Goal: Share content: Share content

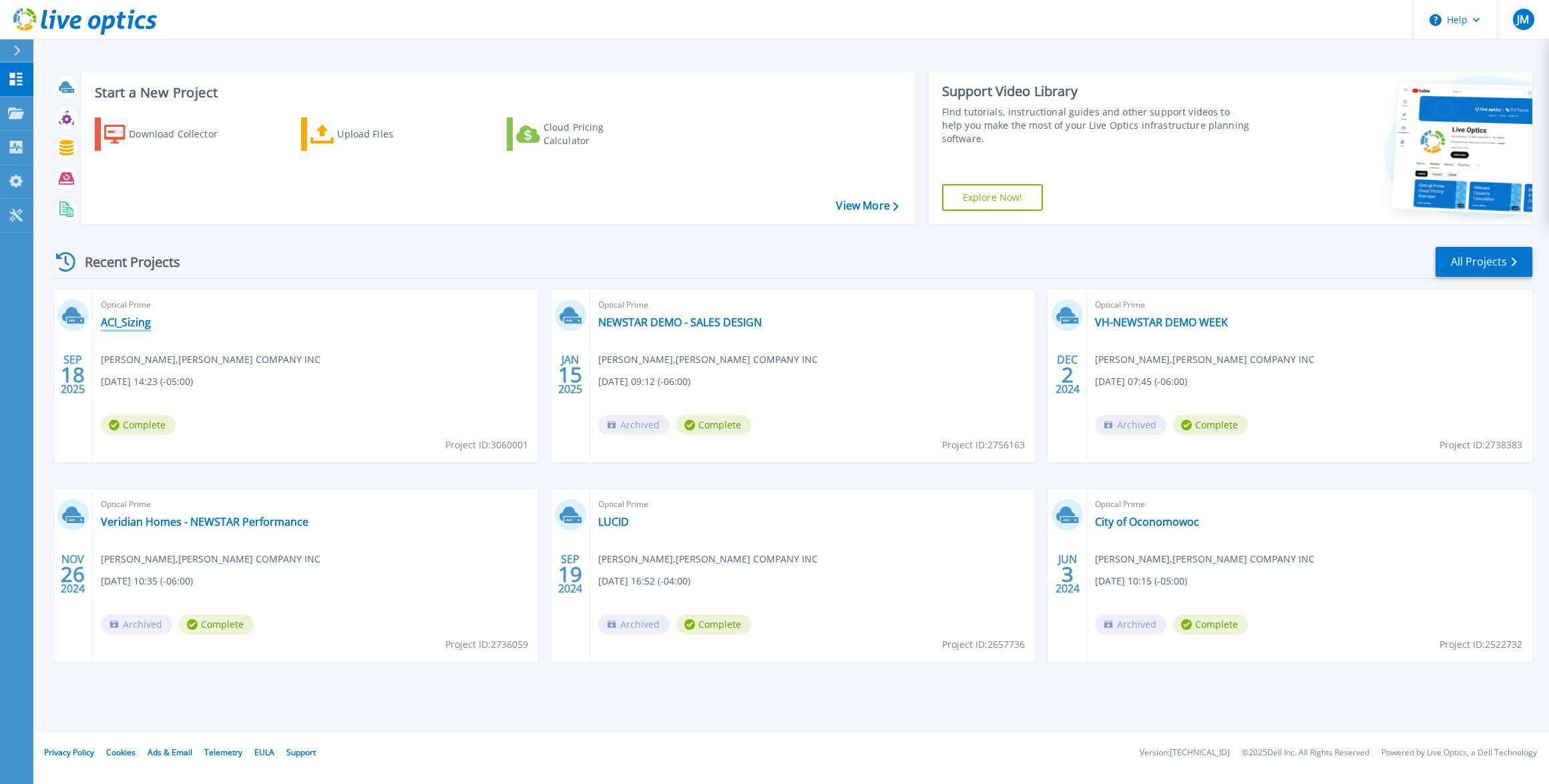
click at [122, 314] on div "Optical Prime ACI_Sizing Josh Moore , GORDON FLESCH COMPANY INC 09/18/2025, 14:…" at bounding box center [315, 376] width 445 height 173
click at [126, 318] on link "ACI_Sizing" at bounding box center [126, 322] width 50 height 13
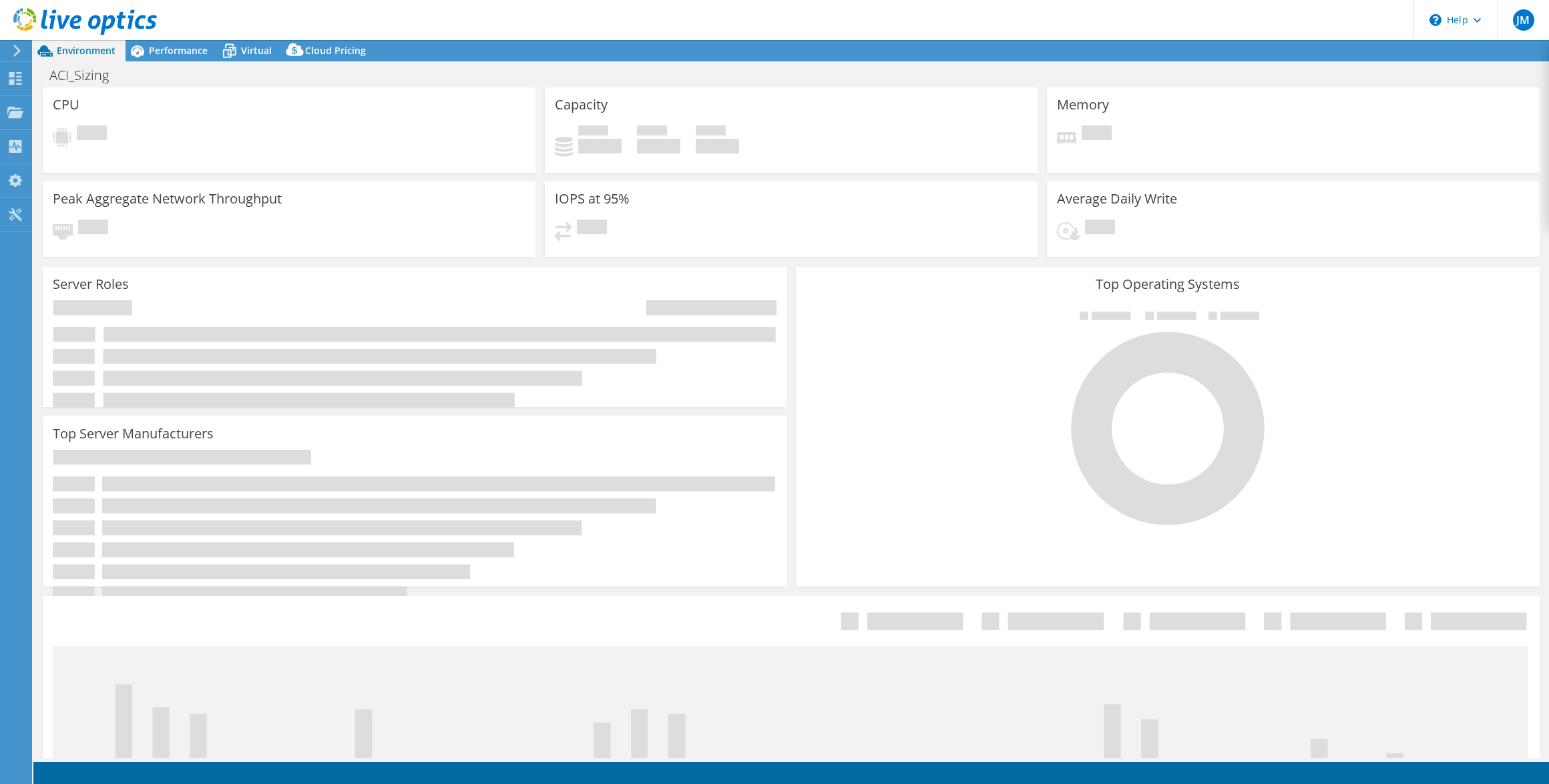
select select "USD"
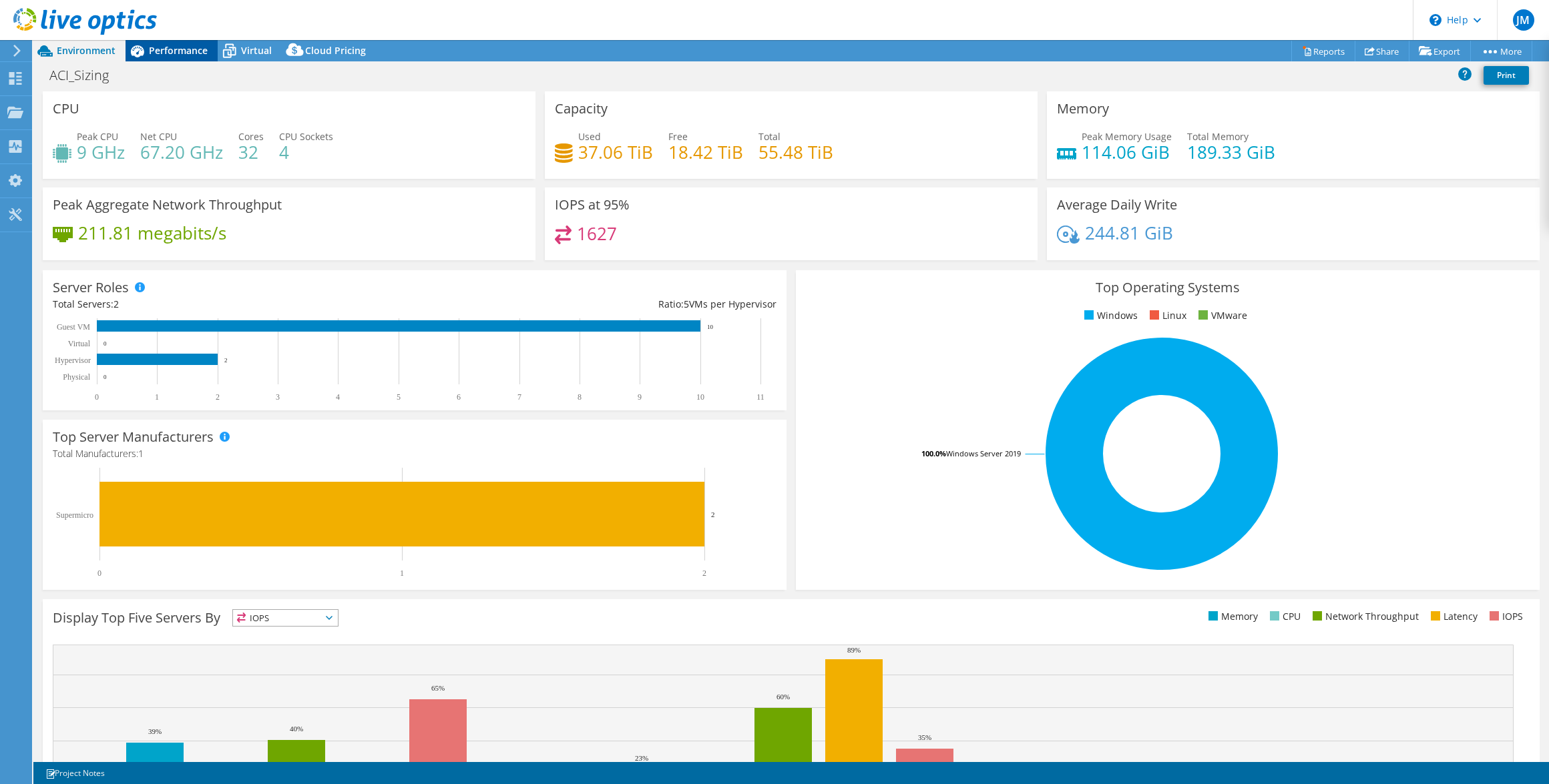
click at [193, 51] on span "Performance" at bounding box center [178, 50] width 59 height 12
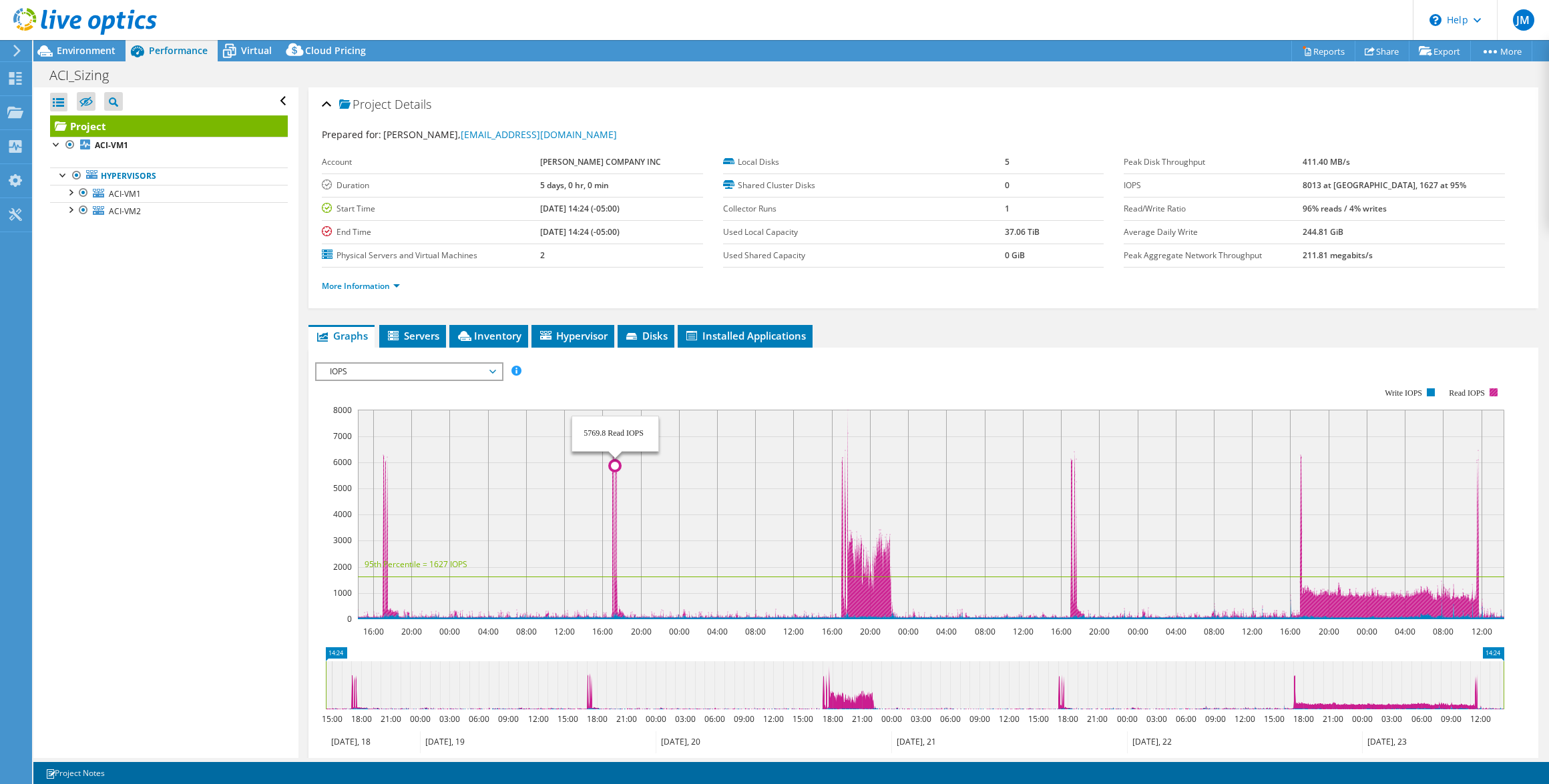
click at [616, 610] on icon at bounding box center [931, 514] width 1146 height 209
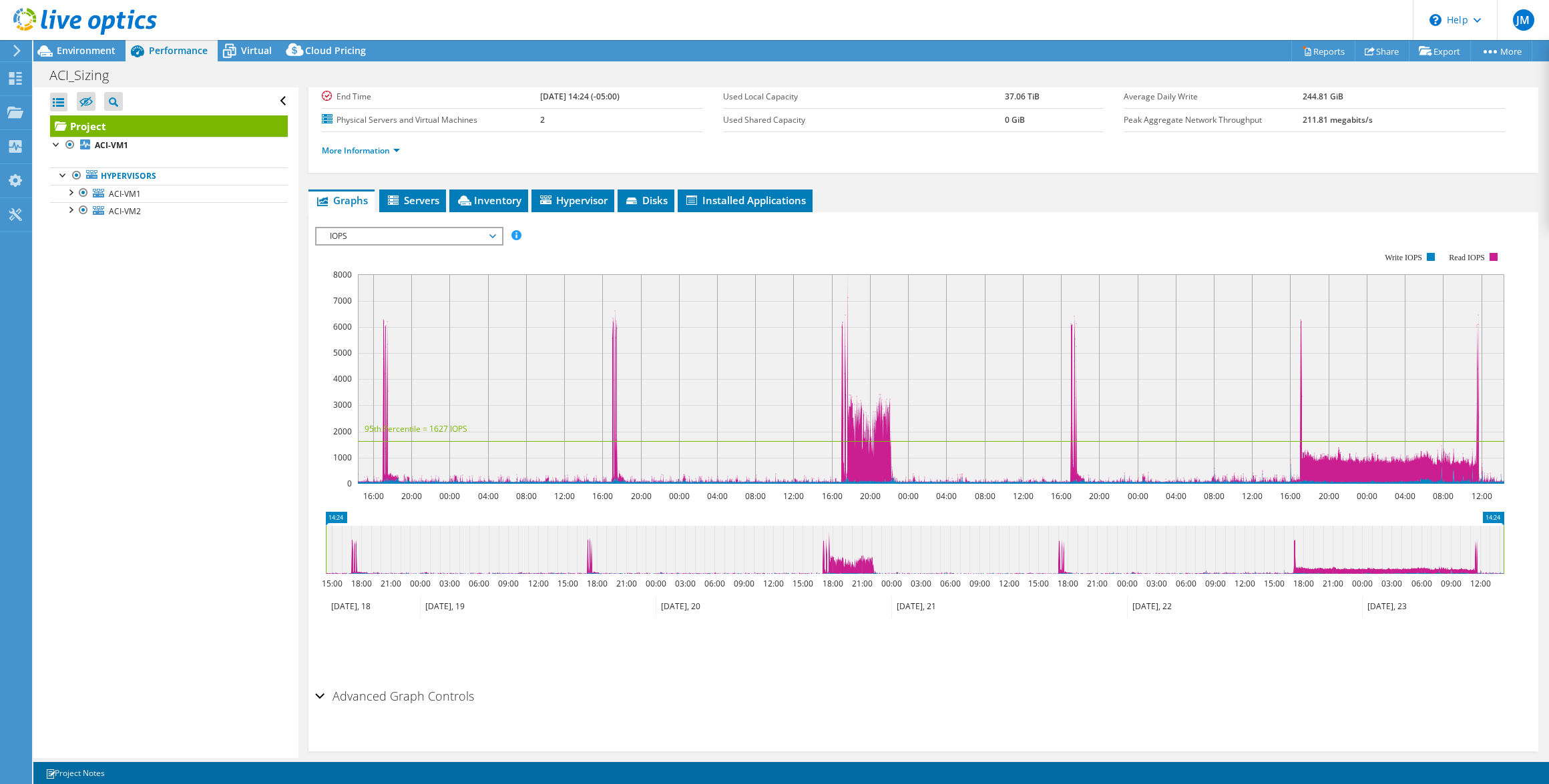
scroll to position [148, 0]
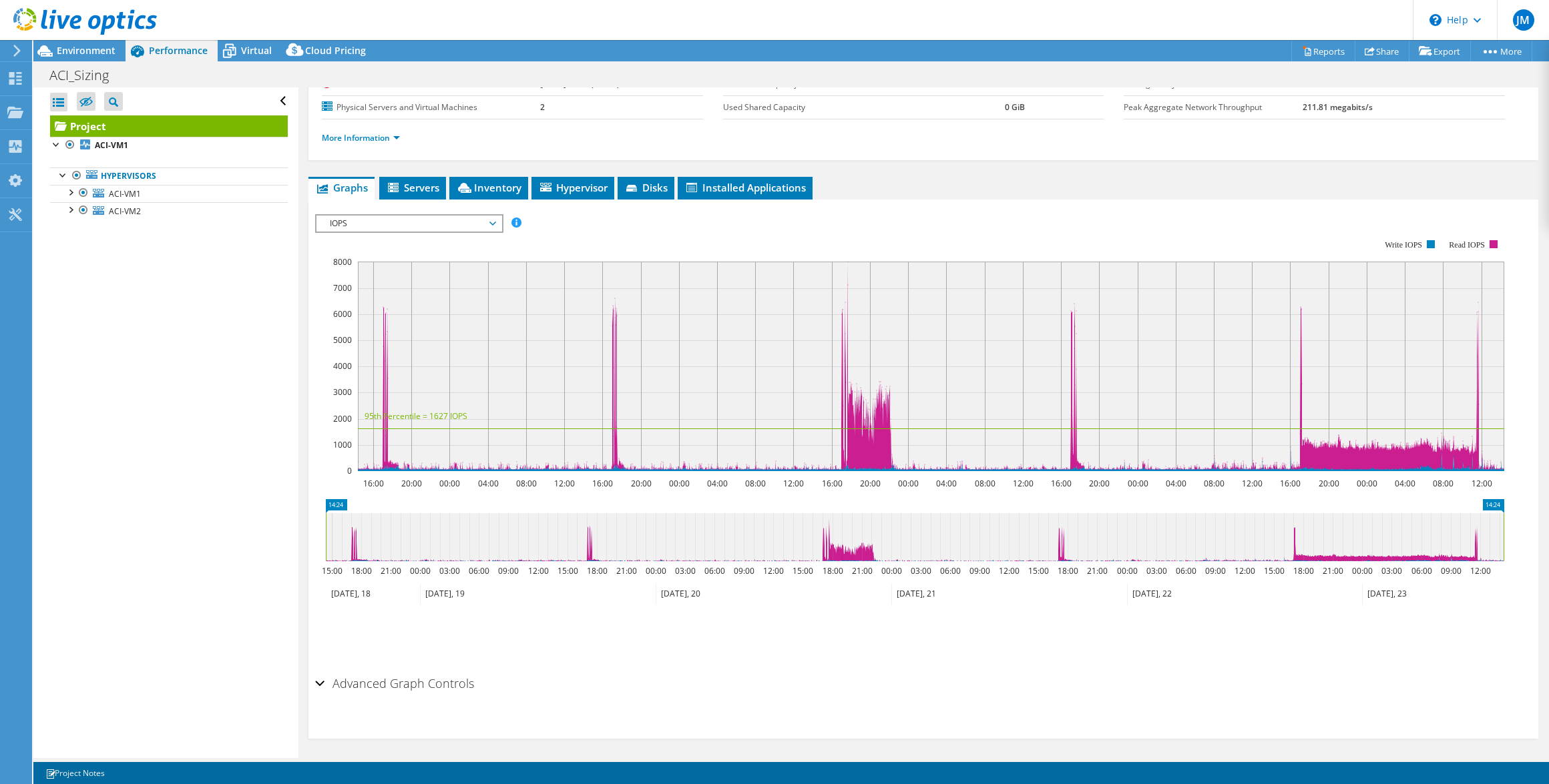
click at [90, 41] on div at bounding box center [78, 22] width 157 height 45
click at [85, 57] on div "Environment" at bounding box center [79, 51] width 92 height 22
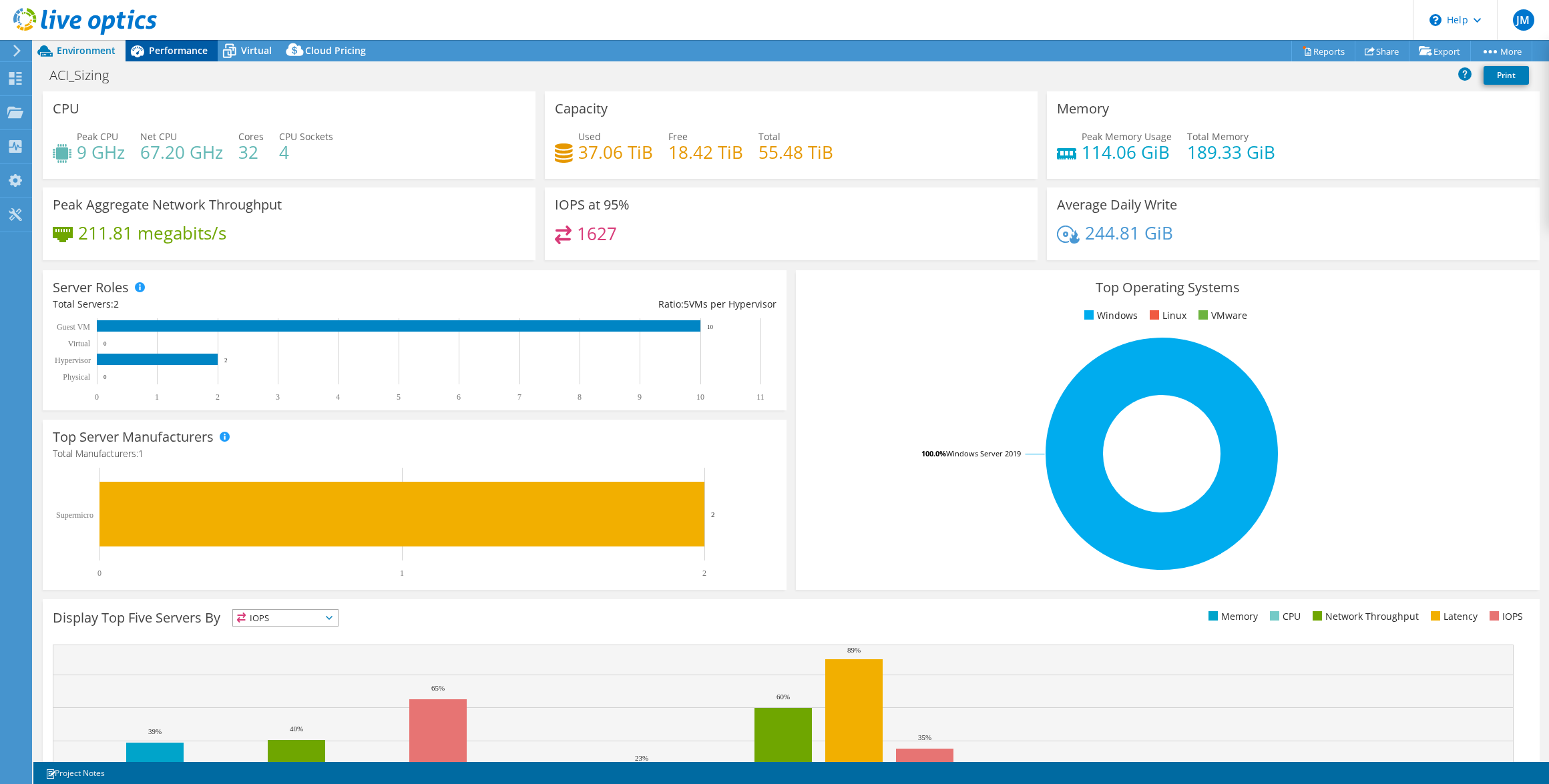
click at [163, 57] on div "Performance" at bounding box center [171, 51] width 92 height 22
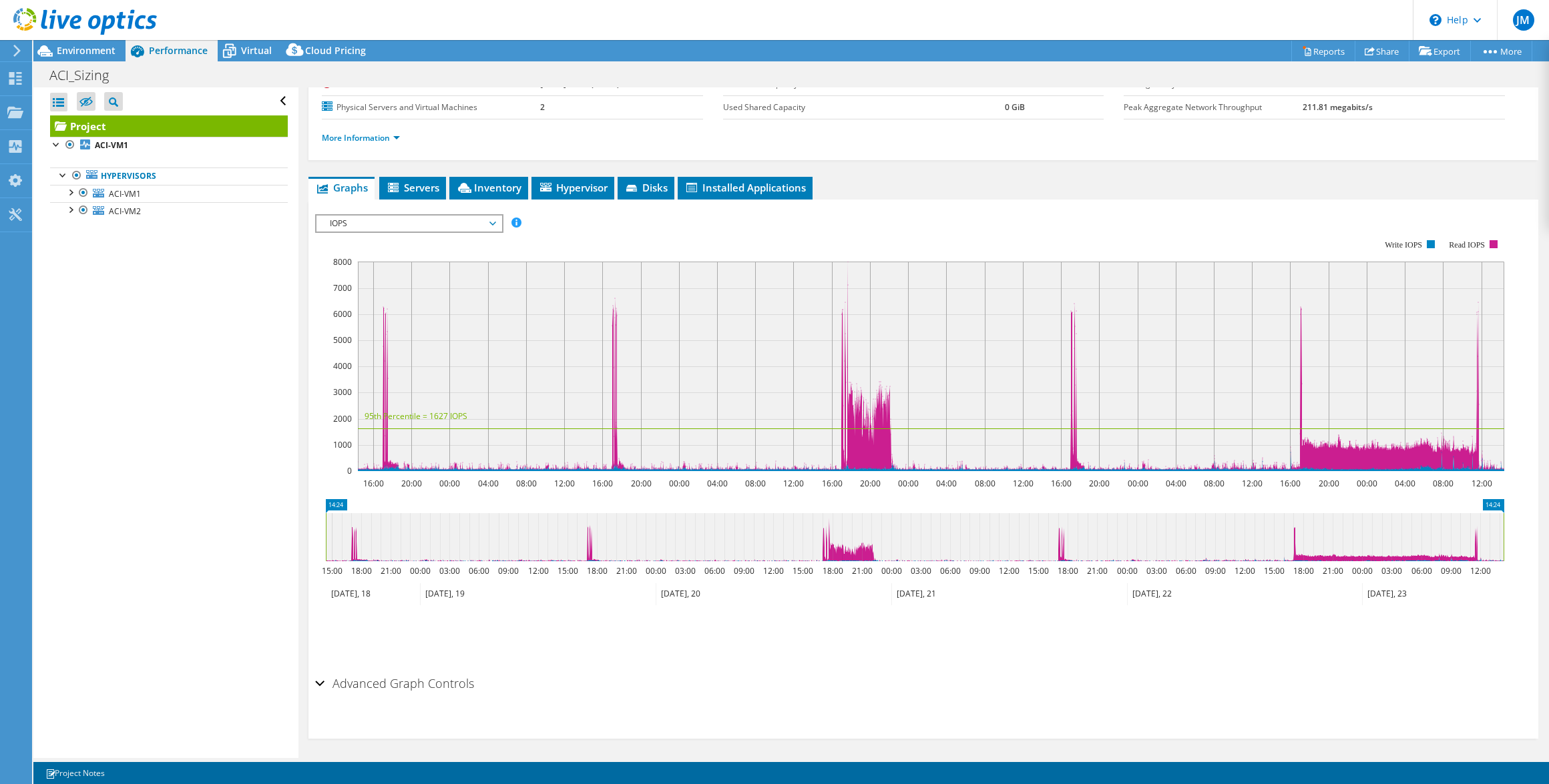
click at [496, 216] on span "IOPS" at bounding box center [409, 223] width 185 height 16
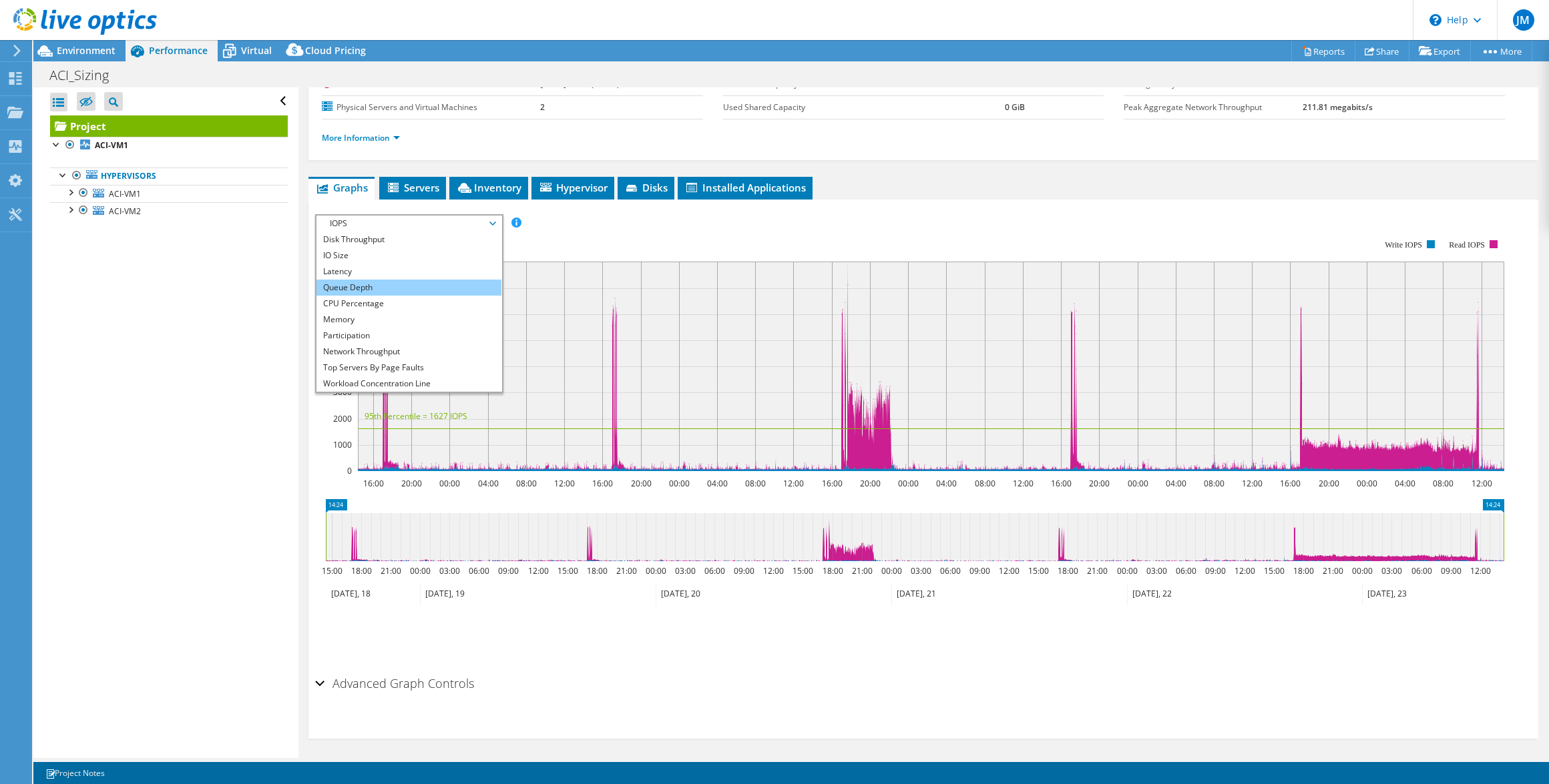
scroll to position [0, 0]
click at [255, 51] on span "Virtual" at bounding box center [256, 50] width 31 height 12
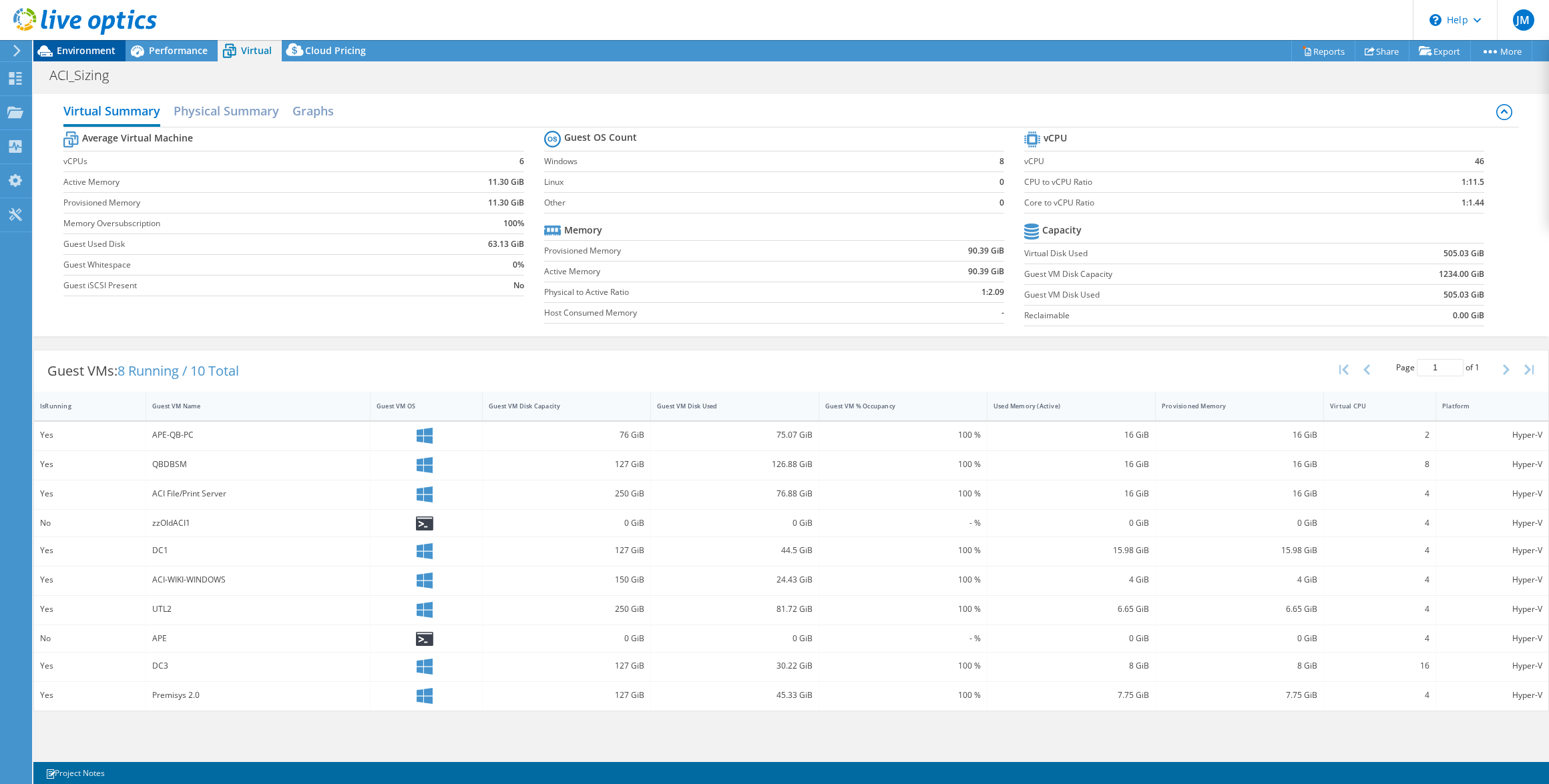
click at [82, 56] on span "Environment" at bounding box center [86, 50] width 59 height 12
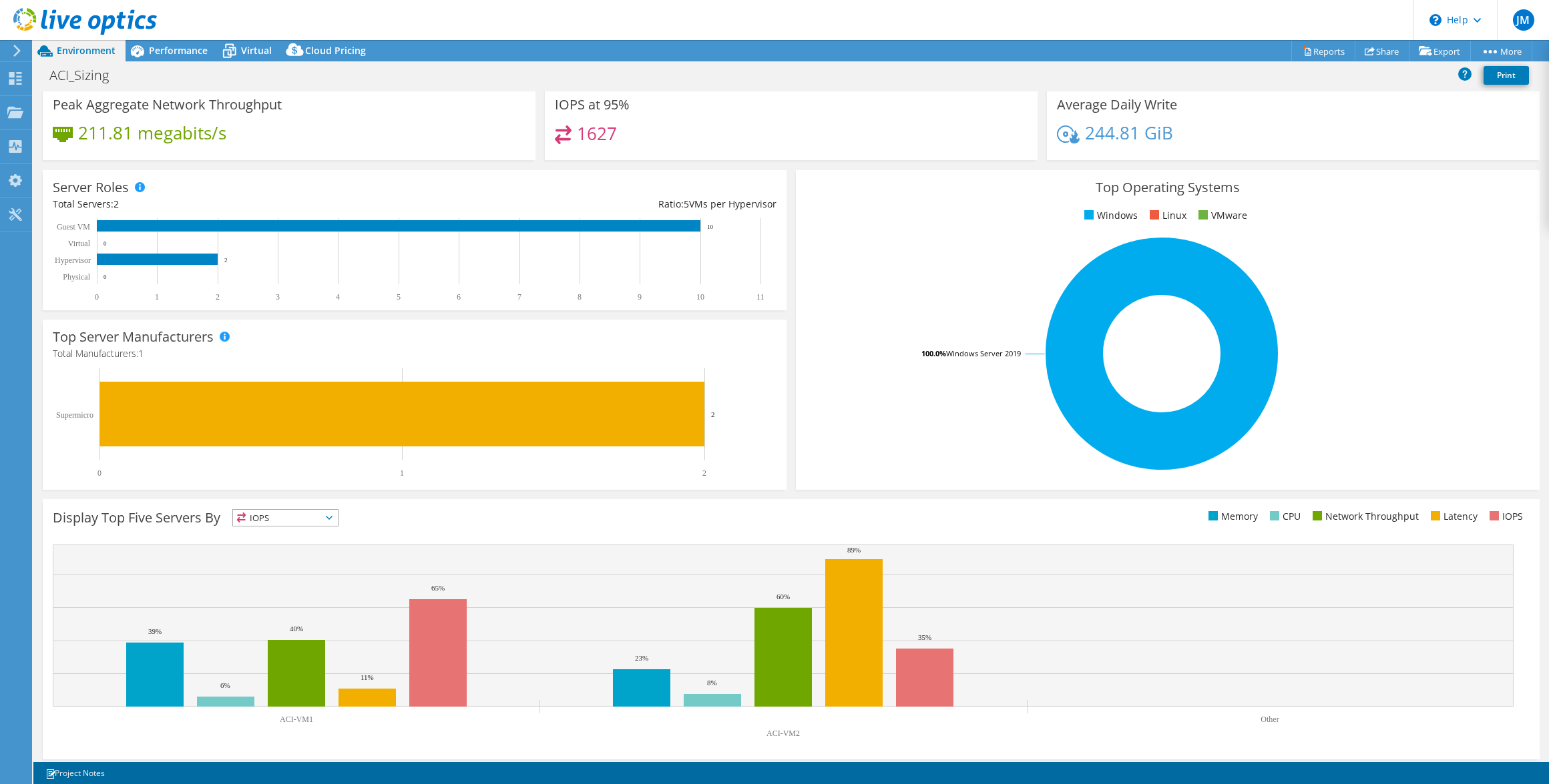
scroll to position [106, 0]
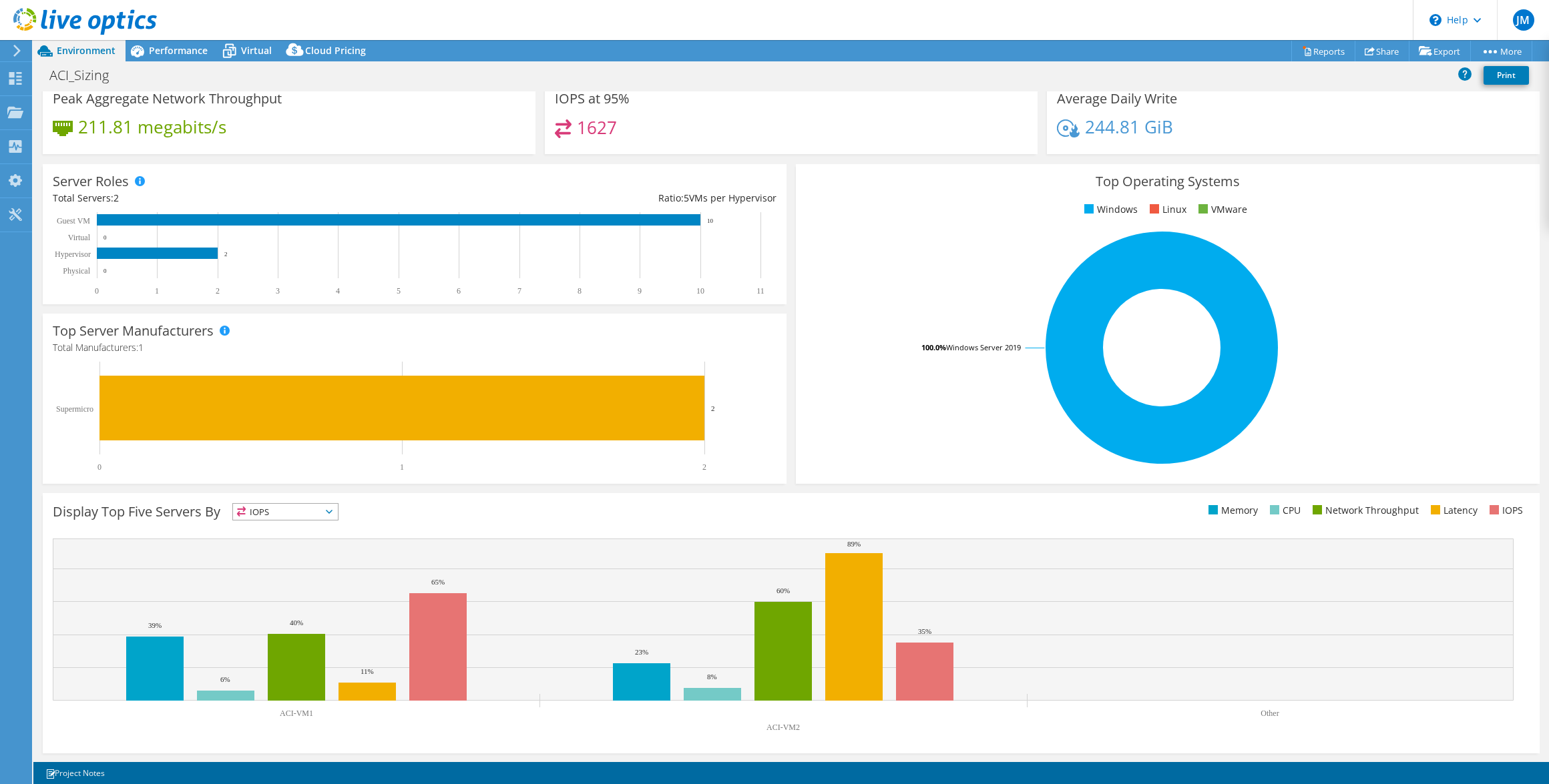
click at [333, 512] on icon at bounding box center [329, 512] width 7 height 4
click at [283, 566] on li "CPU" at bounding box center [286, 566] width 105 height 19
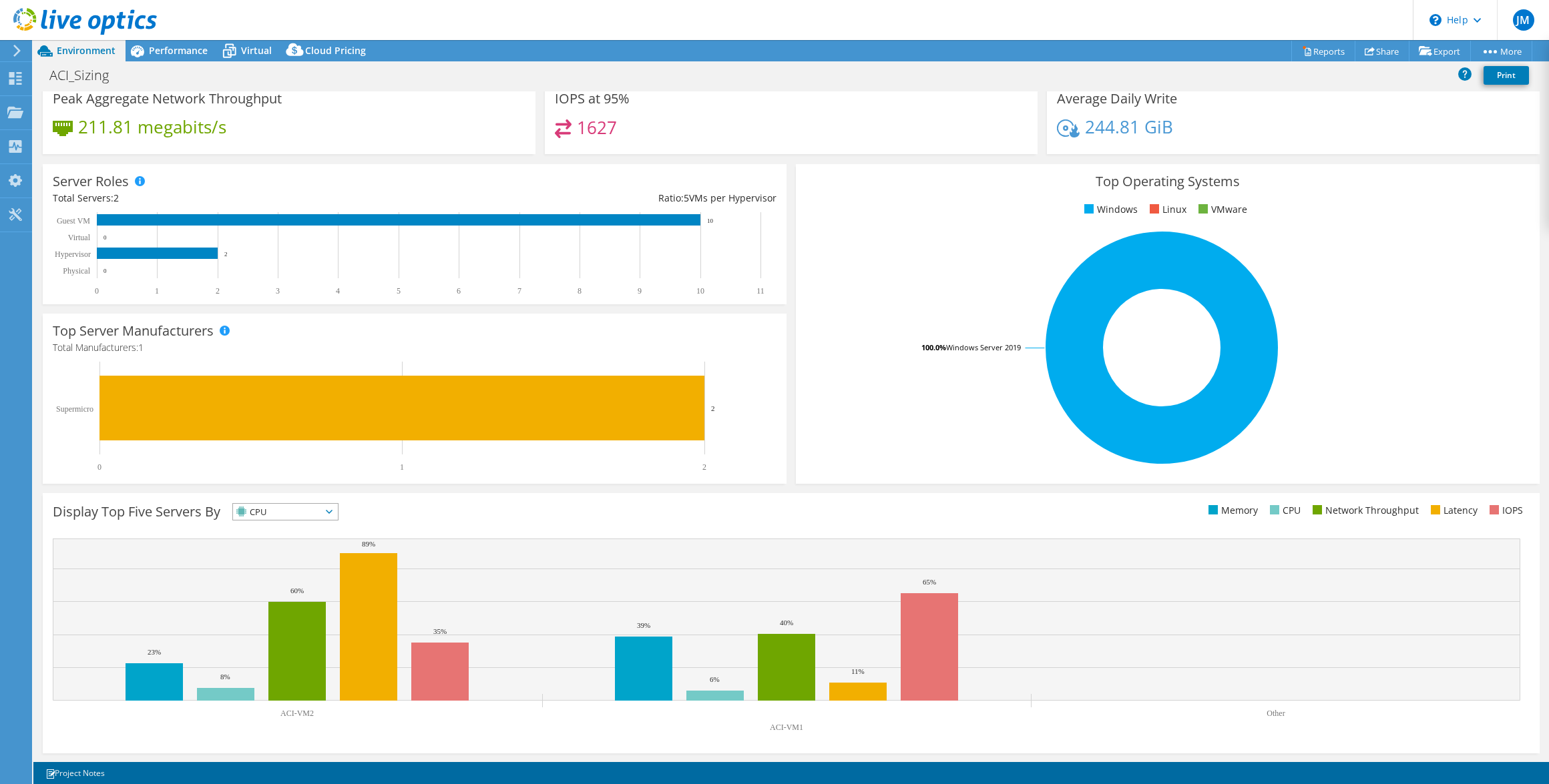
click at [338, 512] on span "CPU" at bounding box center [286, 512] width 105 height 16
click at [444, 506] on div "Display Top Five Servers By CPU IOPS" at bounding box center [421, 514] width 739 height 22
click at [185, 49] on span "Performance" at bounding box center [178, 50] width 59 height 12
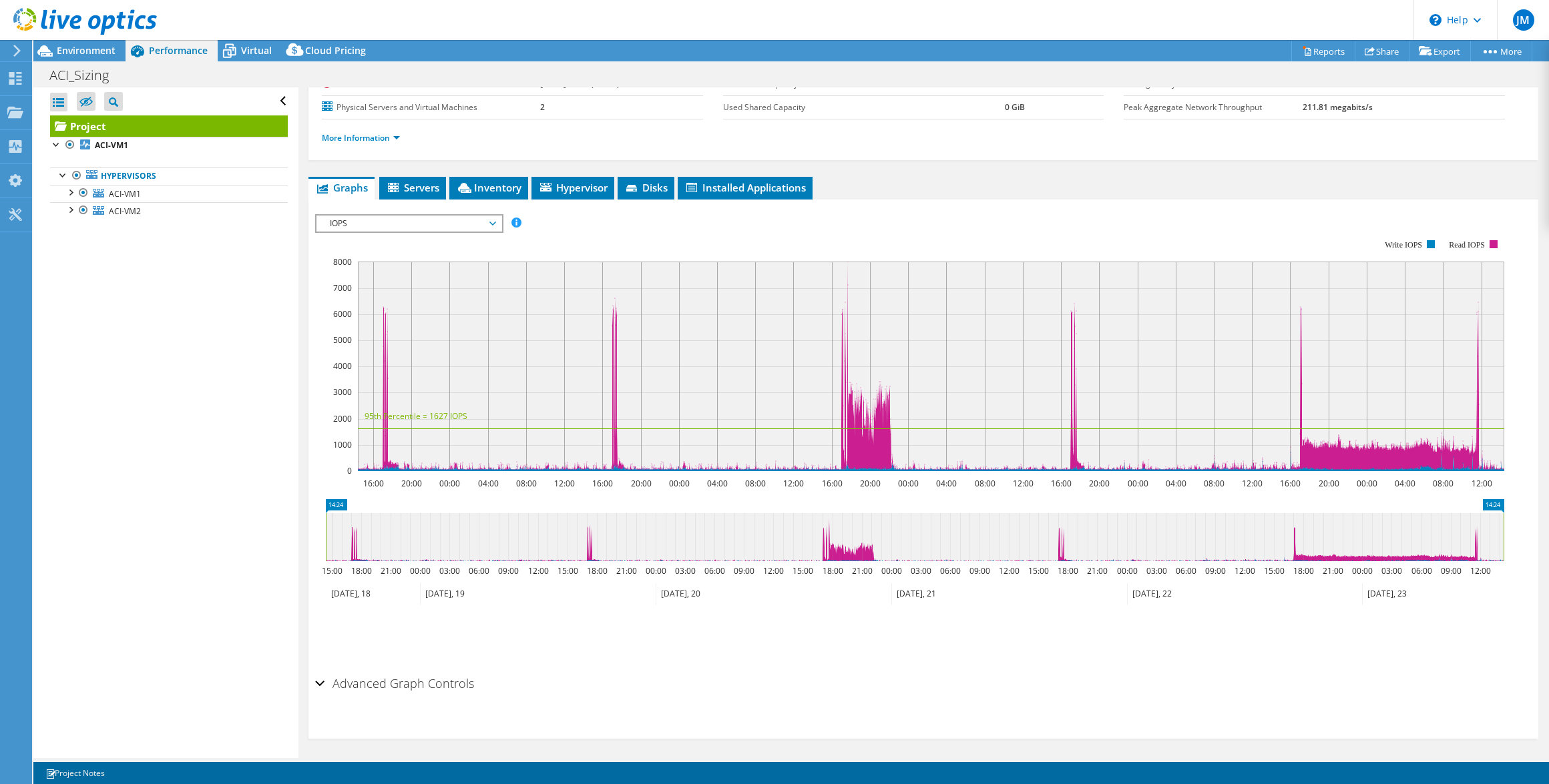
scroll to position [0, 0]
click at [82, 188] on div at bounding box center [83, 193] width 13 height 16
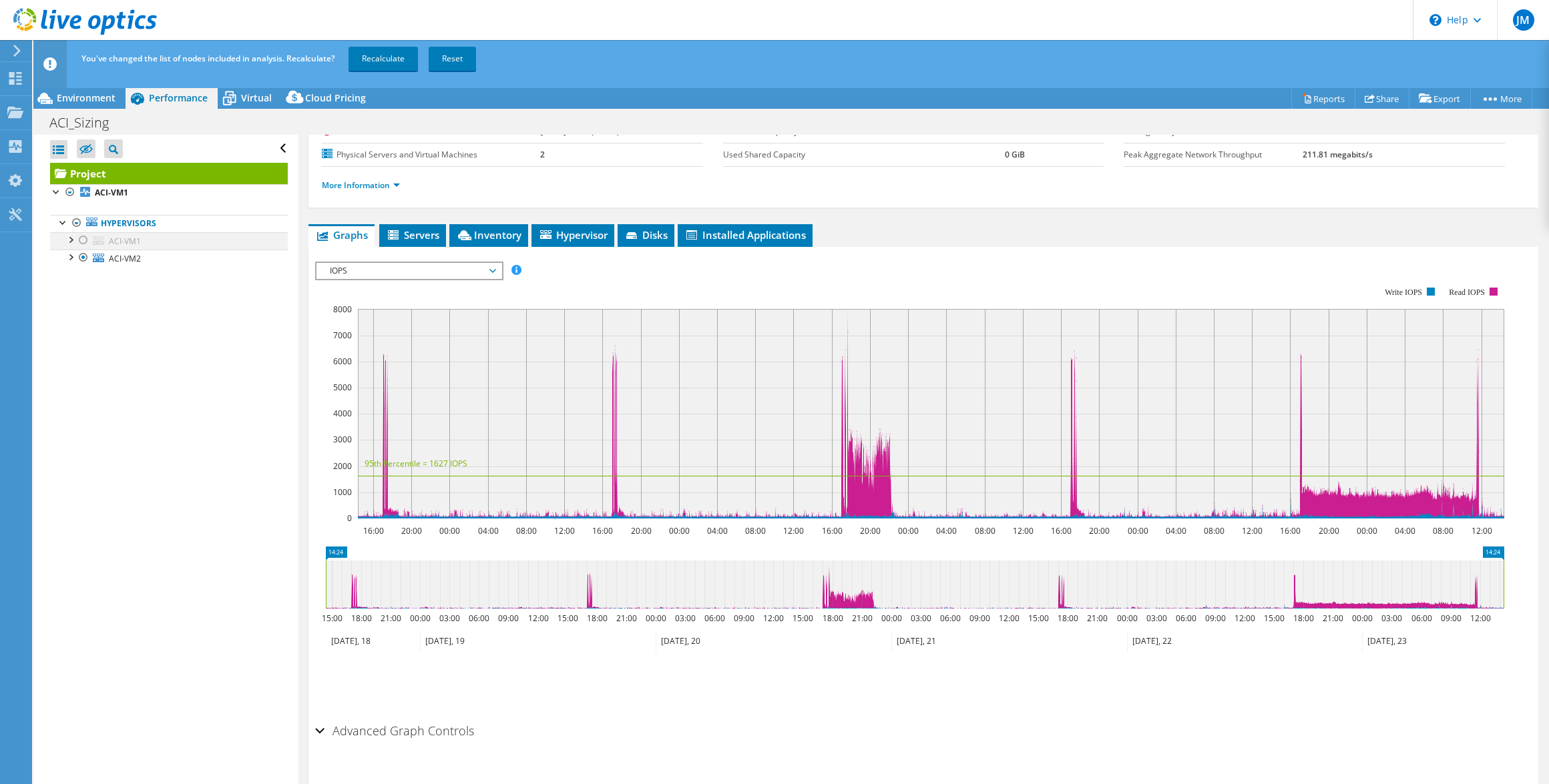
click at [69, 245] on div at bounding box center [69, 238] width 13 height 13
click at [81, 245] on div at bounding box center [83, 240] width 13 height 16
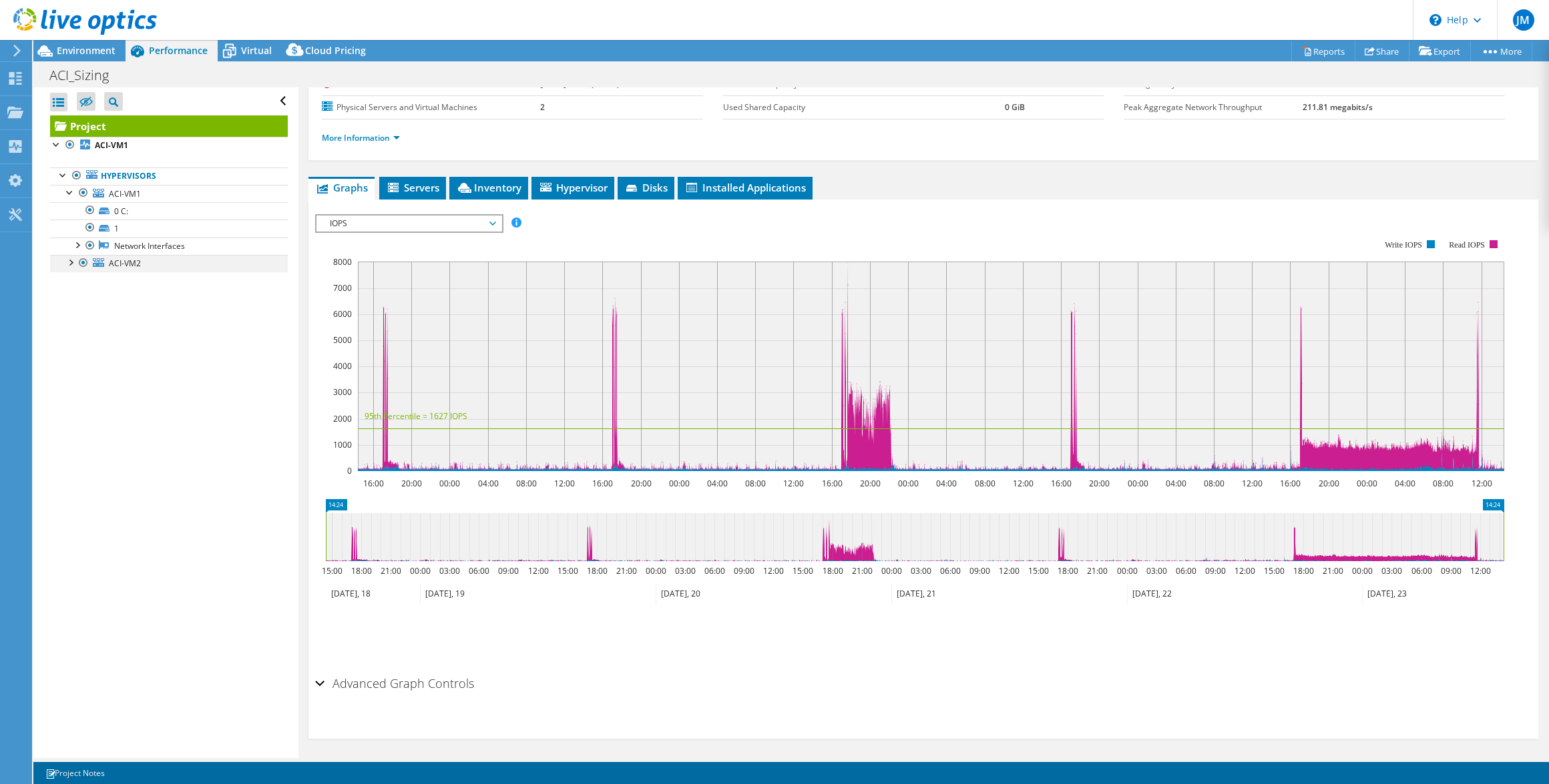
click at [70, 263] on div at bounding box center [69, 261] width 13 height 13
click at [495, 221] on icon at bounding box center [492, 223] width 7 height 4
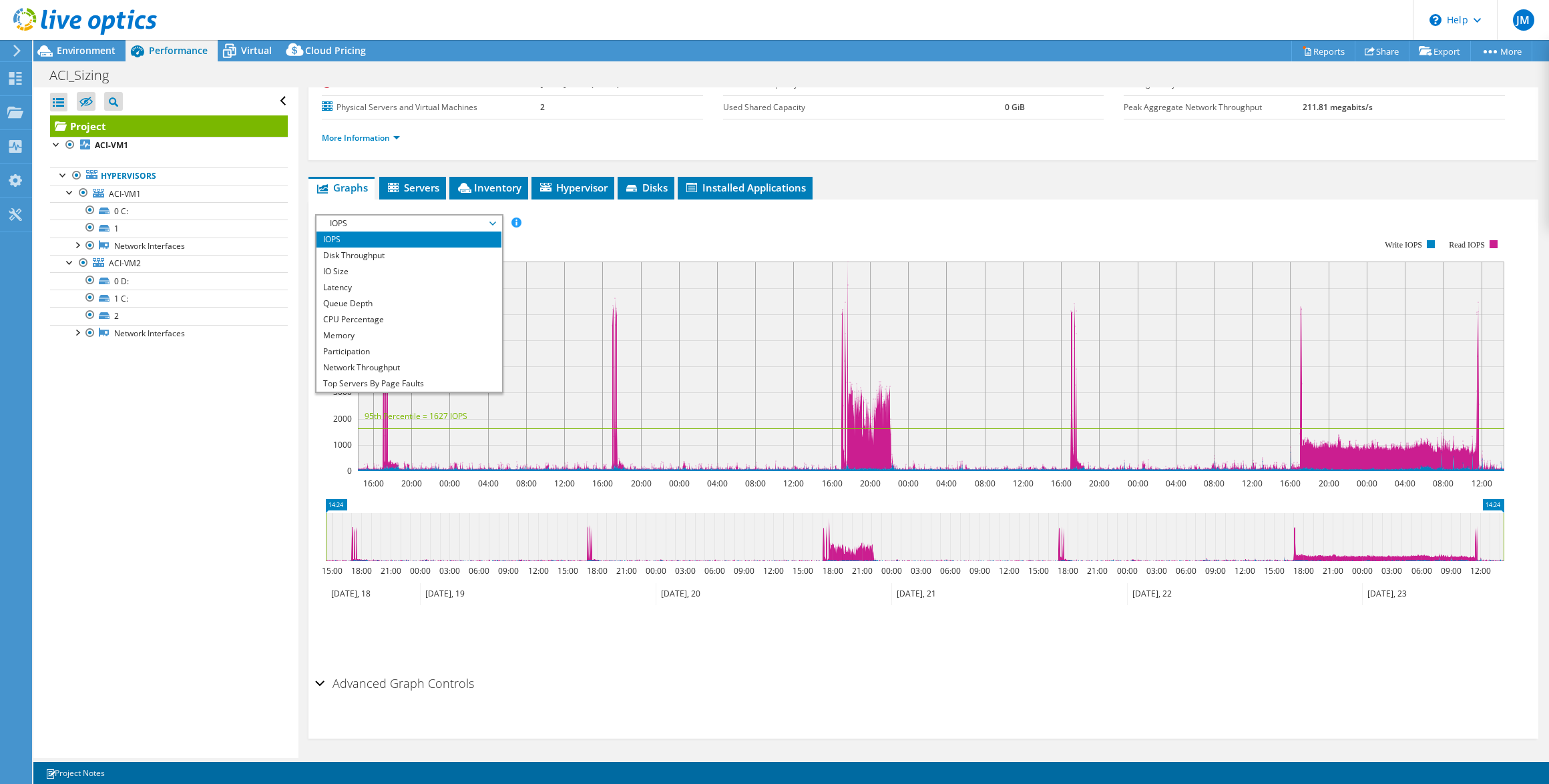
click at [495, 221] on icon at bounding box center [492, 223] width 7 height 4
click at [491, 220] on span "IOPS" at bounding box center [409, 223] width 171 height 16
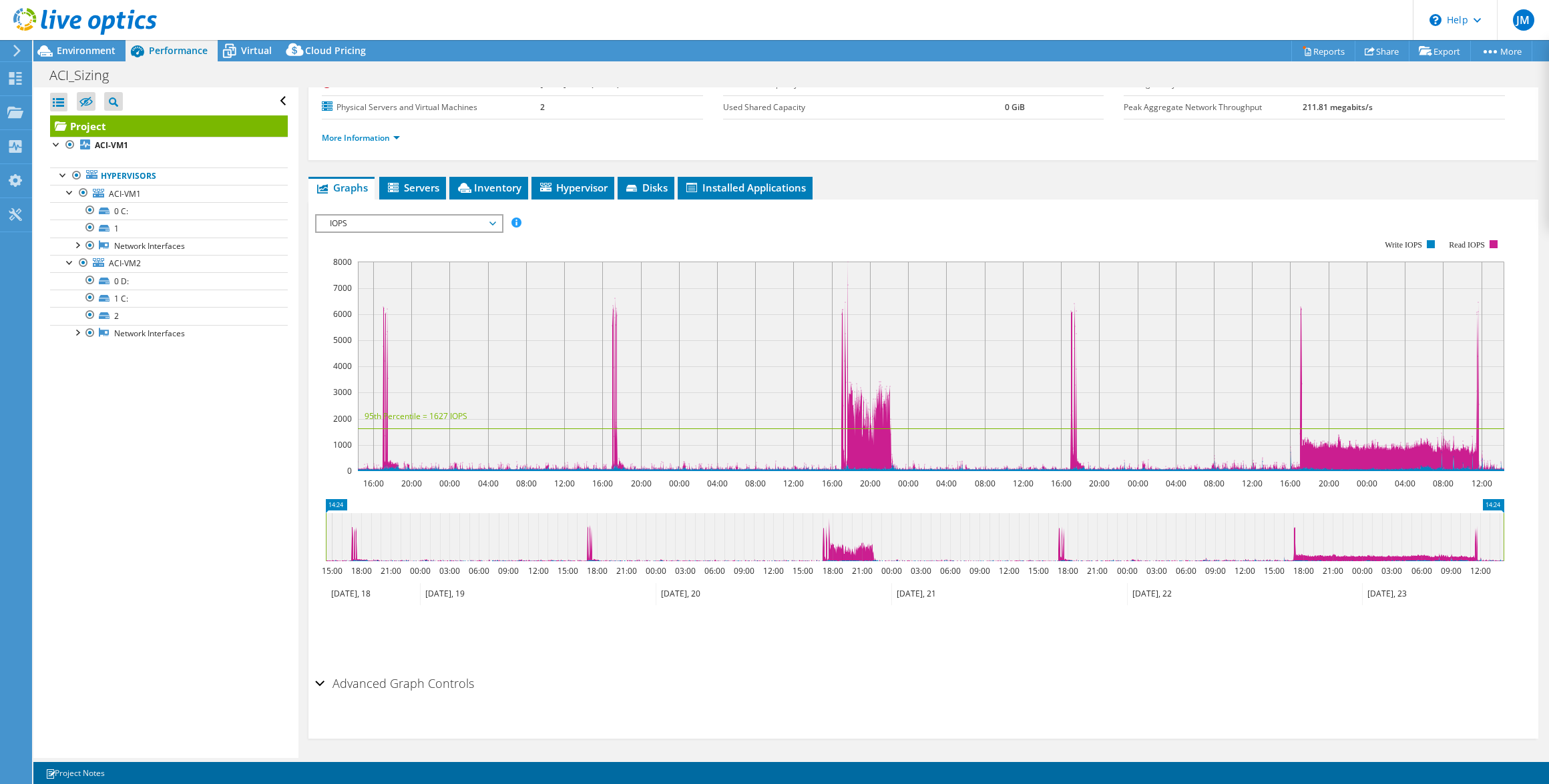
click at [573, 231] on rect at bounding box center [909, 356] width 1189 height 267
click at [489, 222] on span "IOPS" at bounding box center [409, 223] width 171 height 16
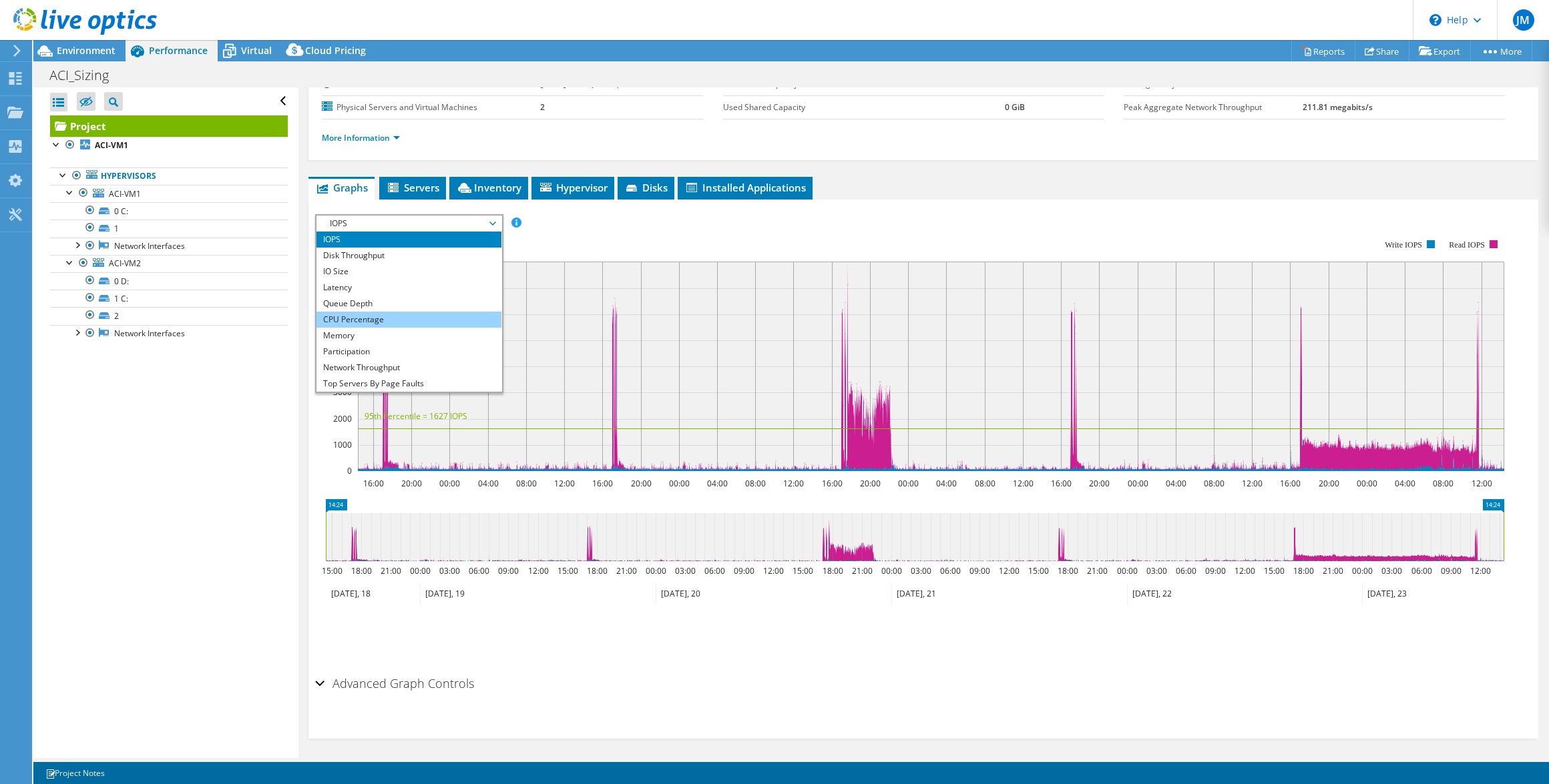
click at [361, 319] on li "CPU Percentage" at bounding box center [409, 319] width 185 height 16
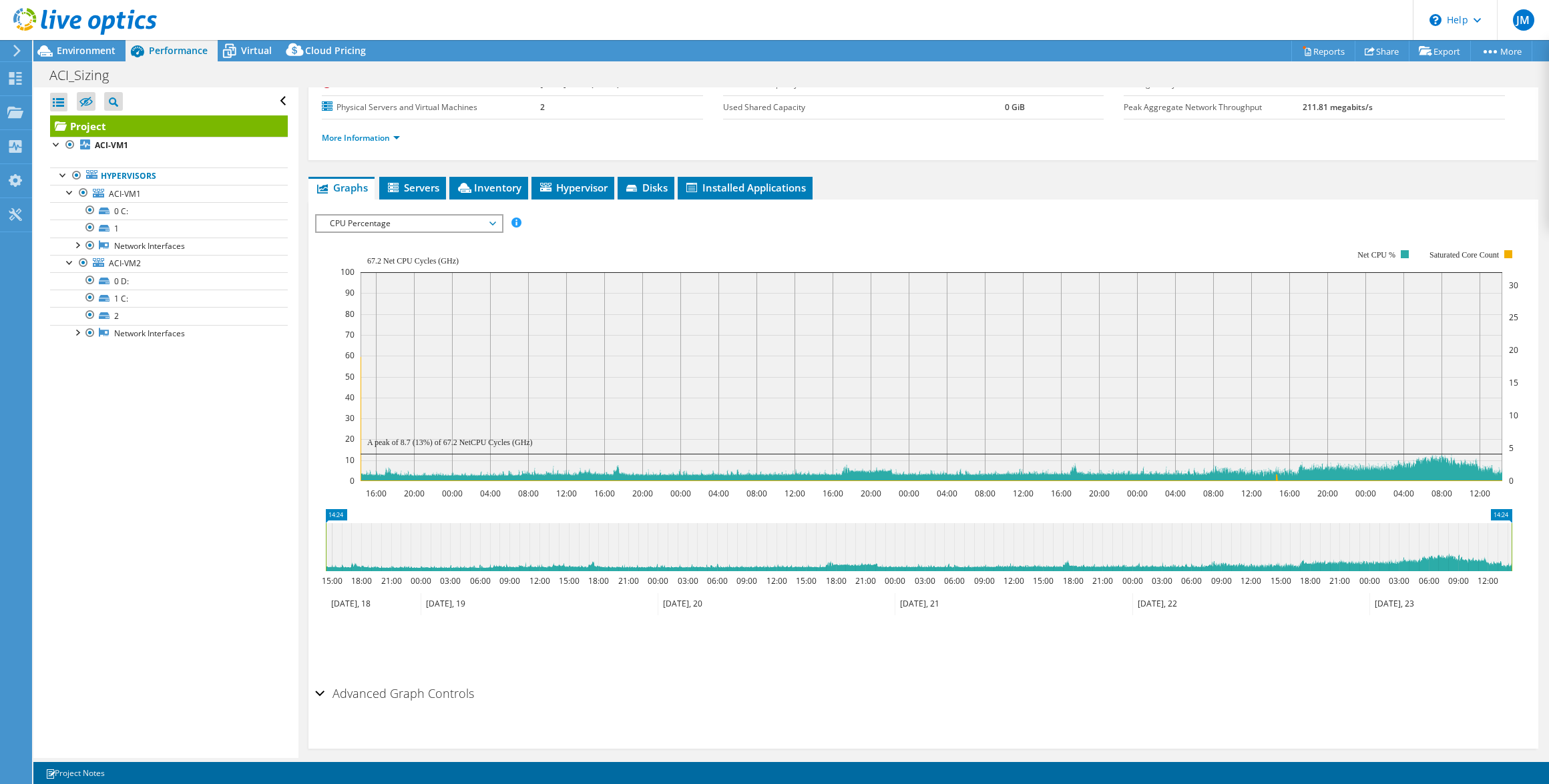
click at [494, 219] on span "CPU Percentage" at bounding box center [409, 223] width 171 height 16
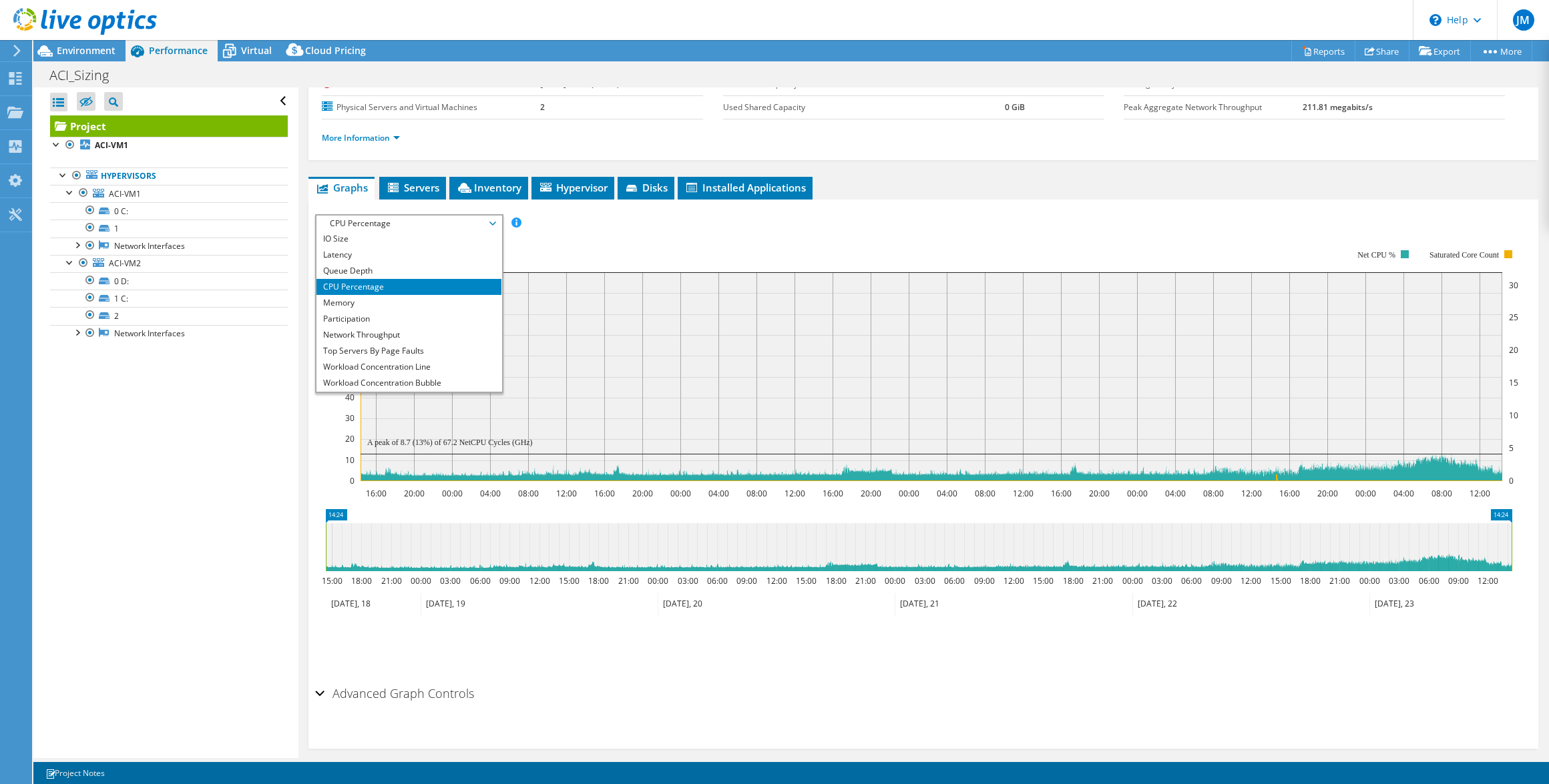
scroll to position [47, 0]
click at [400, 319] on li "Network Throughput" at bounding box center [409, 320] width 185 height 16
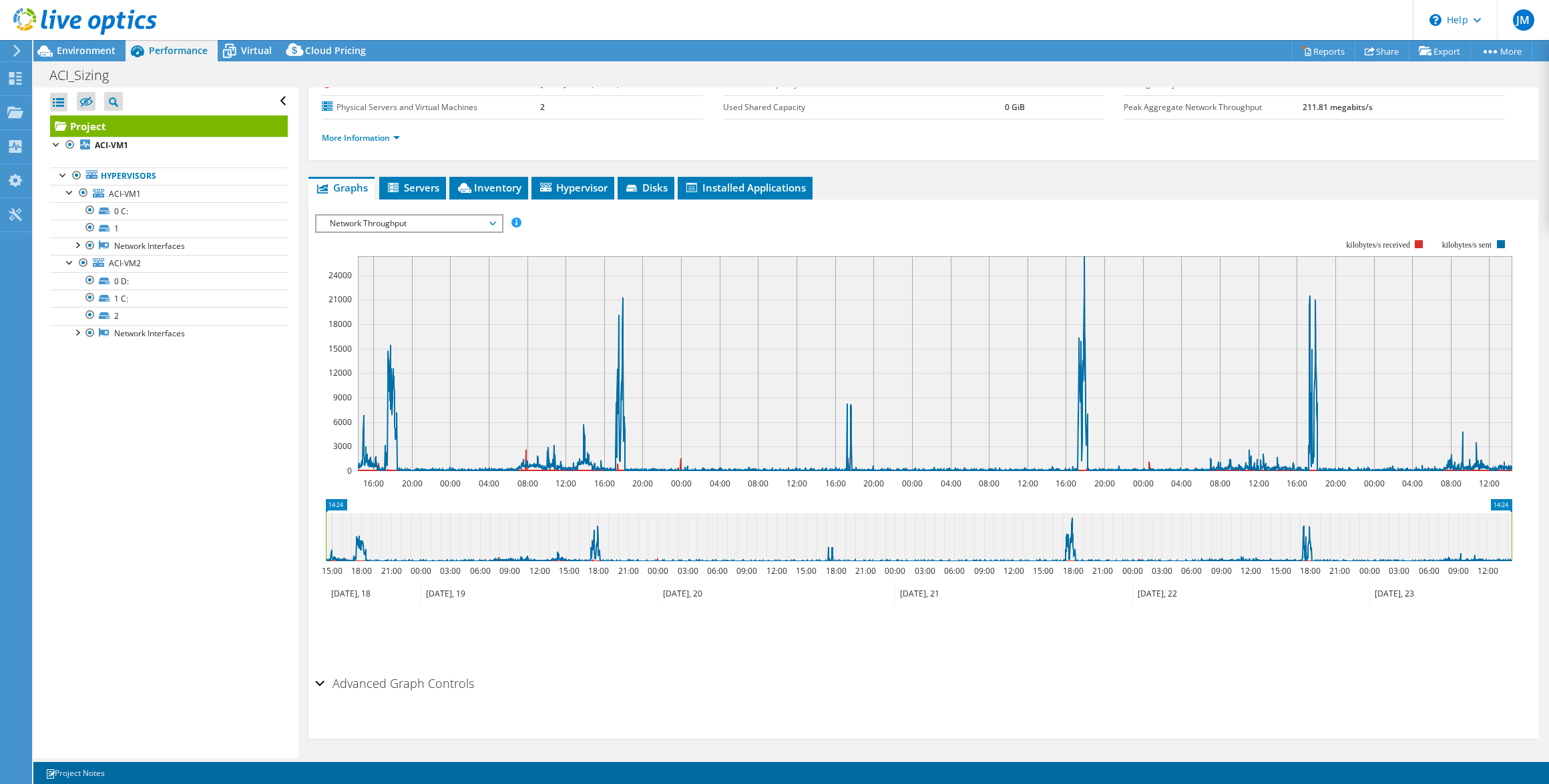
click at [495, 221] on icon at bounding box center [492, 223] width 7 height 4
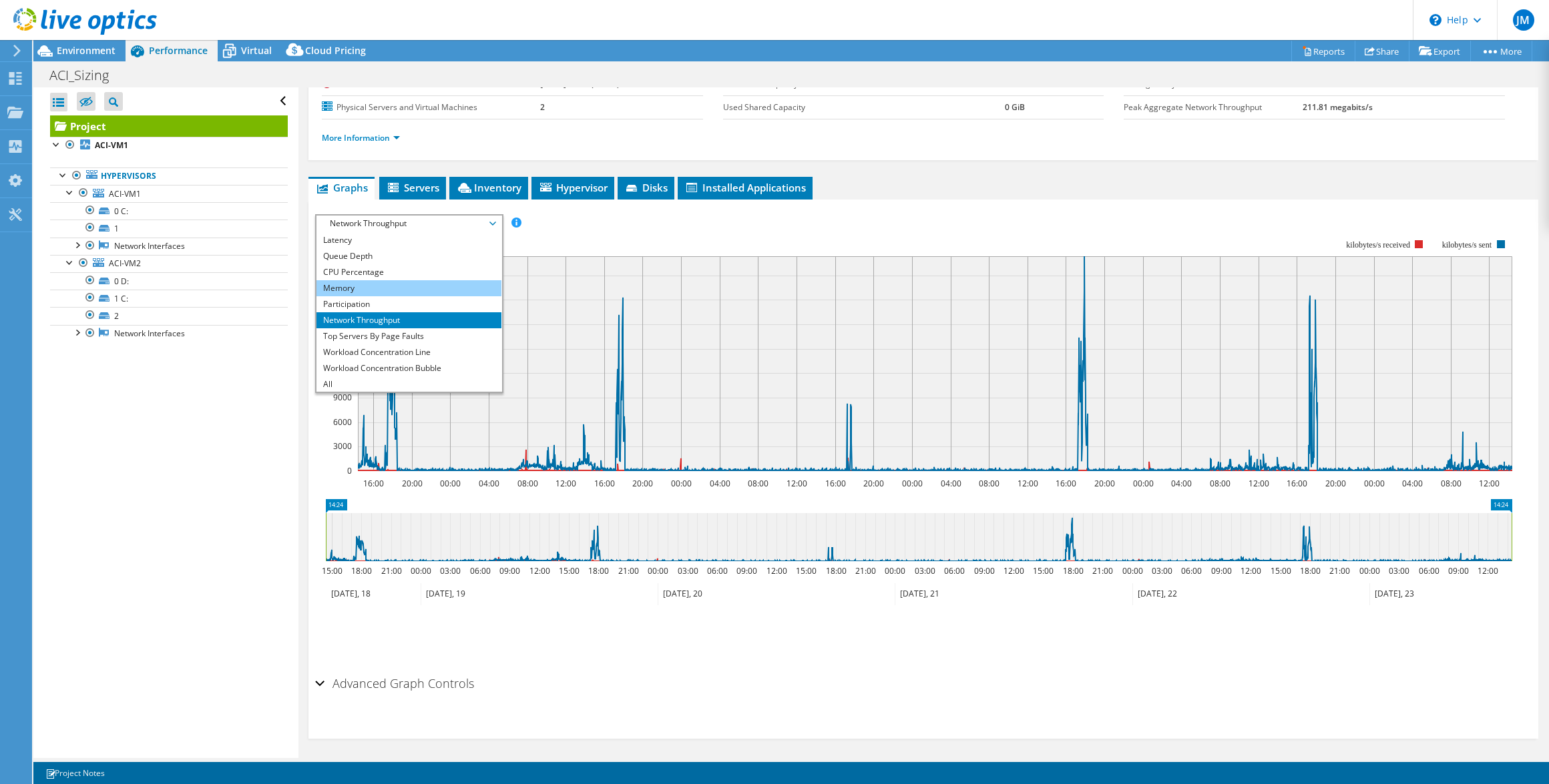
click at [417, 290] on li "Memory" at bounding box center [409, 288] width 185 height 16
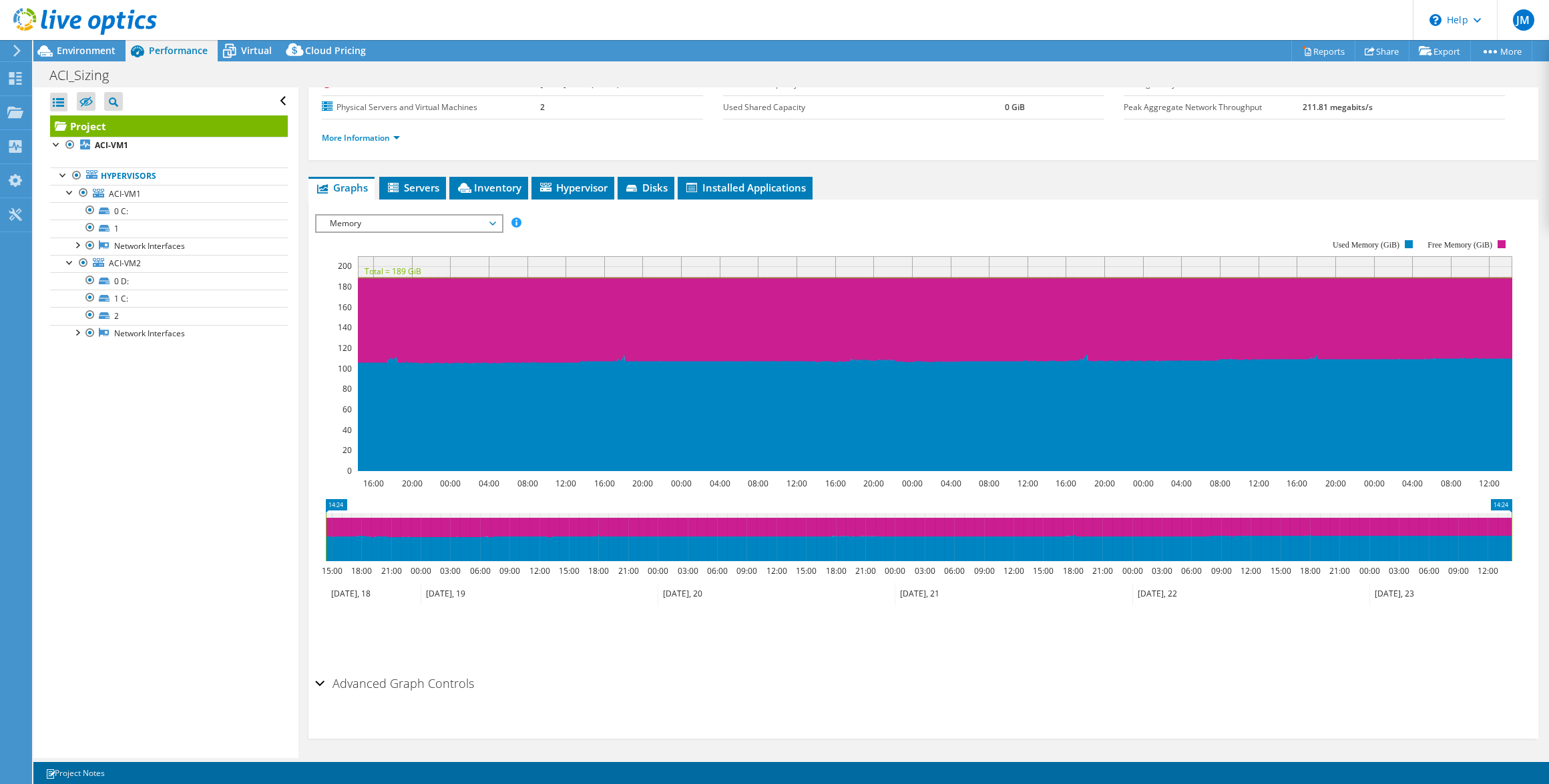
click at [489, 220] on span "Memory" at bounding box center [409, 223] width 171 height 16
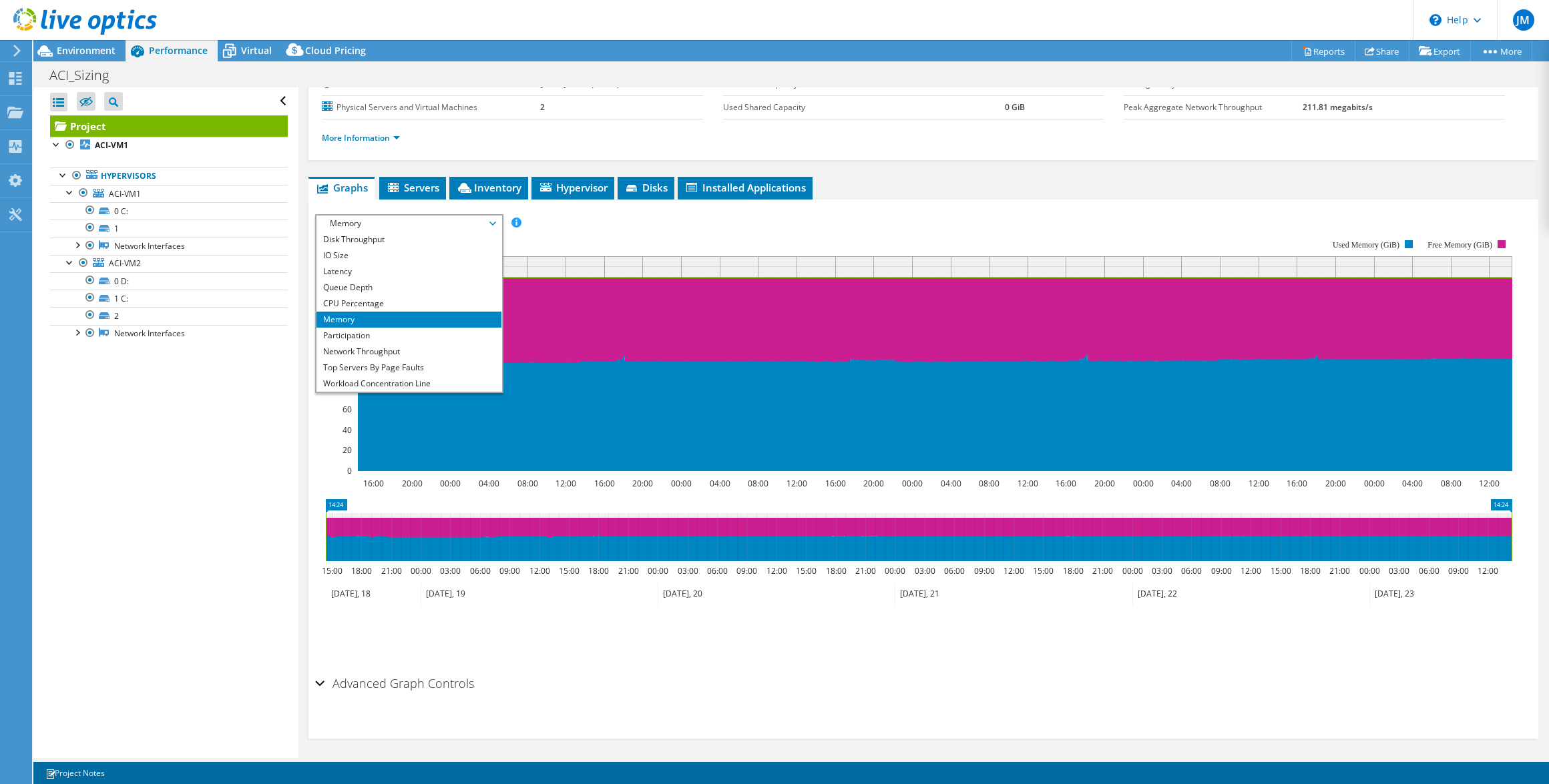
scroll to position [0, 0]
click at [416, 282] on li "Latency" at bounding box center [409, 287] width 185 height 16
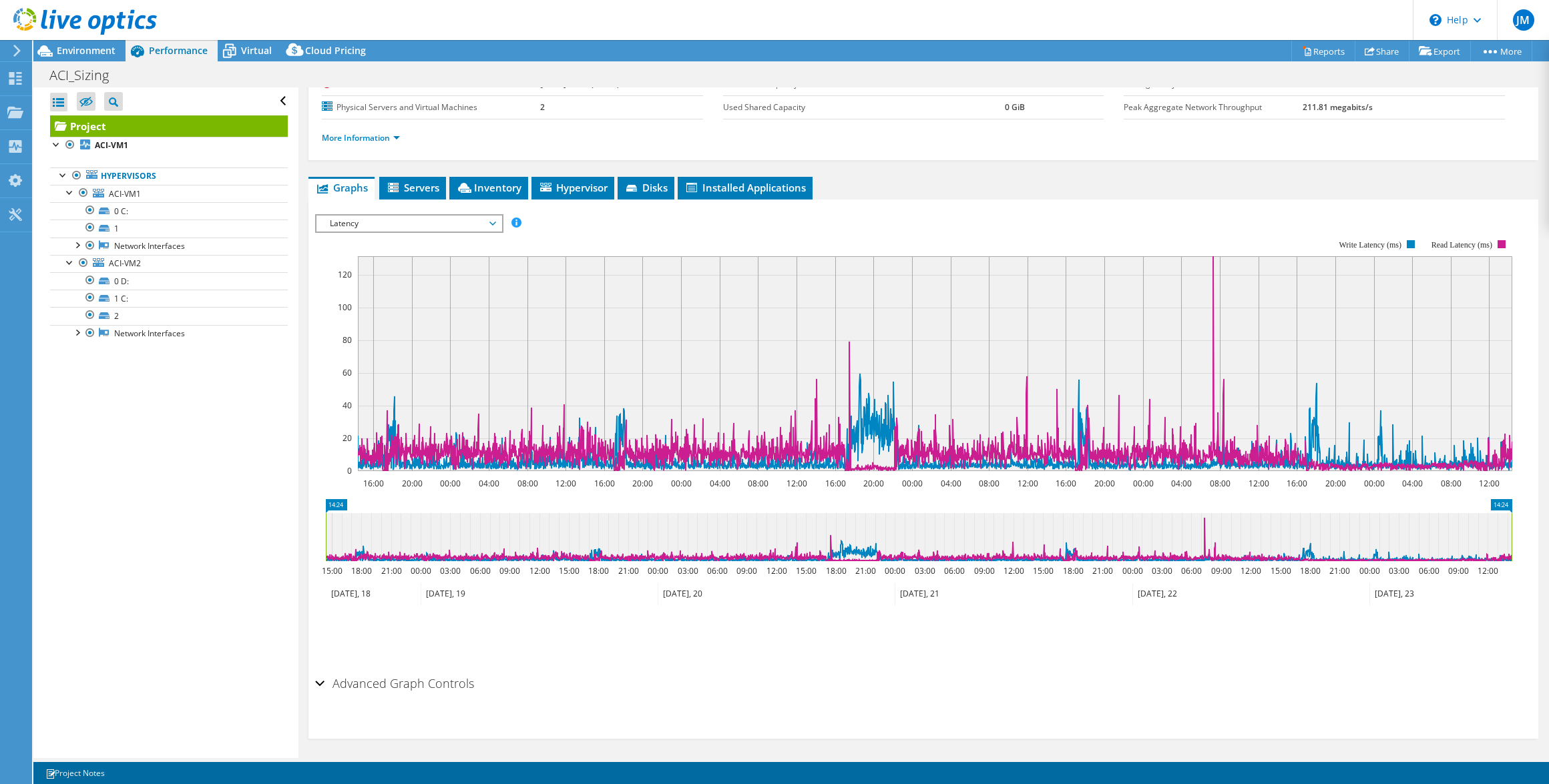
click at [909, 218] on div "IOPS Disk Throughput IO Size Latency Queue Depth CPU Percentage Memory Page Fau…" at bounding box center [923, 223] width 1216 height 18
click at [434, 181] on span "Servers" at bounding box center [412, 187] width 53 height 13
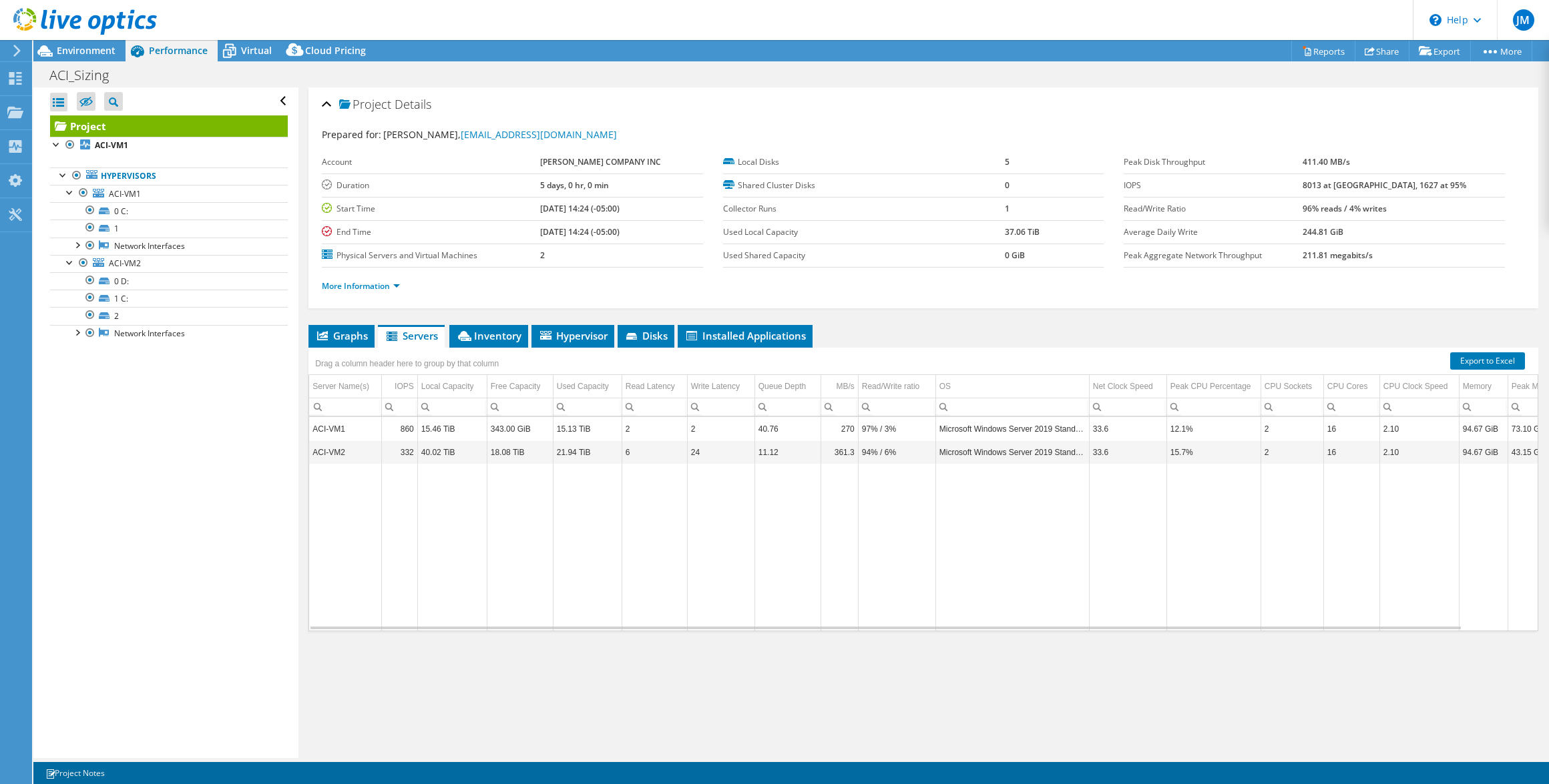
click at [337, 420] on td "ACI-VM1" at bounding box center [345, 429] width 72 height 23
click at [338, 419] on td "ACI-VM1" at bounding box center [345, 429] width 72 height 23
drag, startPoint x: 338, startPoint y: 418, endPoint x: 343, endPoint y: 450, distance: 32.4
click at [343, 450] on td "ACI-VM2" at bounding box center [345, 452] width 72 height 23
click at [494, 333] on span "Inventory" at bounding box center [489, 335] width 66 height 13
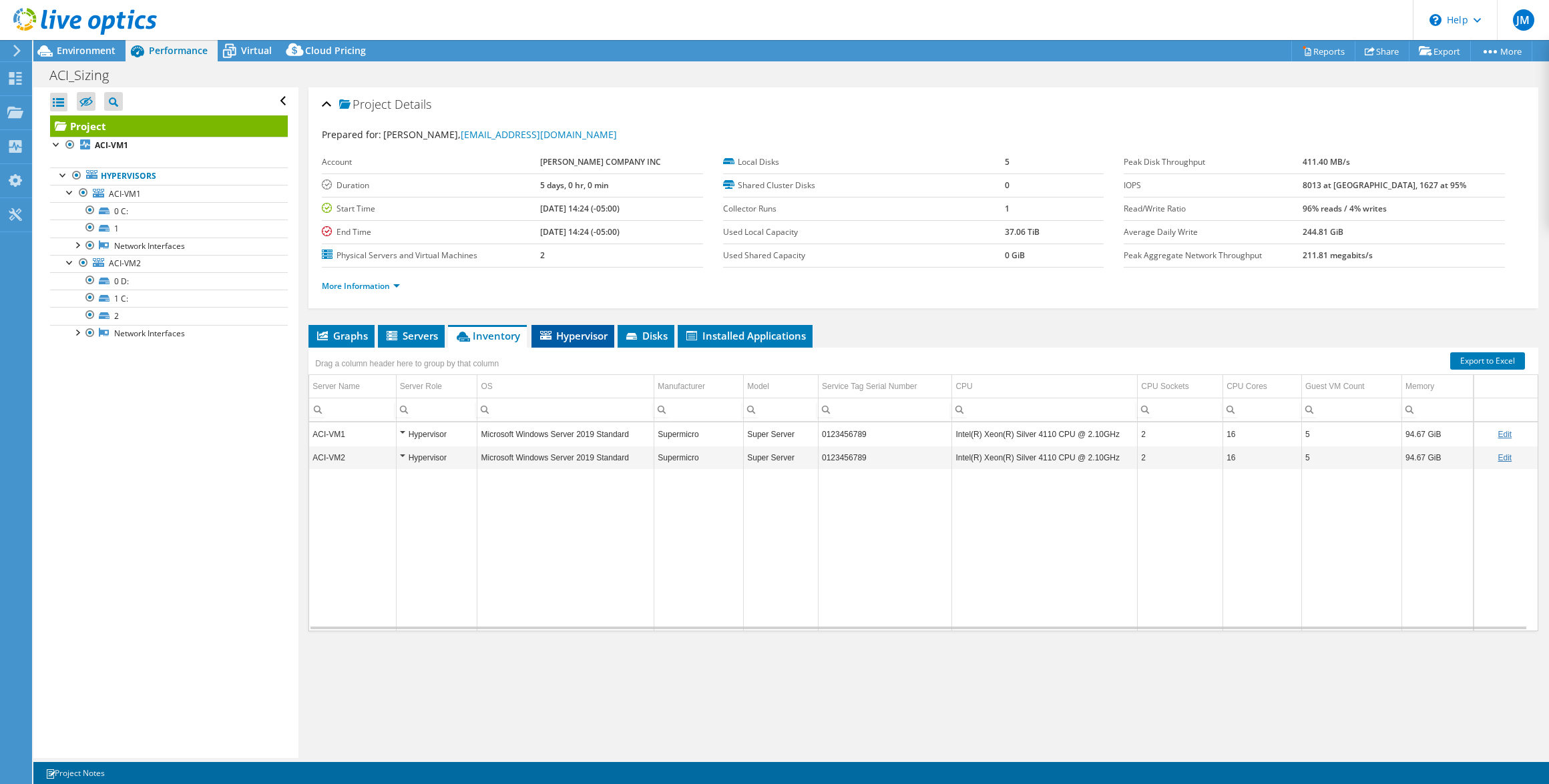
click at [569, 333] on span "Hypervisor" at bounding box center [573, 335] width 69 height 13
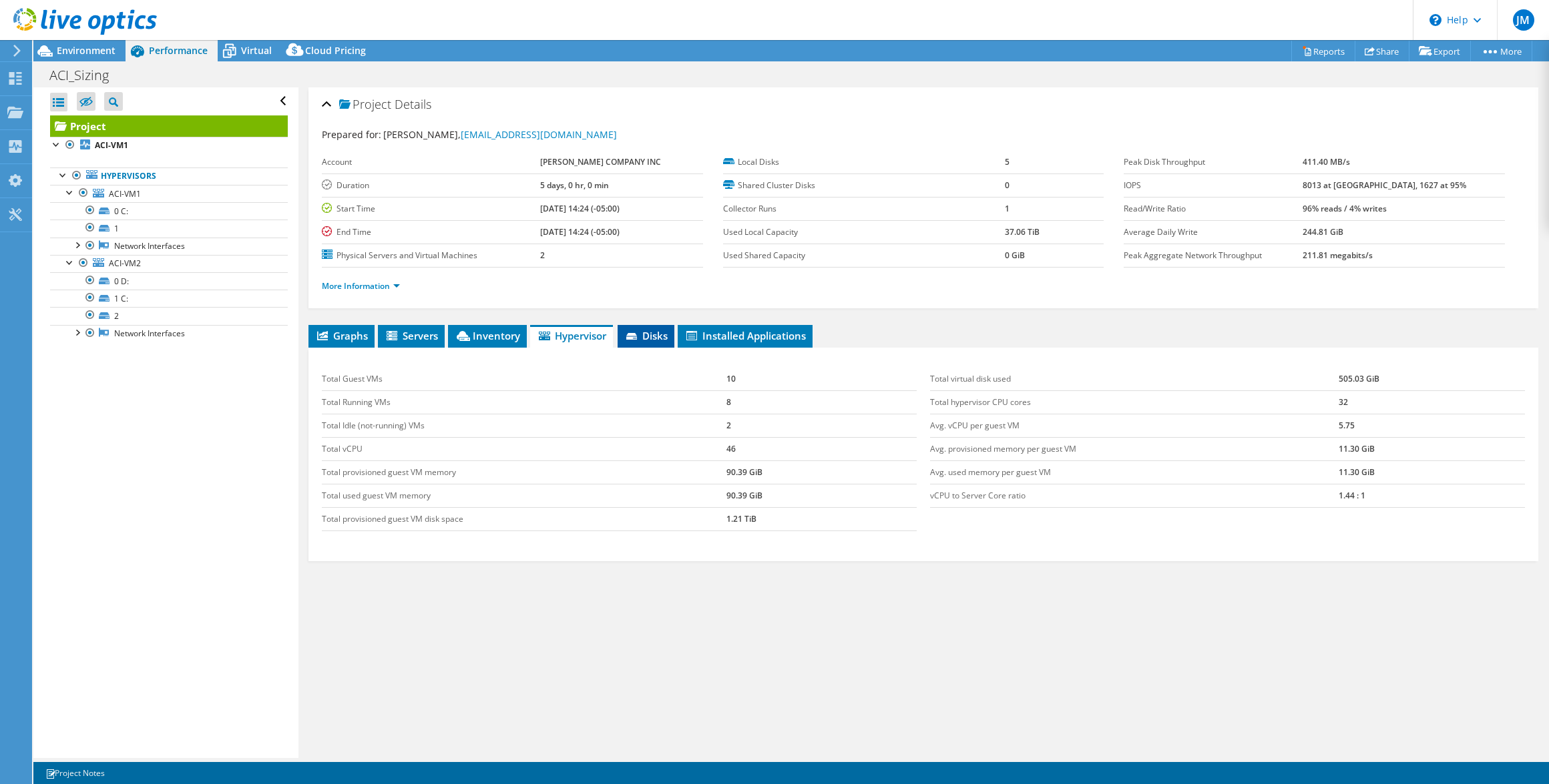
click at [647, 332] on span "Disks" at bounding box center [646, 335] width 43 height 13
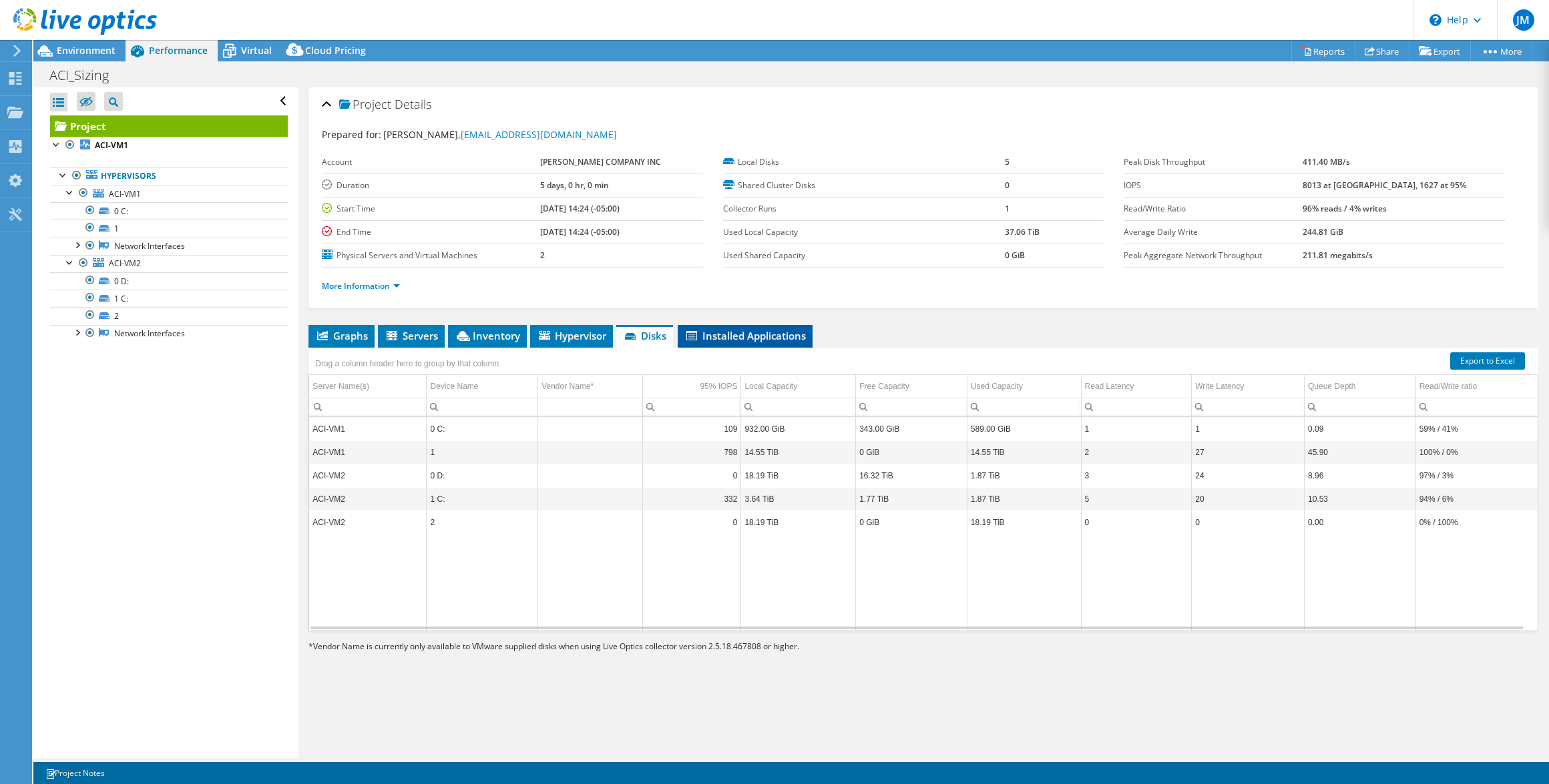
click at [759, 333] on span "Installed Applications" at bounding box center [745, 335] width 121 height 13
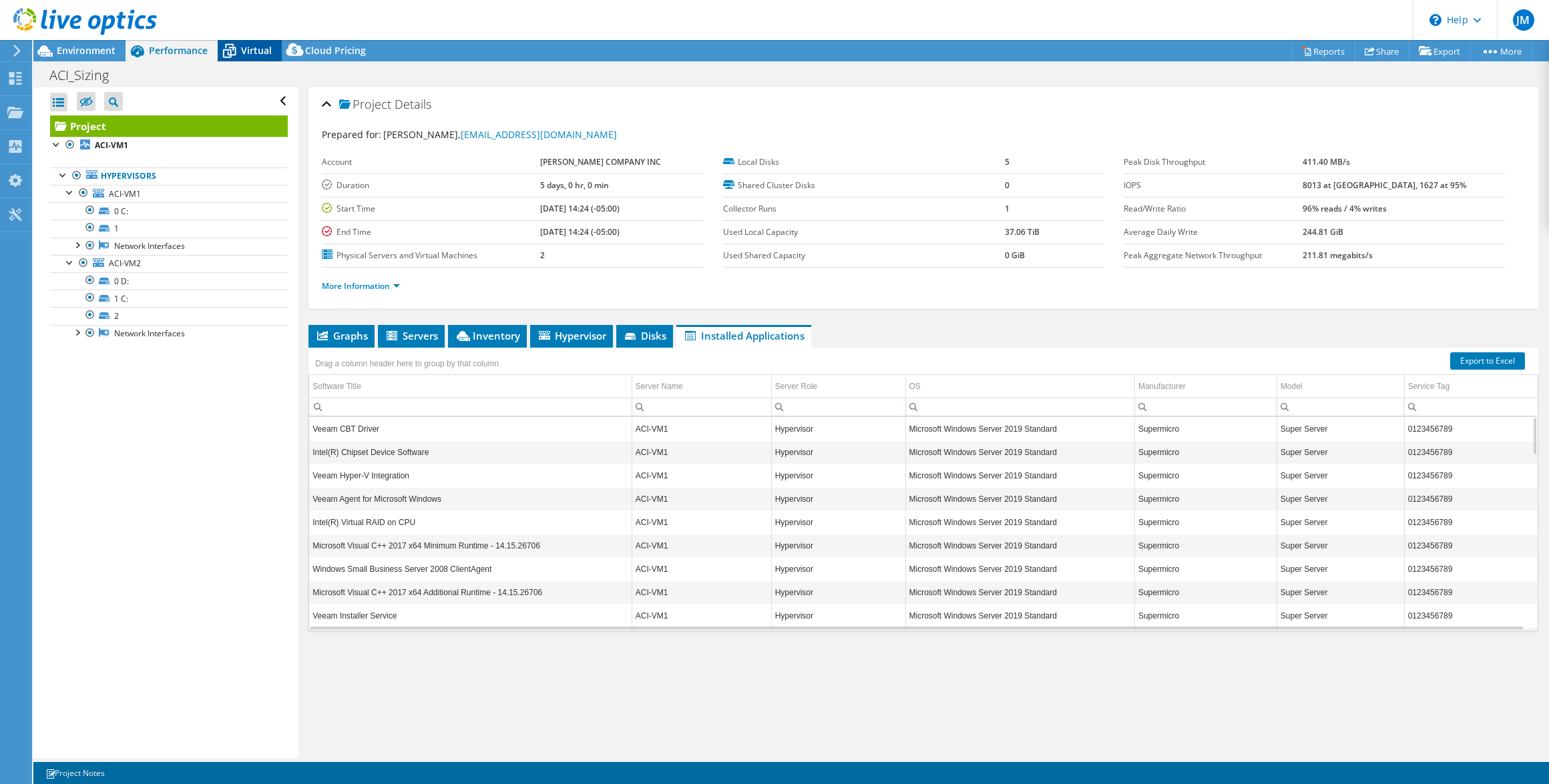
click at [245, 47] on span "Virtual" at bounding box center [256, 50] width 31 height 12
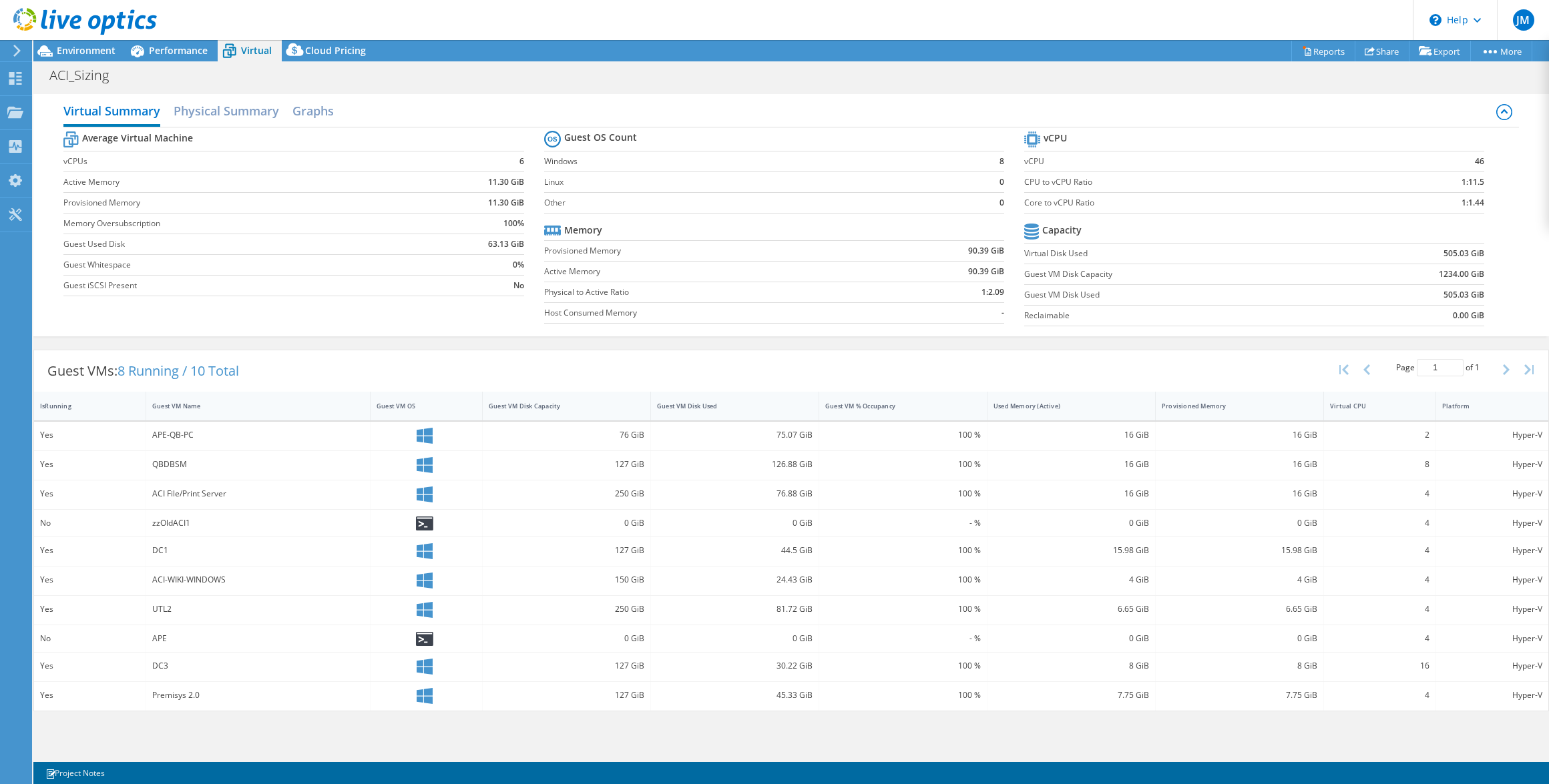
click at [181, 429] on div "APE-QB-PC" at bounding box center [258, 434] width 211 height 15
click at [255, 110] on h2 "Physical Summary" at bounding box center [226, 112] width 106 height 29
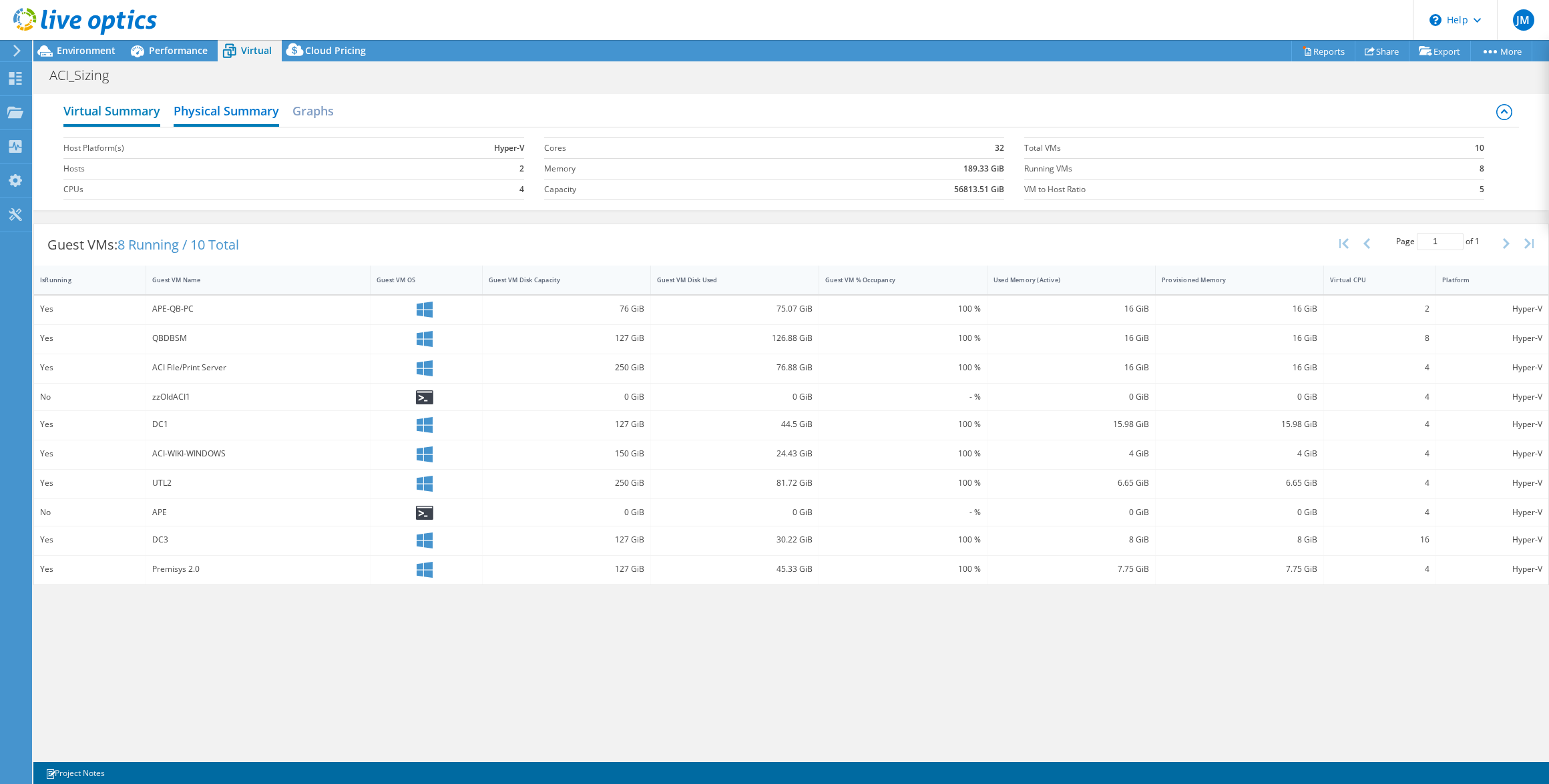
click at [119, 106] on h2 "Virtual Summary" at bounding box center [111, 112] width 96 height 29
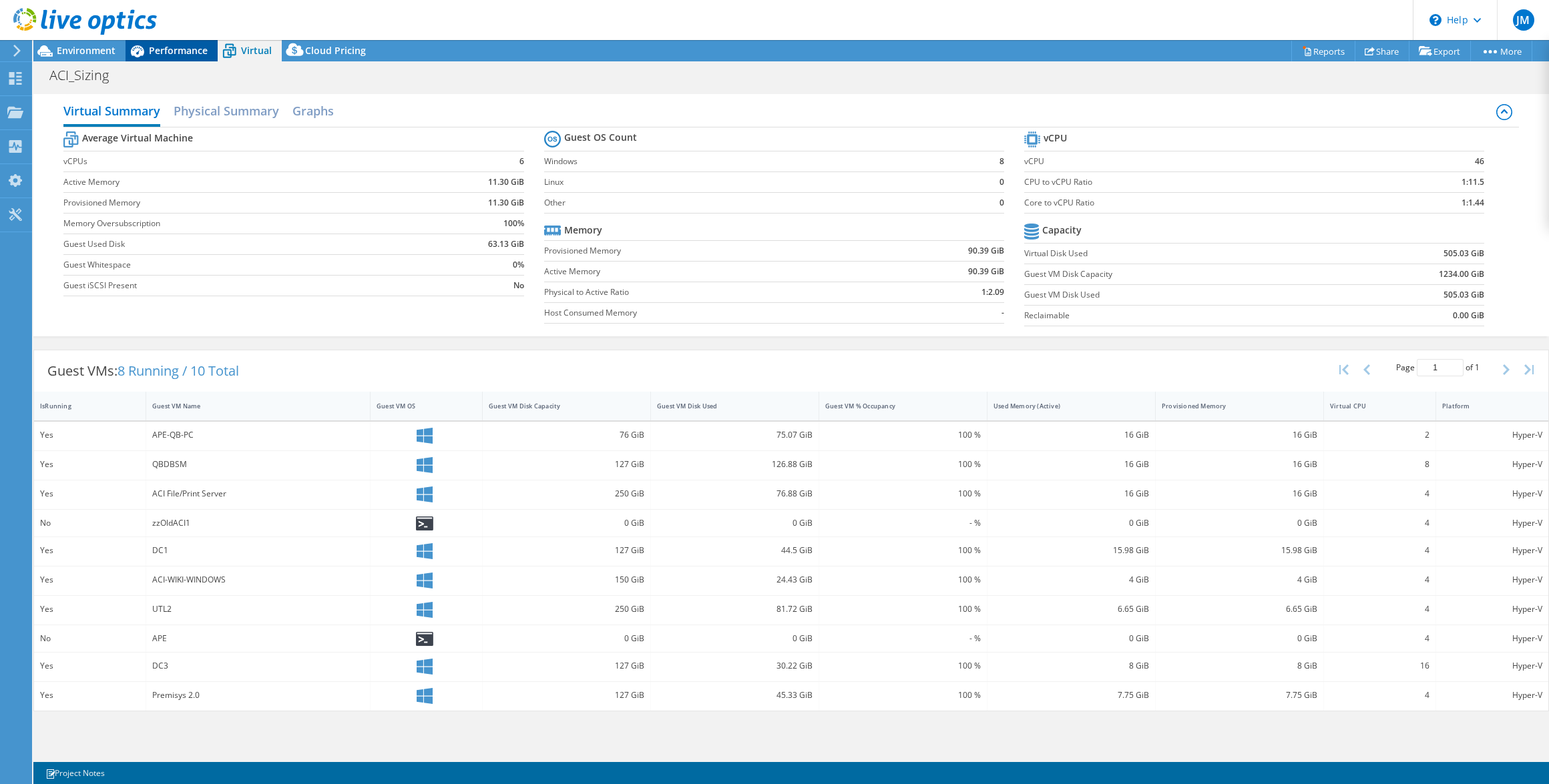
click at [156, 51] on span "Performance" at bounding box center [178, 50] width 59 height 12
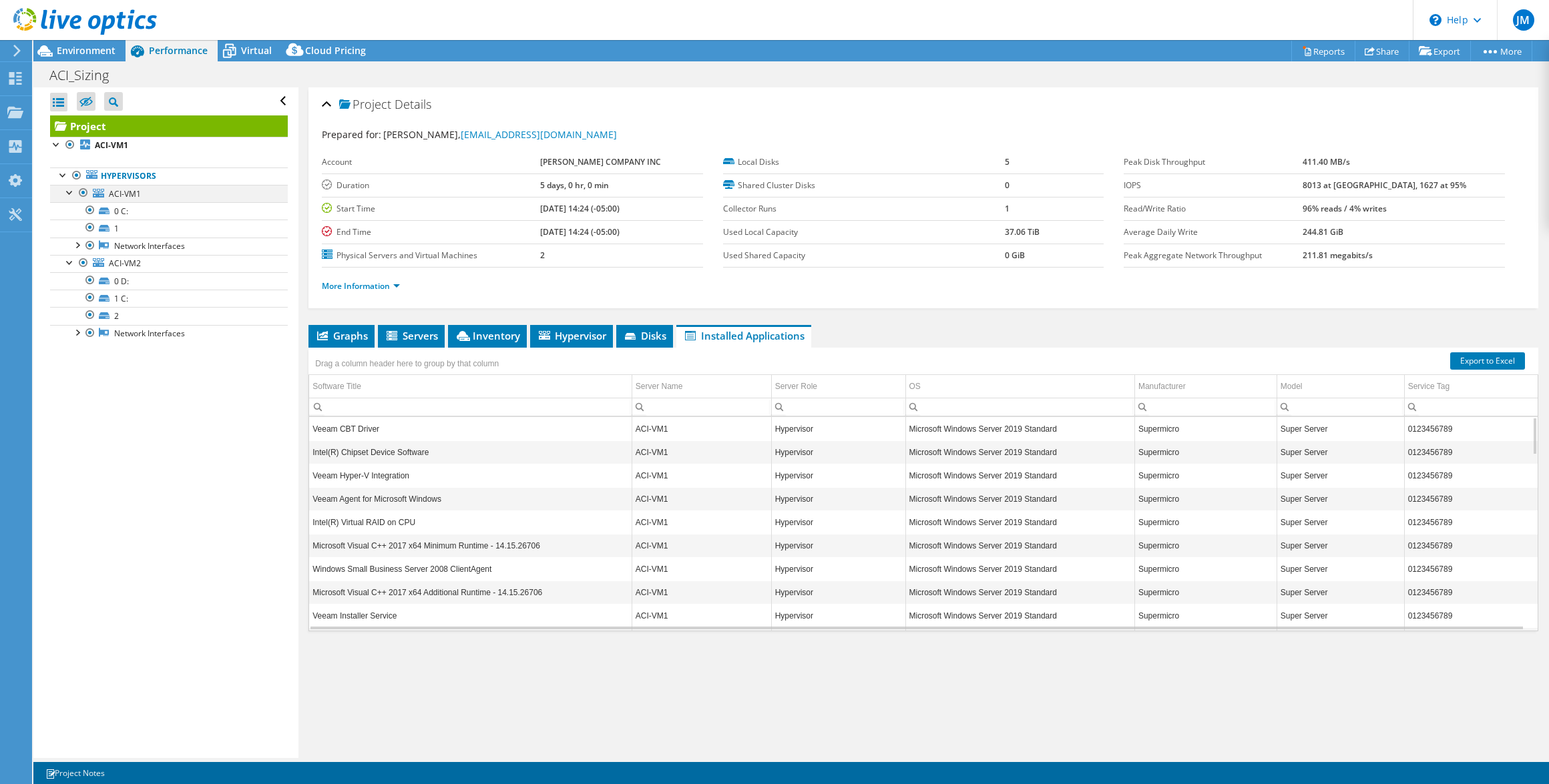
click at [70, 195] on div at bounding box center [69, 191] width 13 height 13
click at [72, 192] on div at bounding box center [69, 191] width 13 height 13
click at [55, 144] on div at bounding box center [56, 143] width 13 height 13
click at [474, 338] on span "Inventory" at bounding box center [487, 335] width 66 height 13
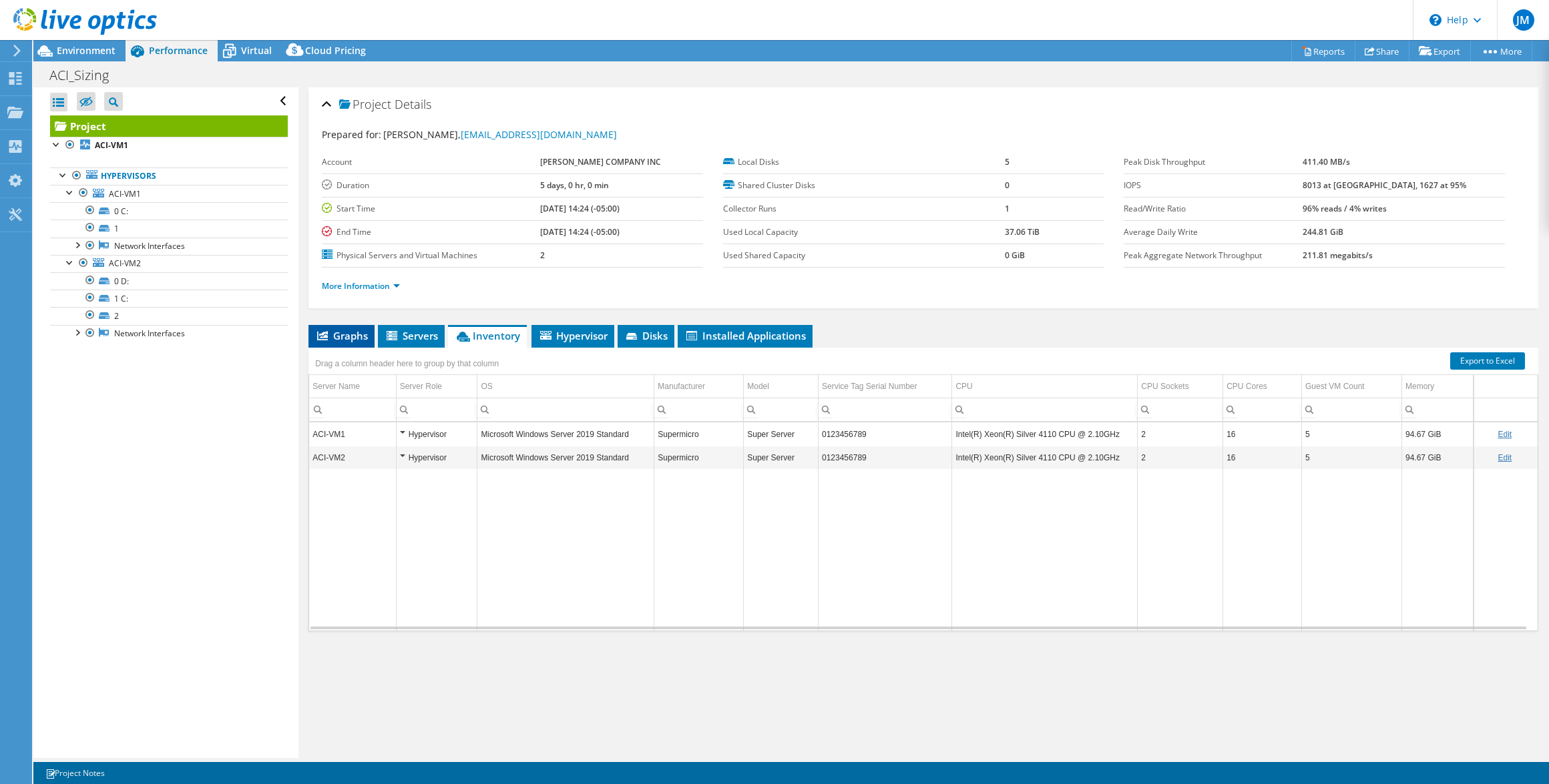
click at [343, 332] on span "Graphs" at bounding box center [341, 335] width 52 height 13
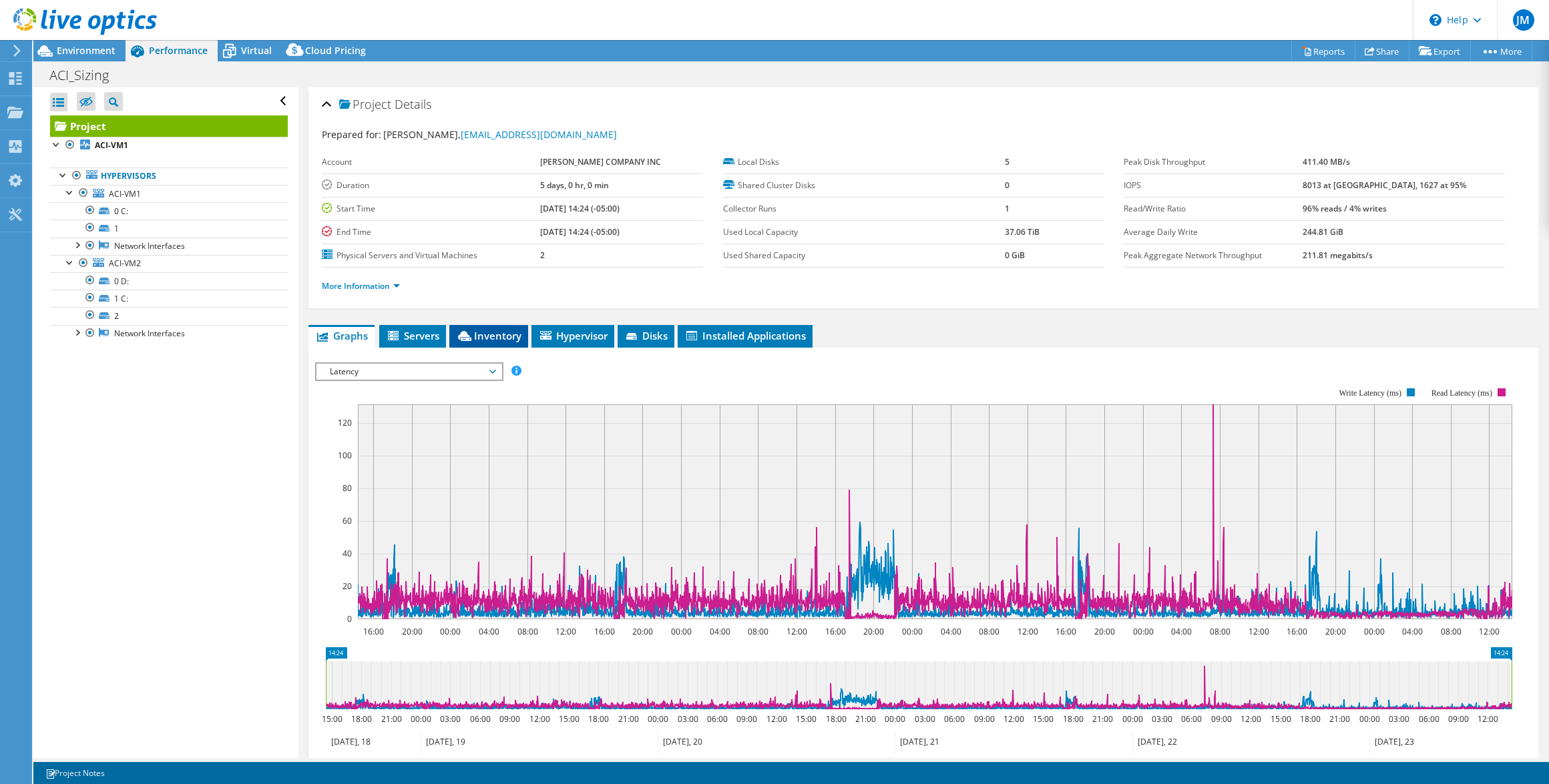
click at [494, 334] on span "Inventory" at bounding box center [489, 335] width 66 height 13
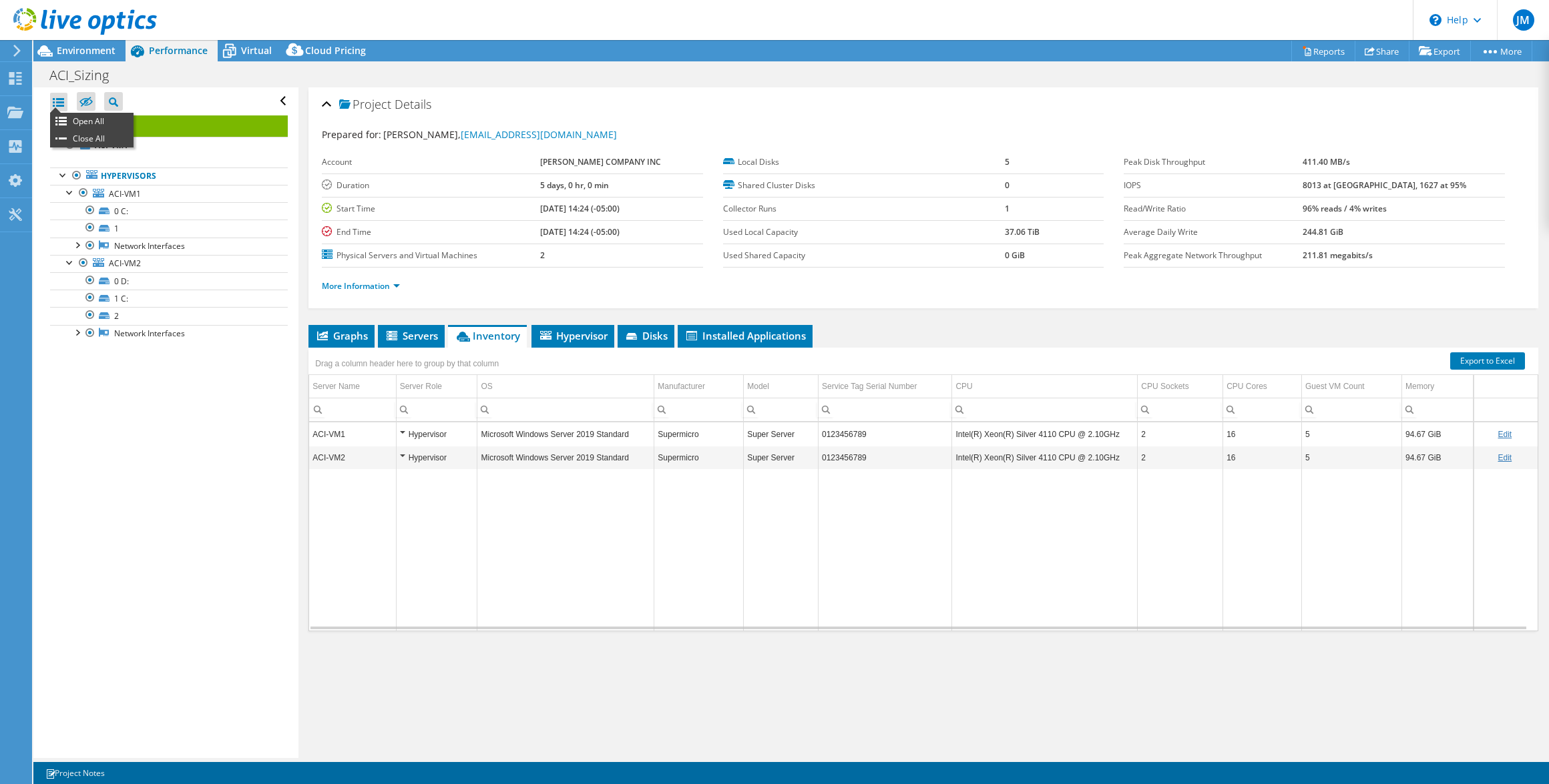
click at [60, 103] on div at bounding box center [59, 102] width 17 height 19
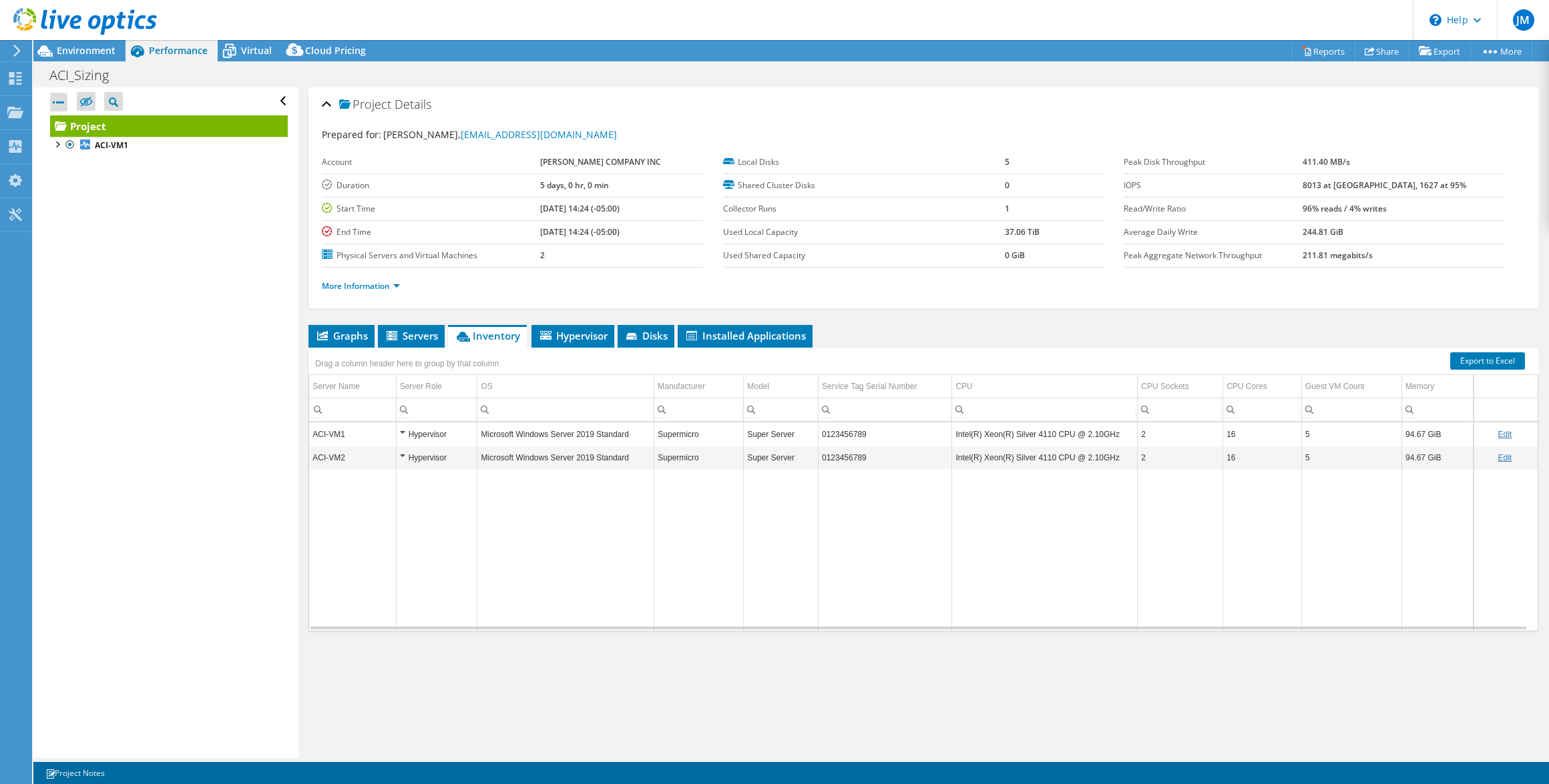
click at [60, 103] on div at bounding box center [59, 102] width 17 height 19
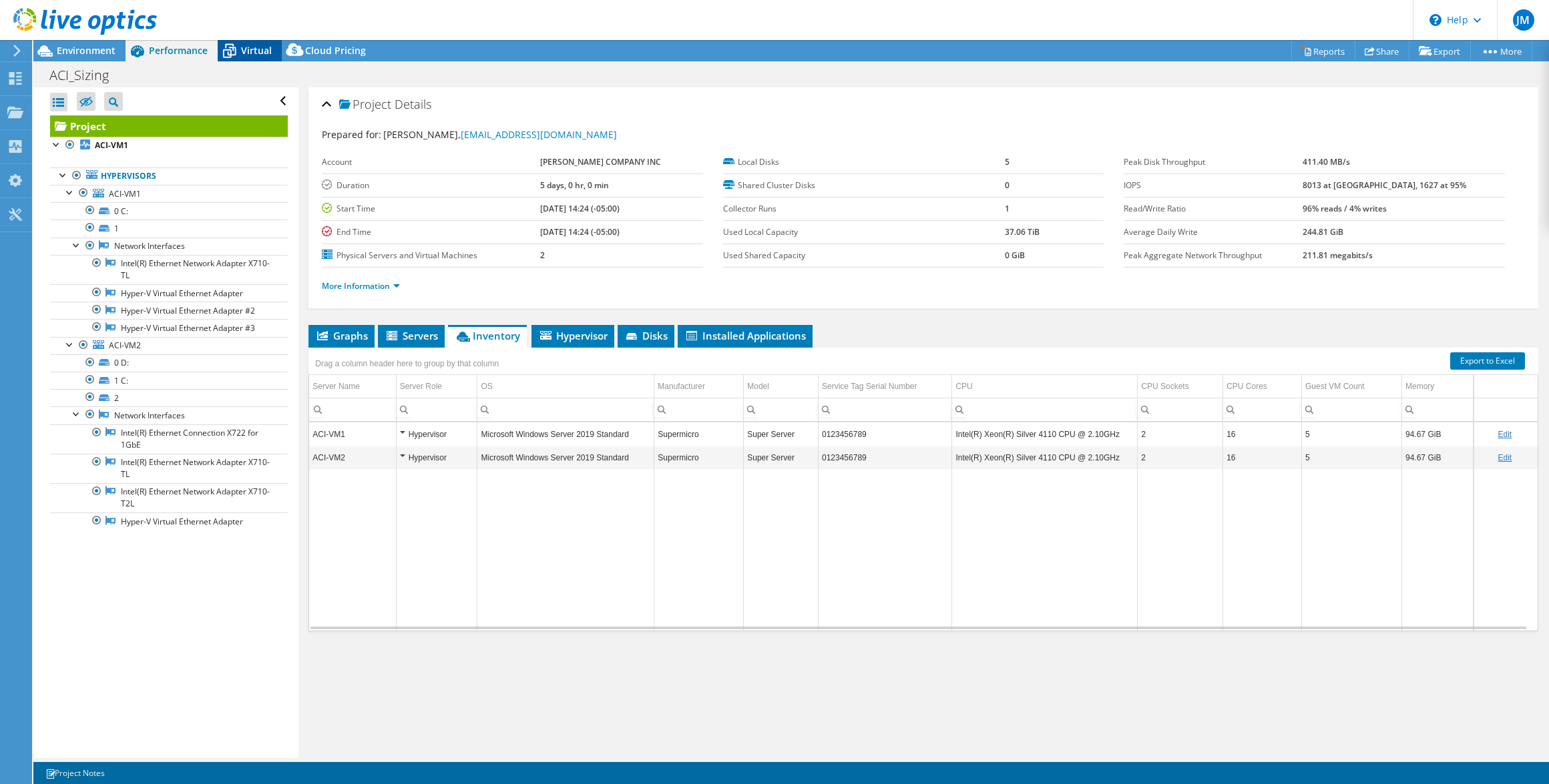
click at [260, 49] on span "Virtual" at bounding box center [256, 50] width 31 height 12
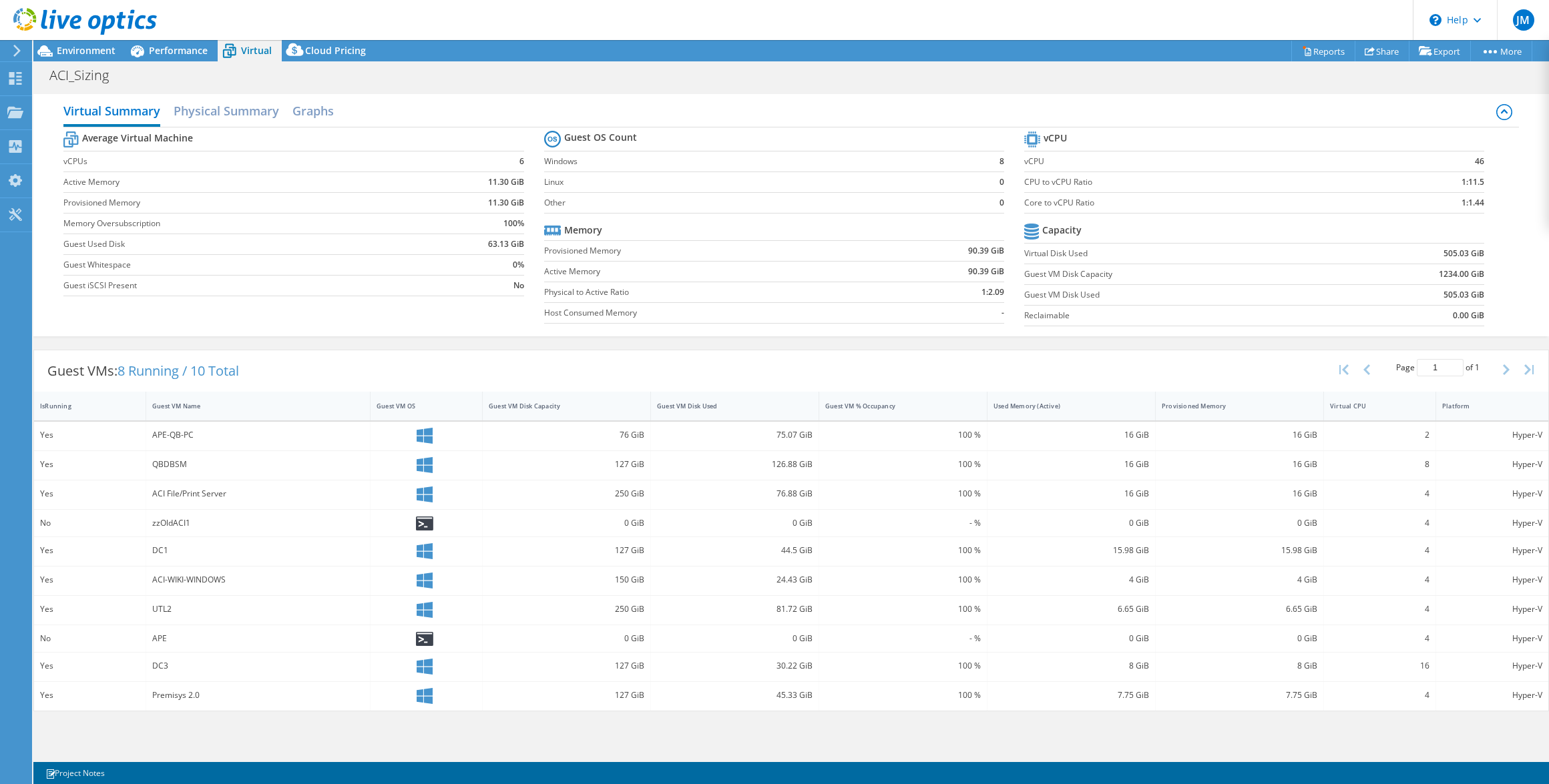
click at [223, 492] on div "ACI File/Print Server" at bounding box center [258, 494] width 211 height 15
click at [436, 487] on div at bounding box center [426, 495] width 100 height 17
click at [324, 120] on h2 "Graphs" at bounding box center [313, 112] width 42 height 29
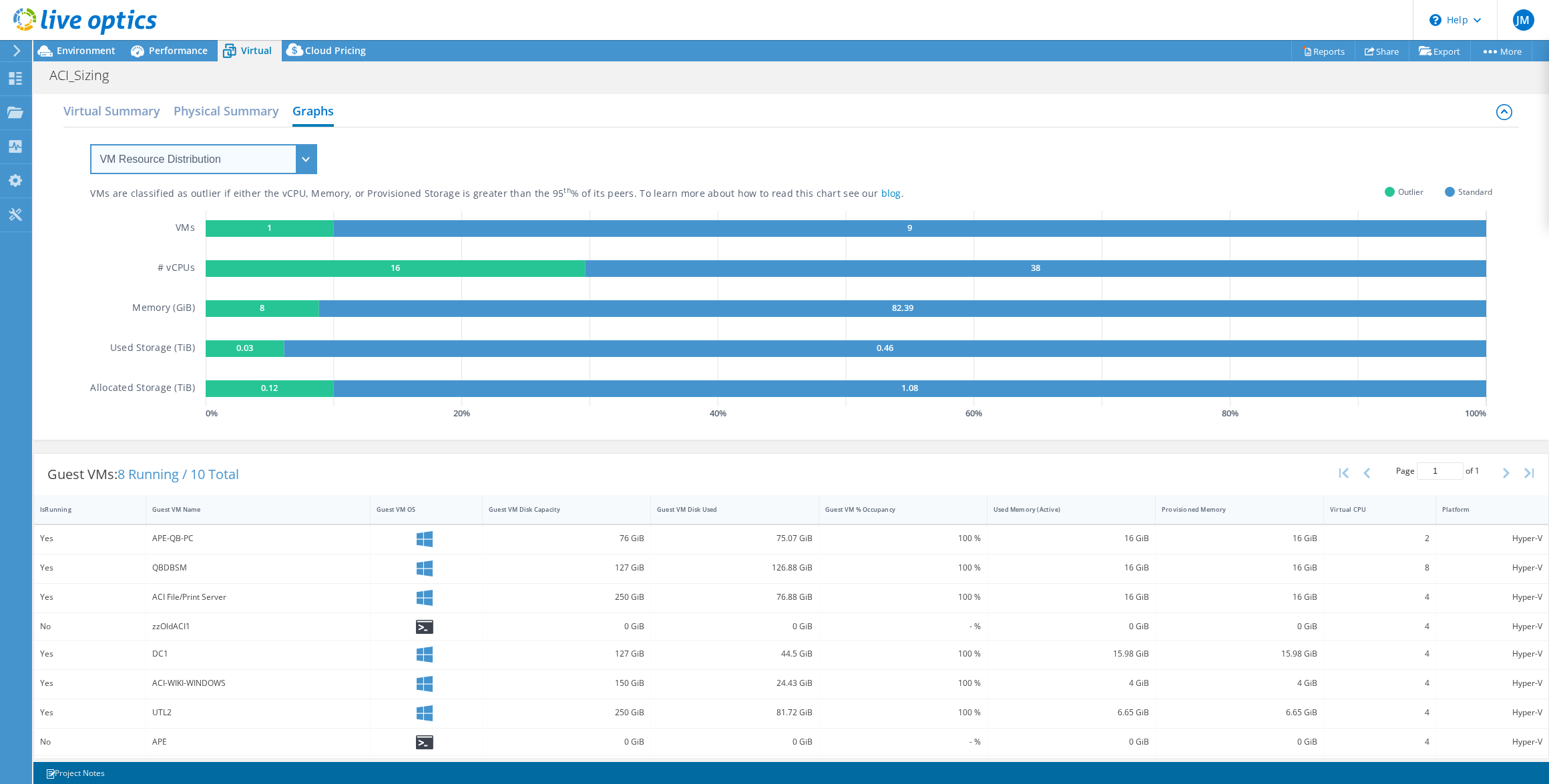
click at [312, 164] on select "VM Resource Distribution Provisioning Contrast Over Provisioning" at bounding box center [204, 159] width 227 height 30
click at [311, 160] on select "VM Resource Distribution Provisioning Contrast Over Provisioning" at bounding box center [204, 159] width 227 height 30
click at [171, 52] on span "Performance" at bounding box center [178, 50] width 59 height 12
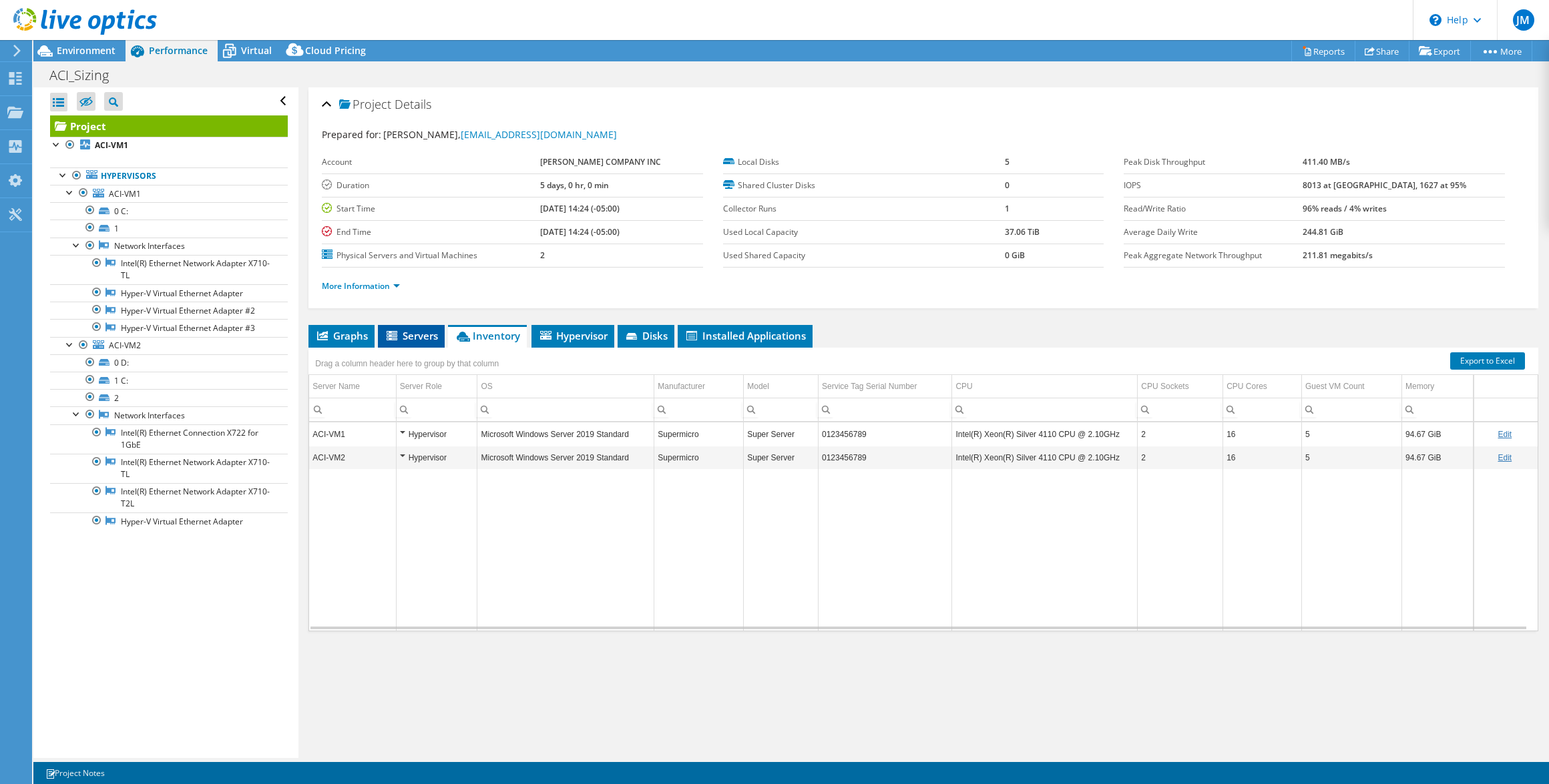
click at [416, 334] on span "Servers" at bounding box center [411, 335] width 53 height 13
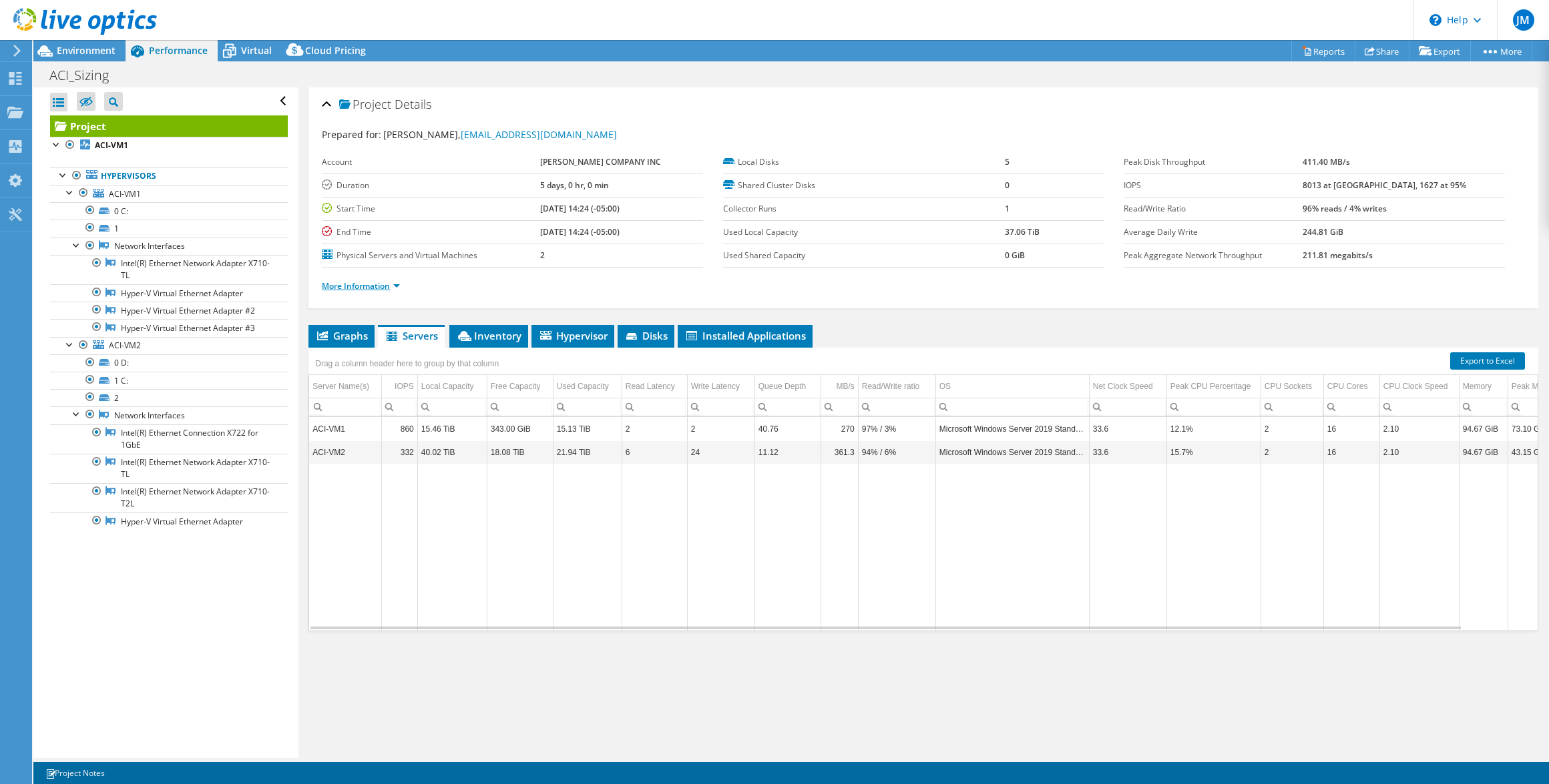
click at [394, 284] on link "More Information" at bounding box center [360, 286] width 78 height 12
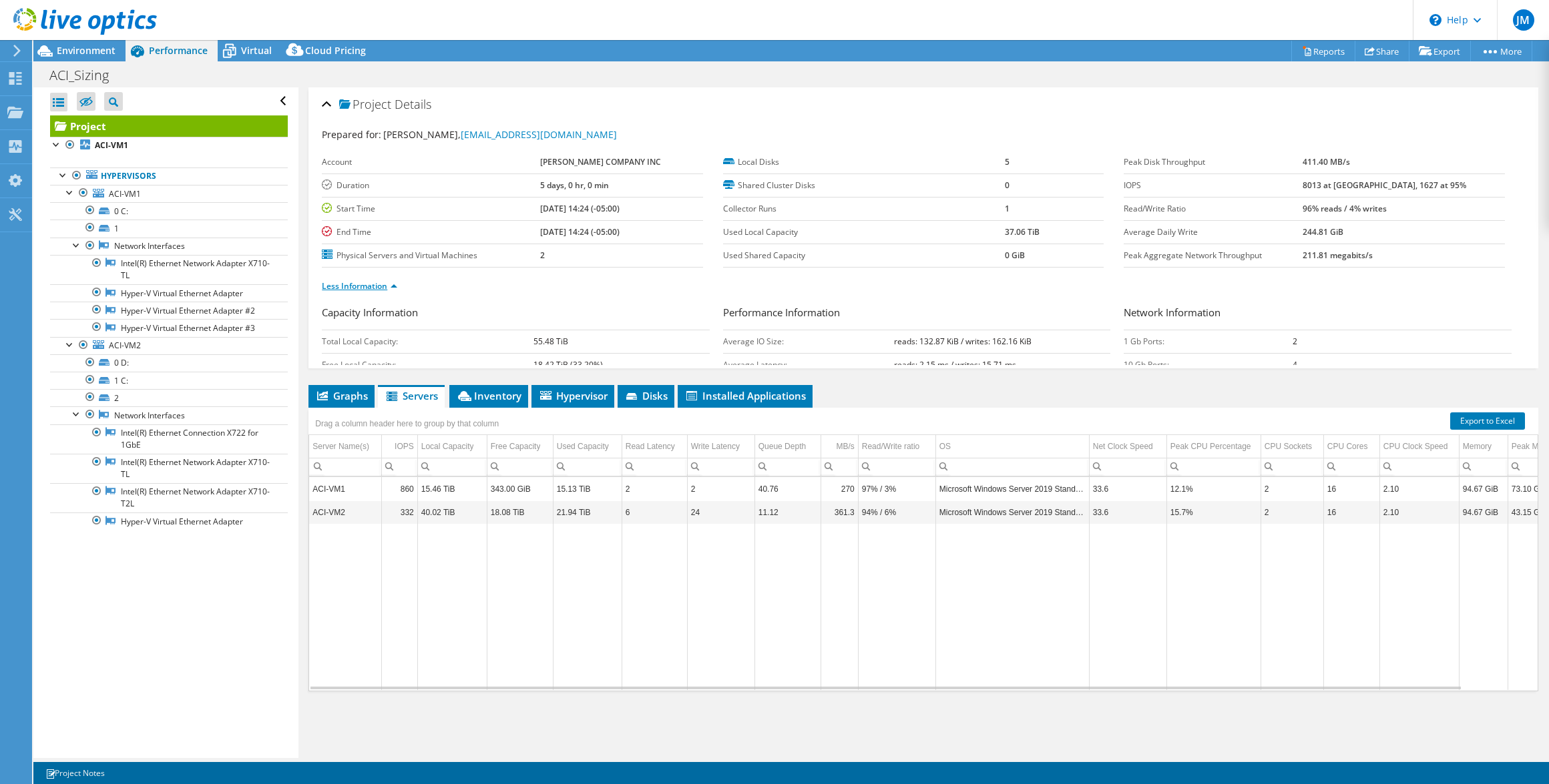
click at [394, 284] on link "Less Information" at bounding box center [360, 286] width 76 height 12
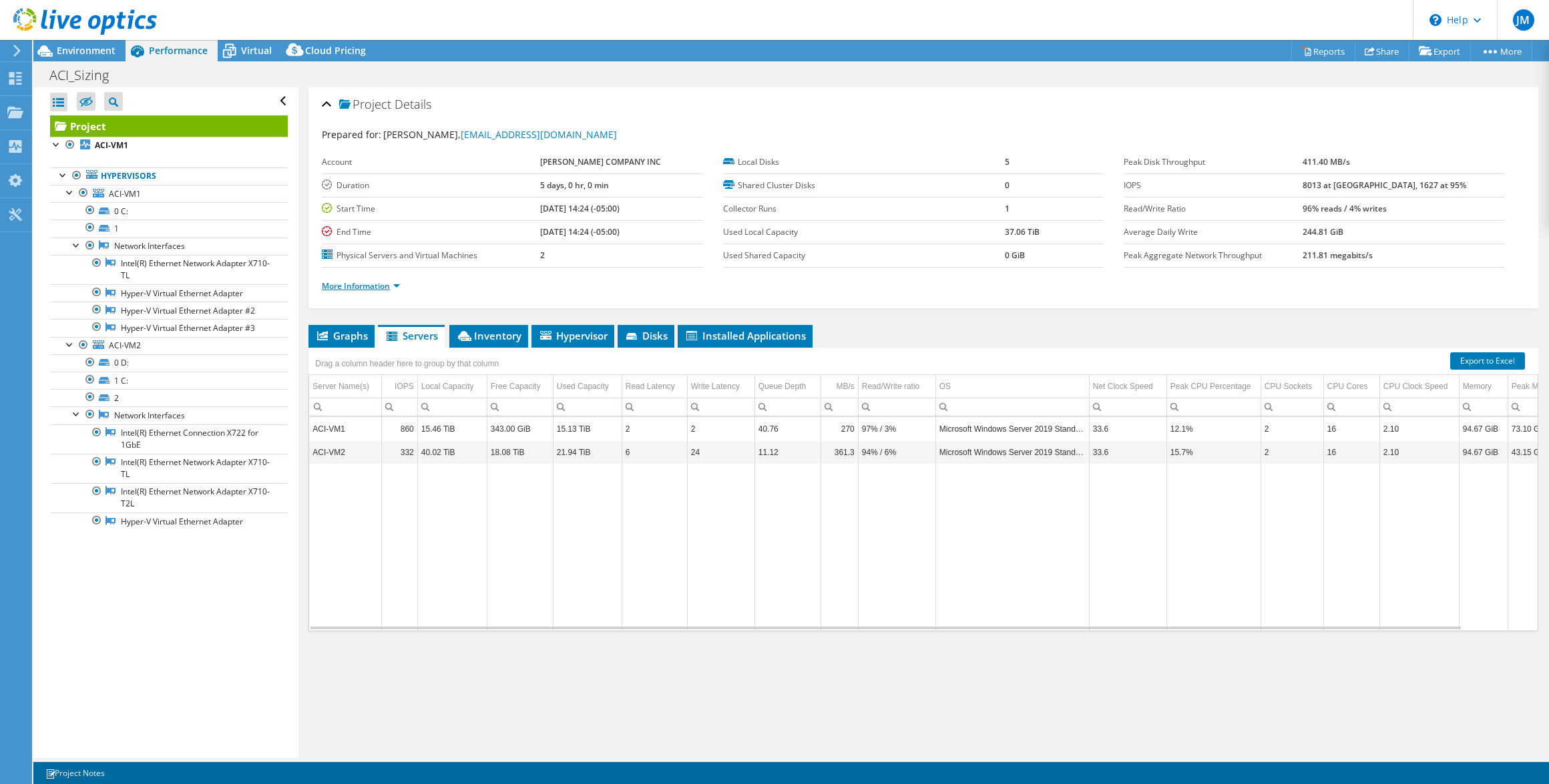
click at [394, 284] on link "More Information" at bounding box center [360, 286] width 78 height 12
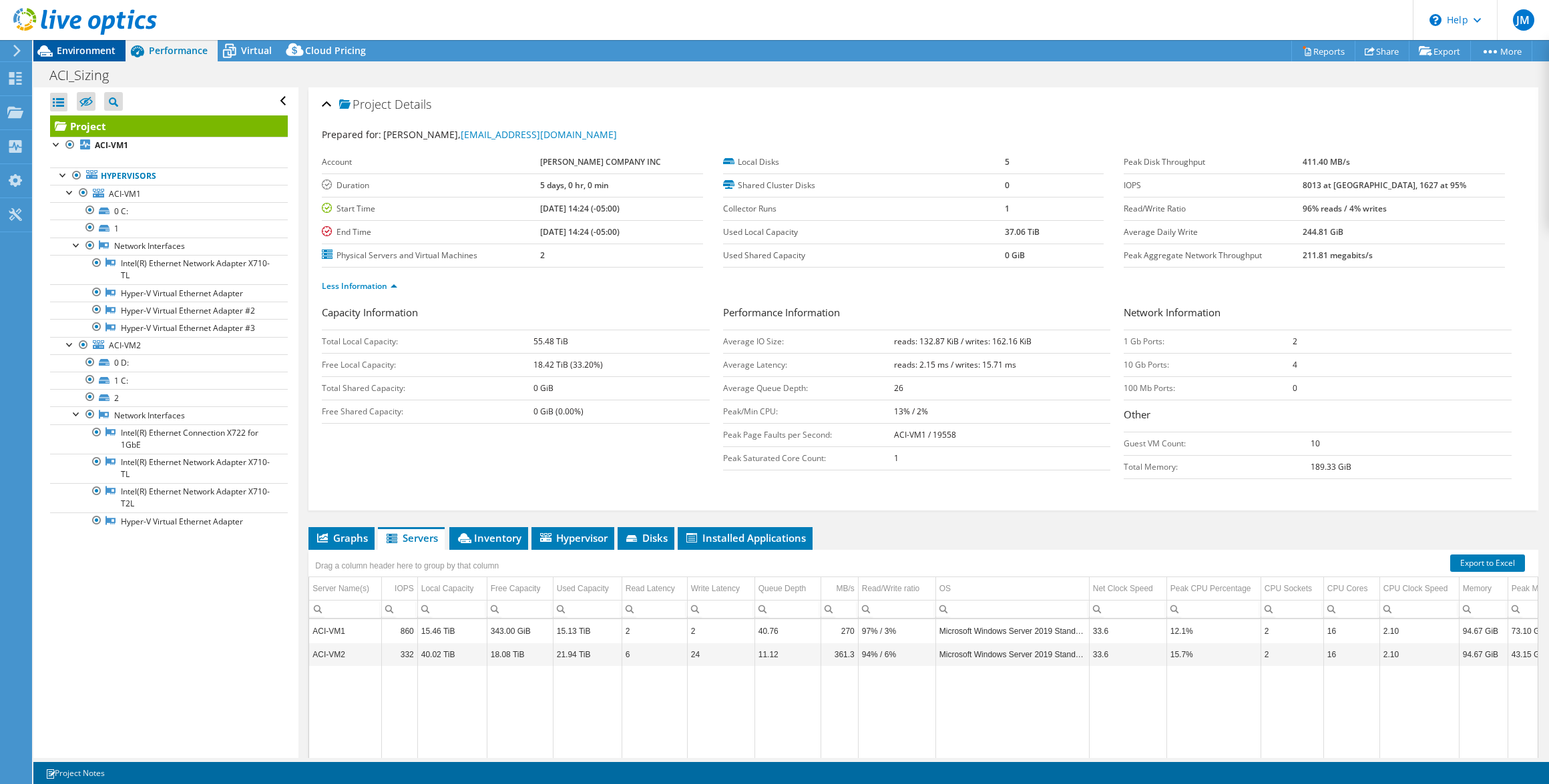
click at [72, 47] on span "Environment" at bounding box center [86, 50] width 59 height 12
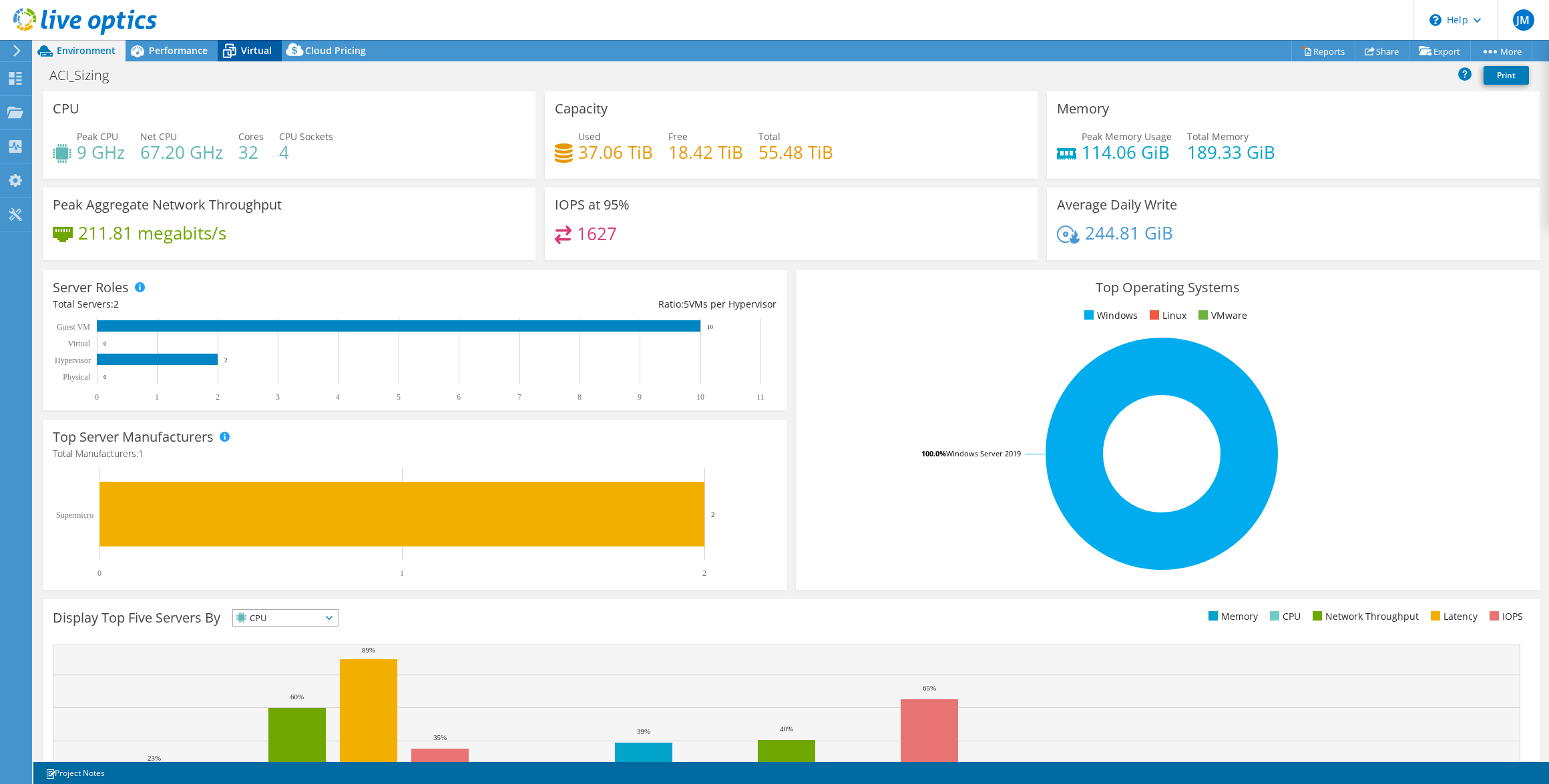
click at [260, 53] on span "Virtual" at bounding box center [256, 50] width 31 height 12
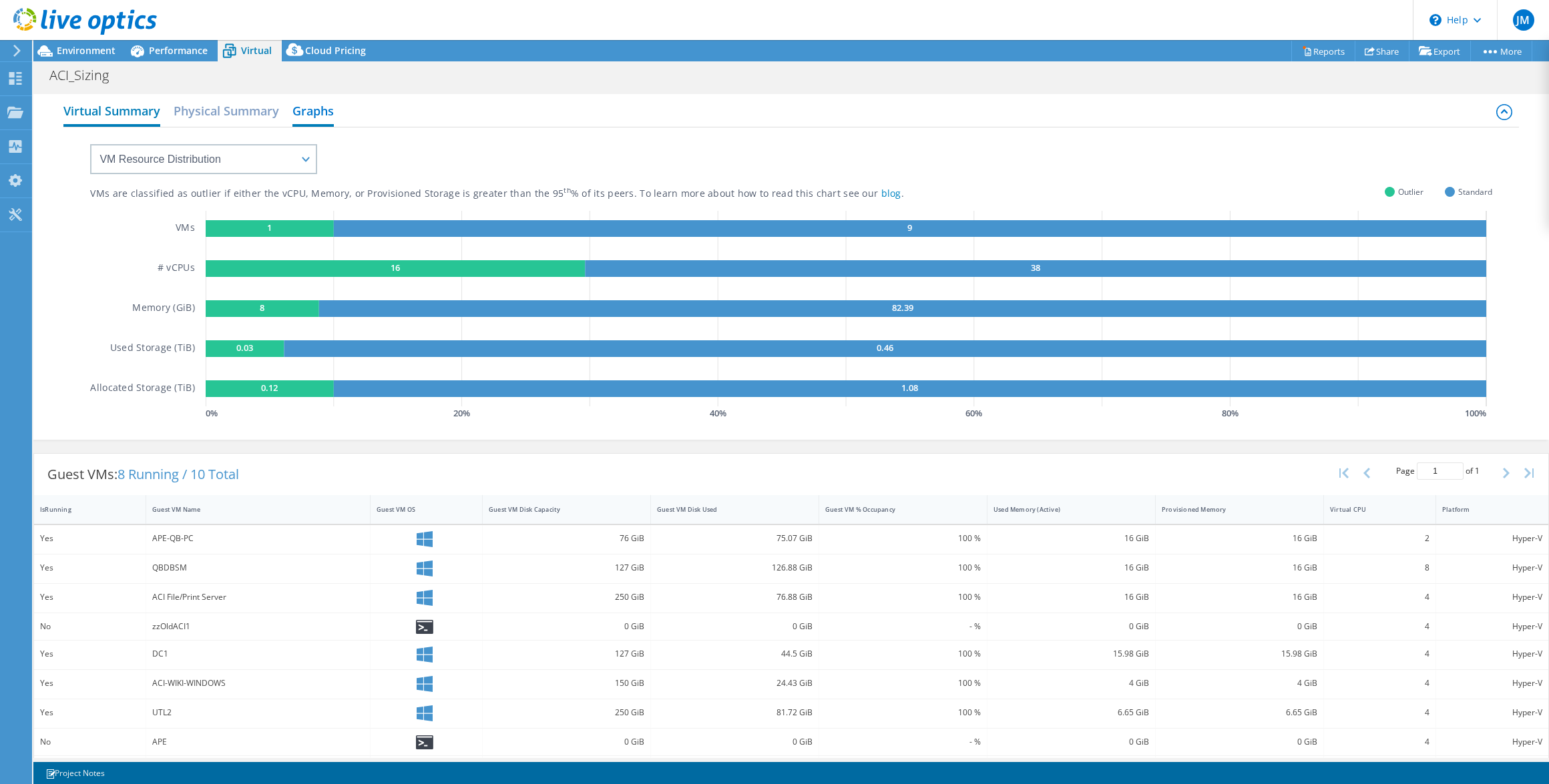
click at [104, 117] on h2 "Virtual Summary" at bounding box center [111, 112] width 96 height 29
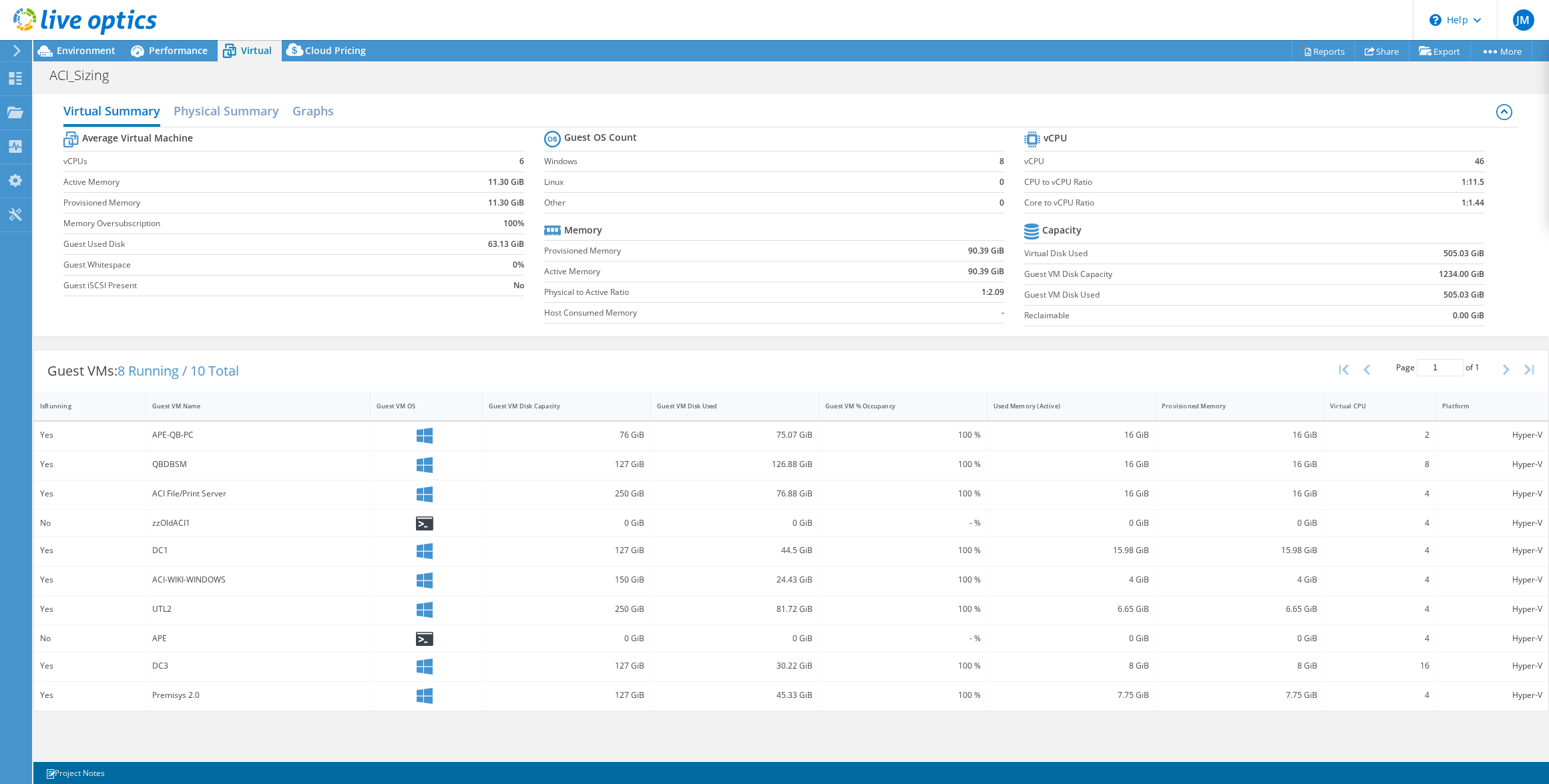
click at [1368, 631] on div "4" at bounding box center [1379, 638] width 100 height 15
click at [1292, 517] on div "0 GiB" at bounding box center [1240, 523] width 156 height 15
click at [156, 368] on span "8 Running / 10 Total" at bounding box center [178, 370] width 121 height 18
click at [214, 110] on h2 "Physical Summary" at bounding box center [226, 112] width 106 height 29
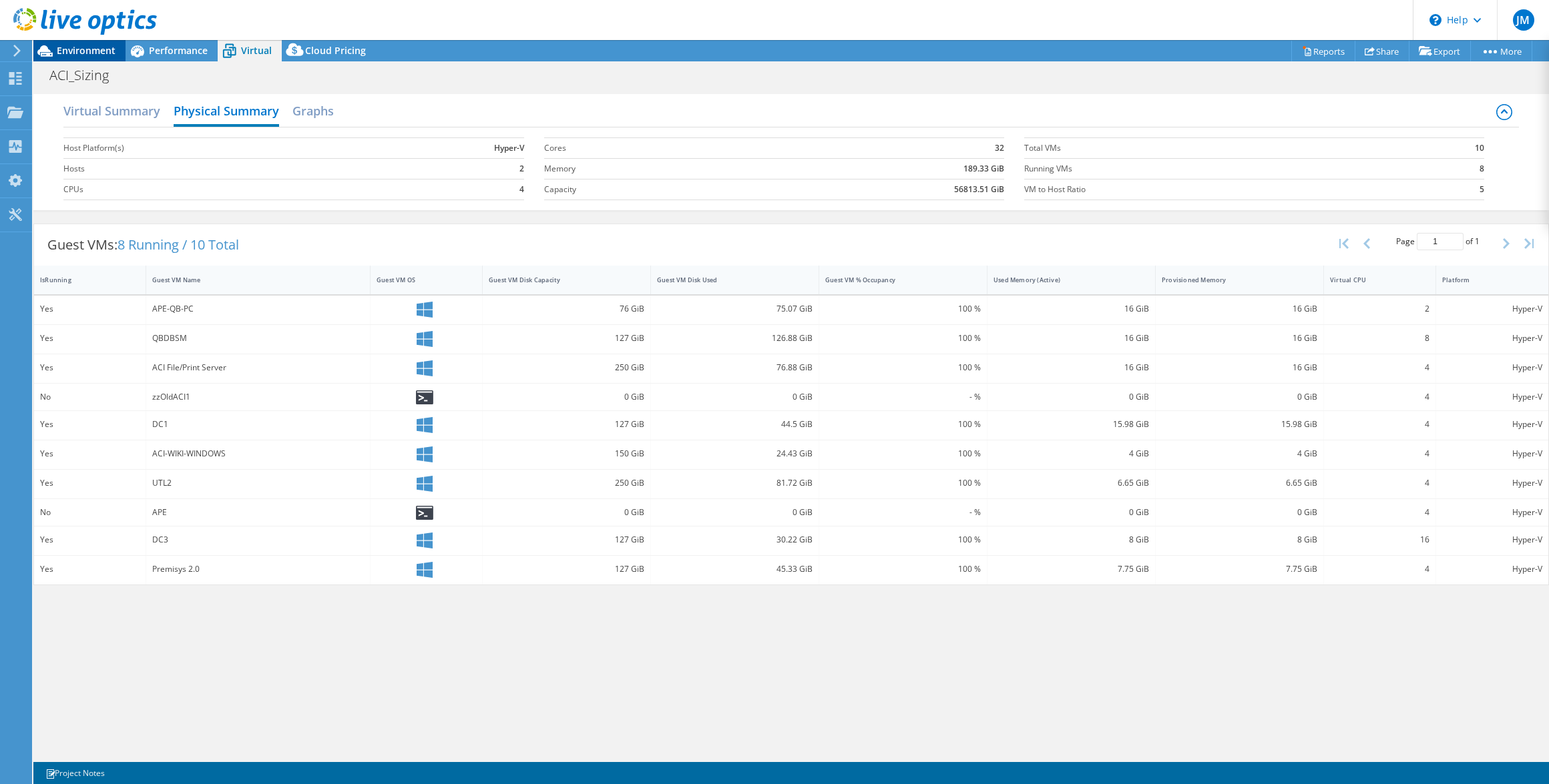
click at [89, 59] on div "Environment" at bounding box center [79, 51] width 92 height 22
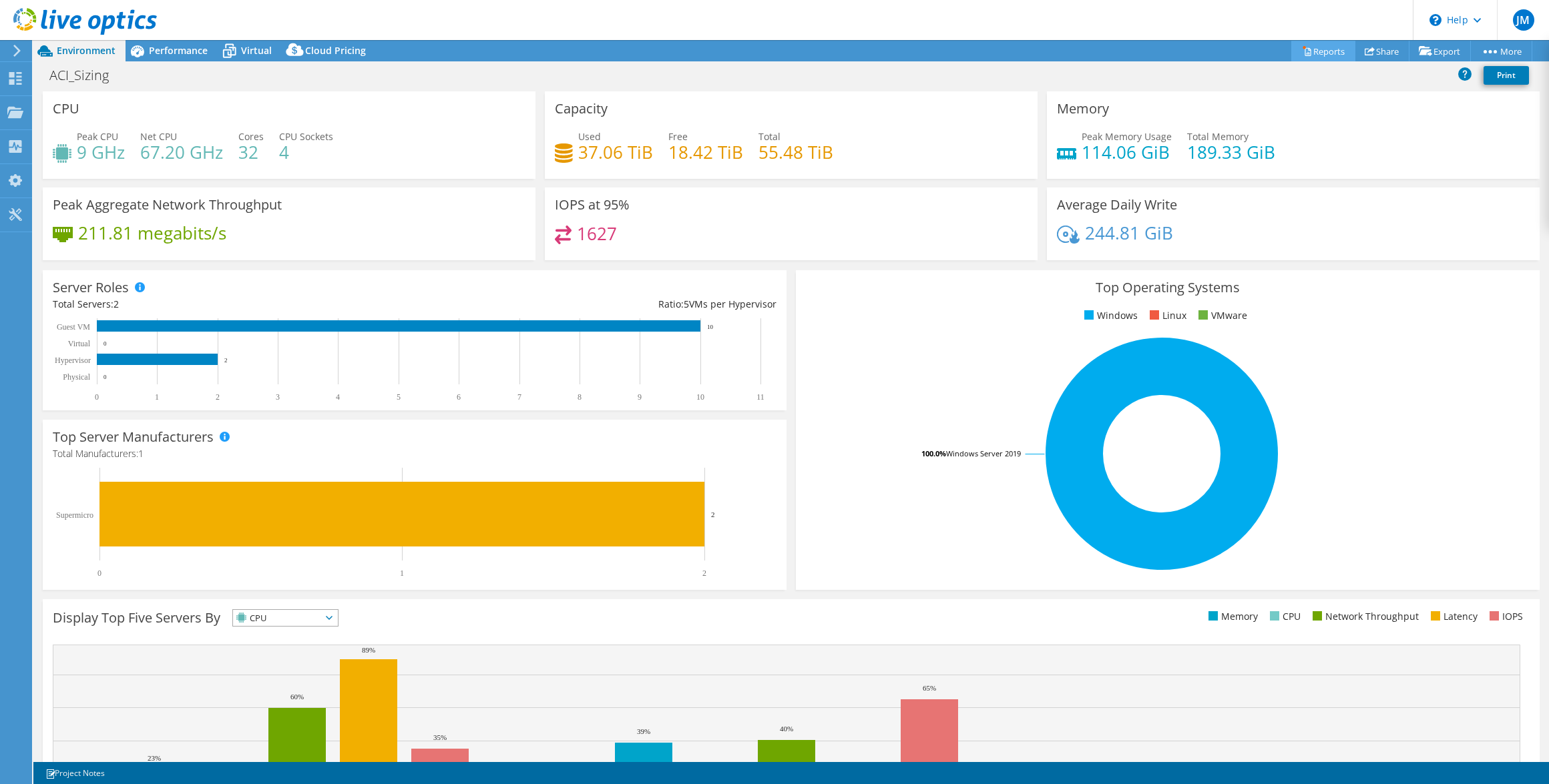
click at [1304, 48] on link "Reports" at bounding box center [1323, 51] width 64 height 21
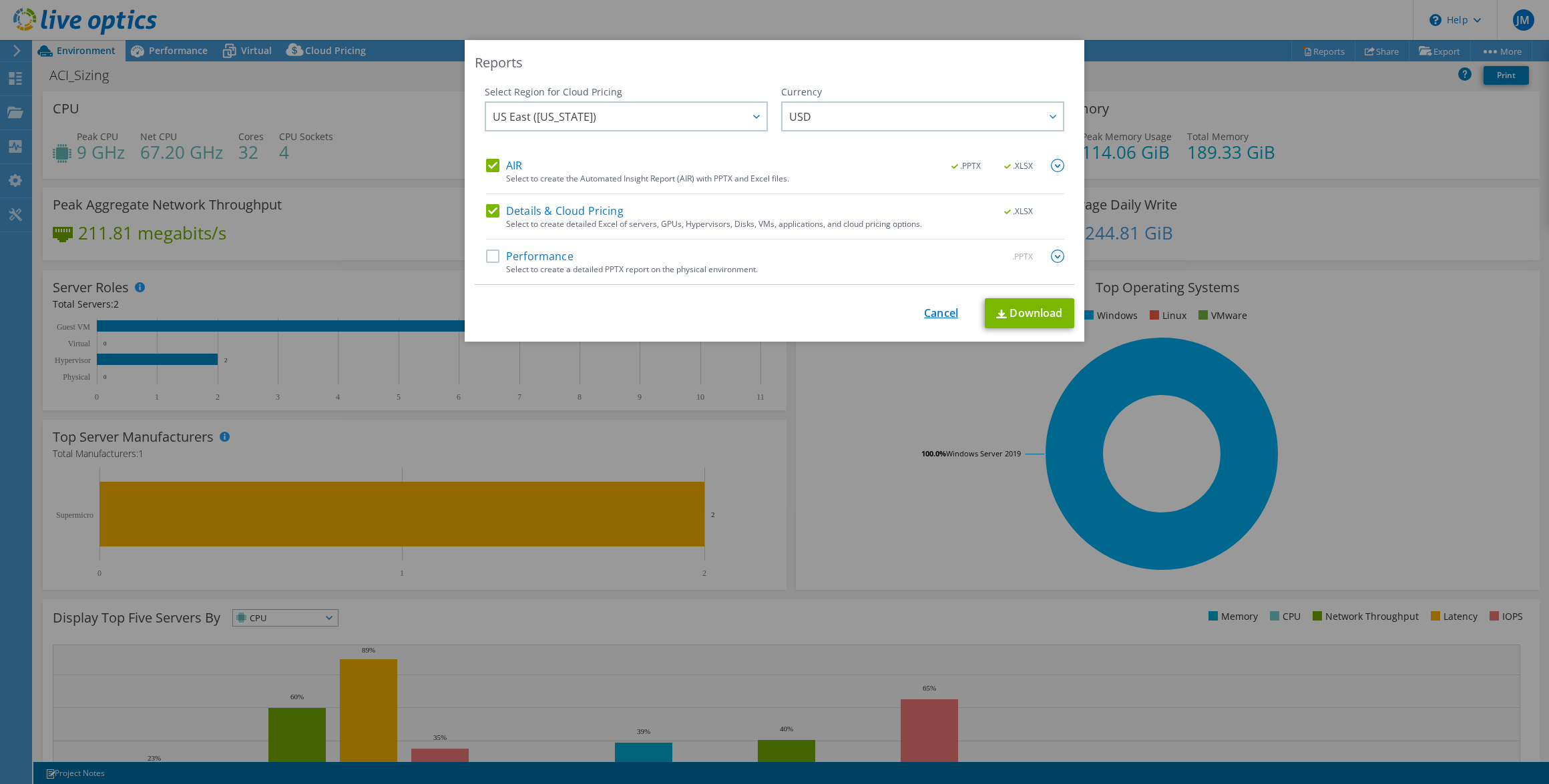
click at [930, 316] on link "Cancel" at bounding box center [941, 313] width 34 height 12
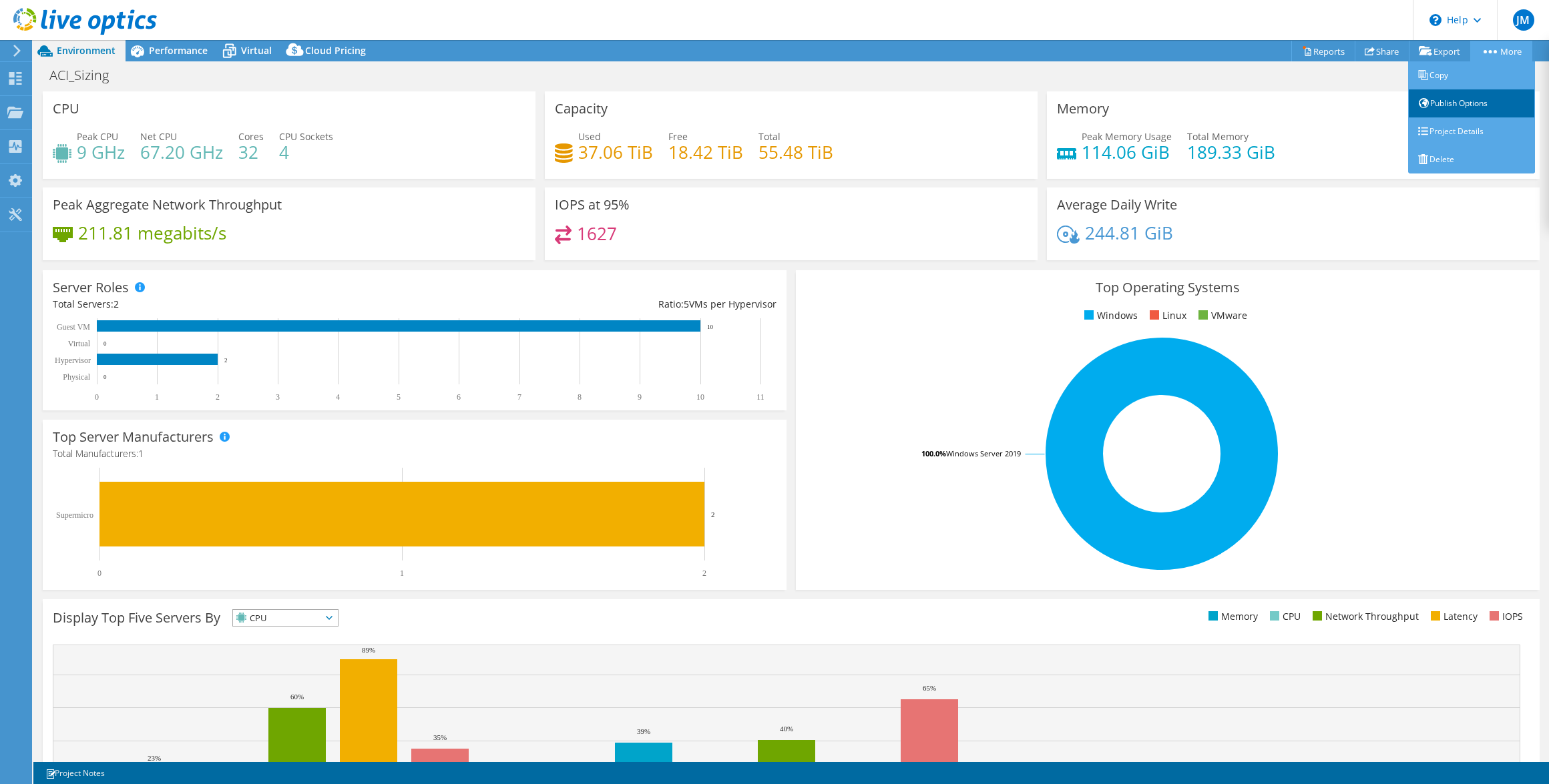
click at [1466, 98] on link "Publish Options" at bounding box center [1471, 103] width 127 height 28
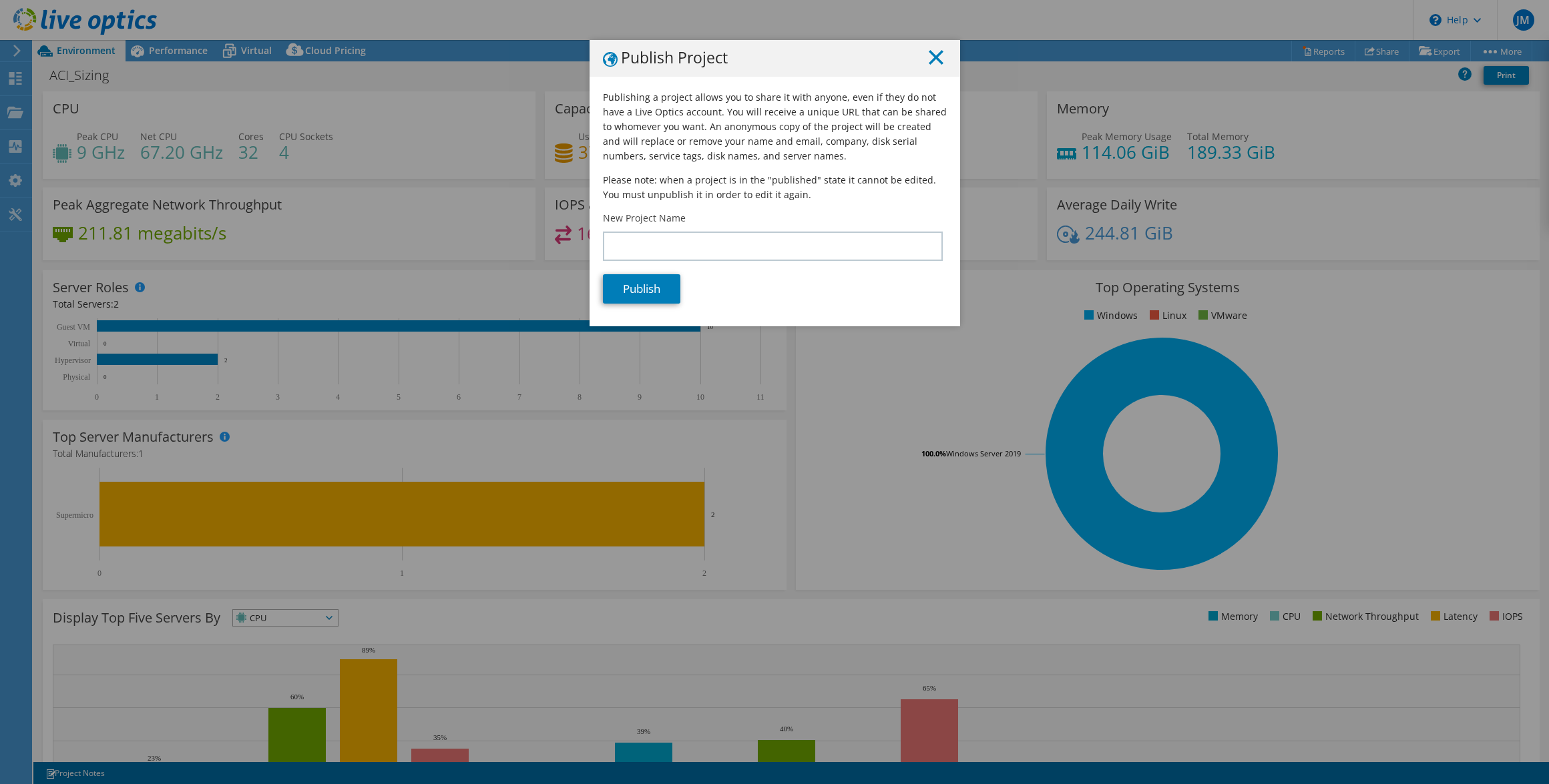
click at [933, 64] on icon at bounding box center [935, 57] width 15 height 15
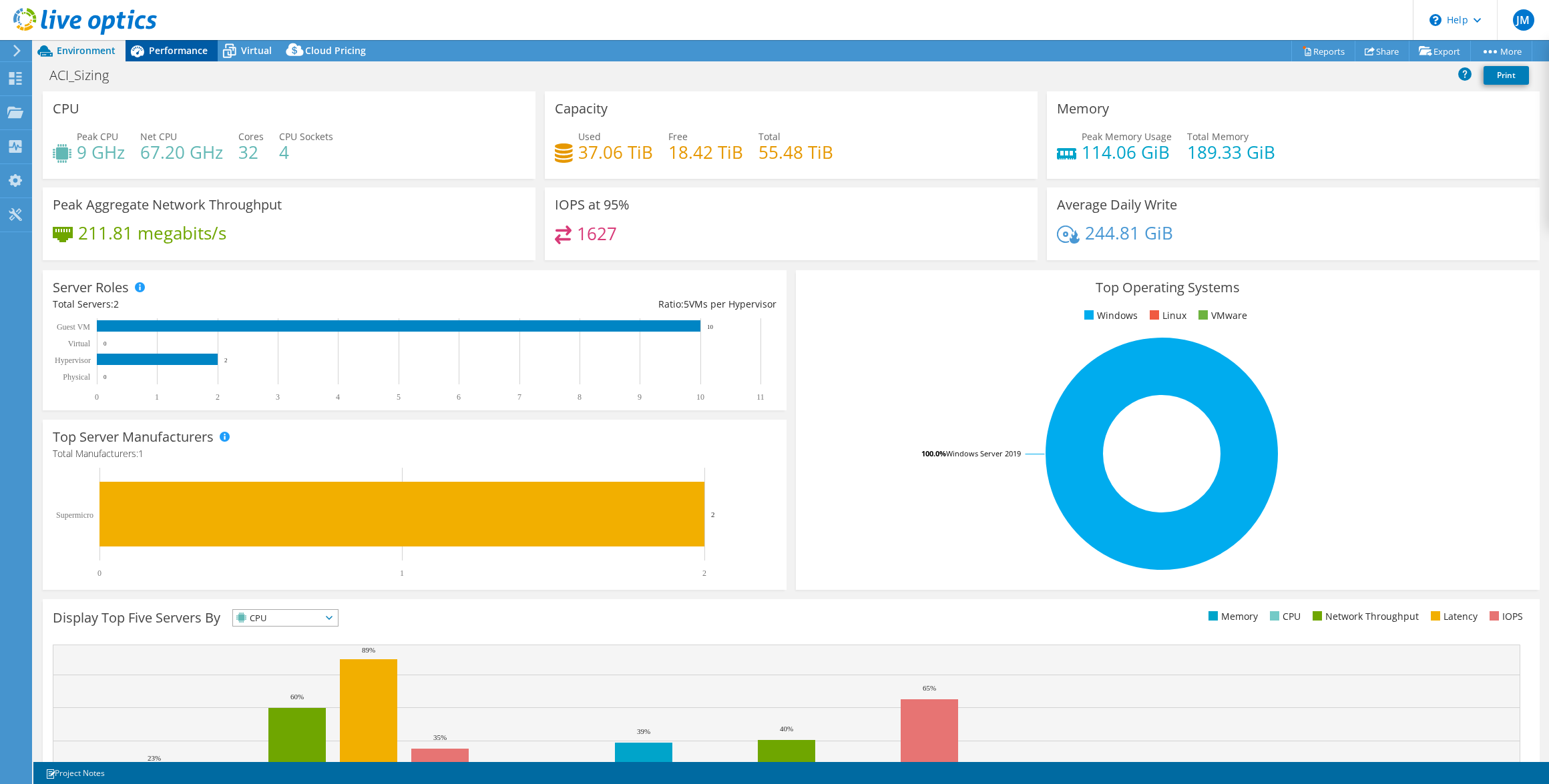
click at [176, 51] on span "Performance" at bounding box center [178, 50] width 59 height 12
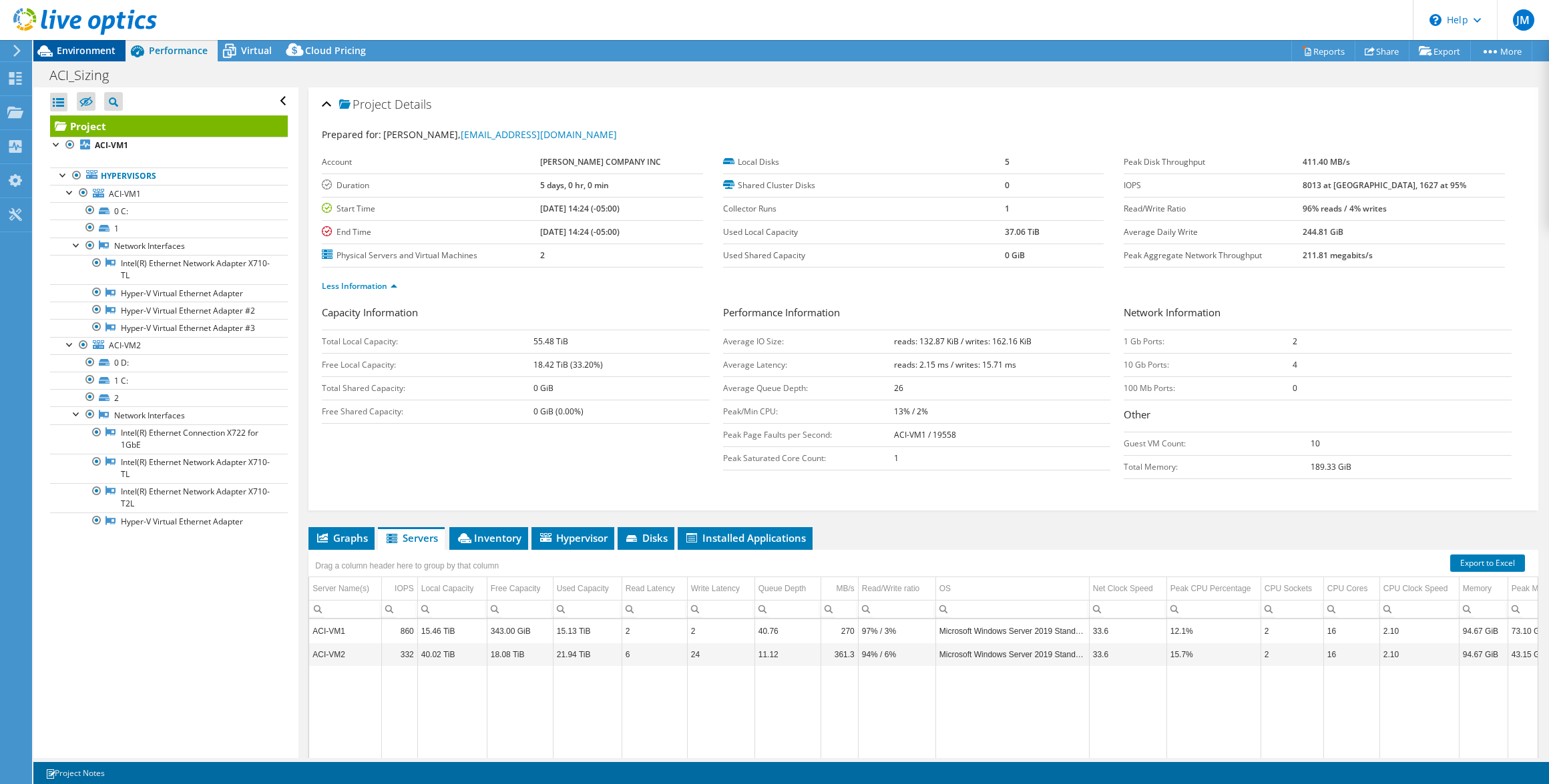
click at [72, 58] on div "Environment" at bounding box center [79, 51] width 92 height 22
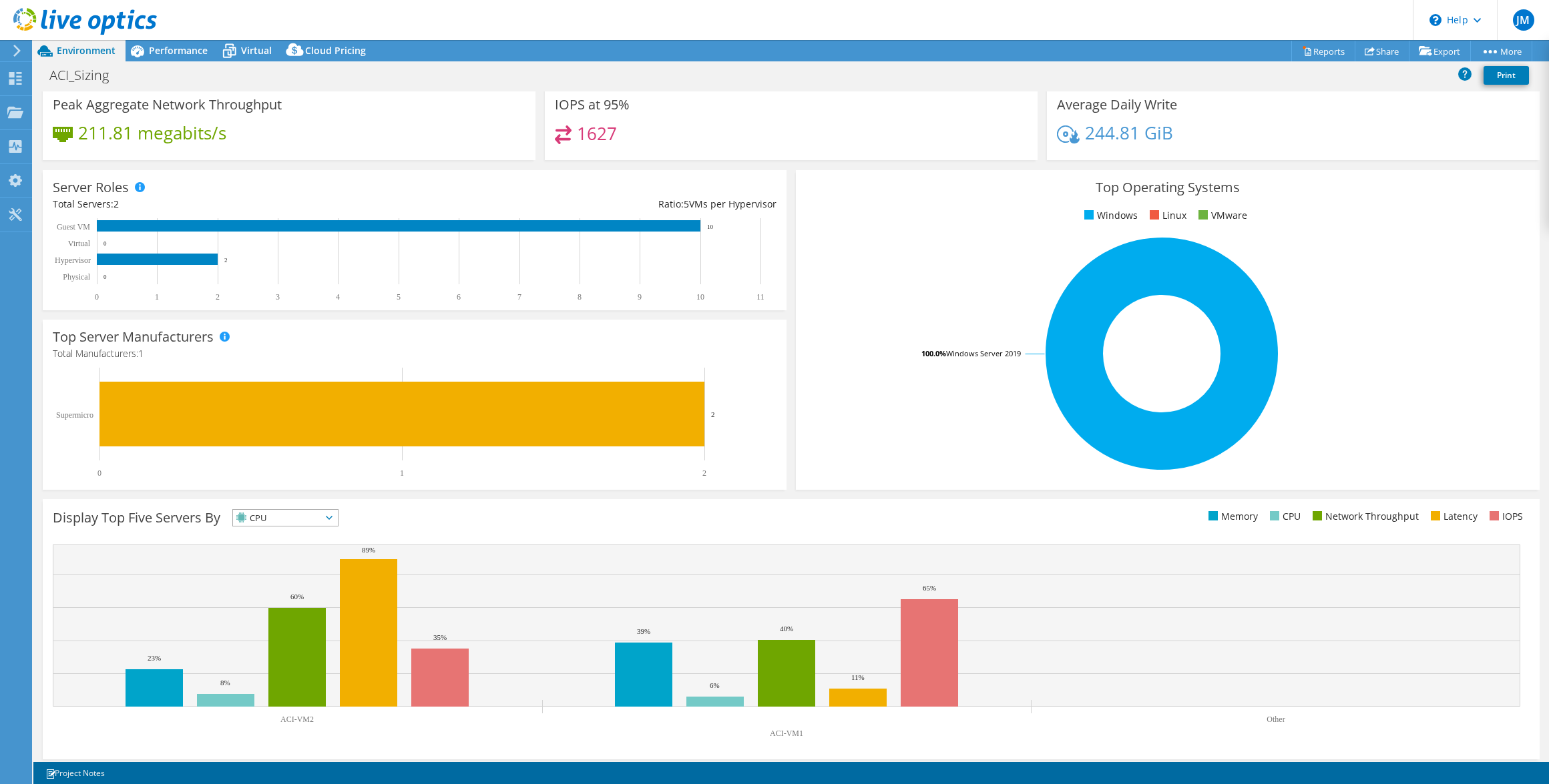
scroll to position [106, 0]
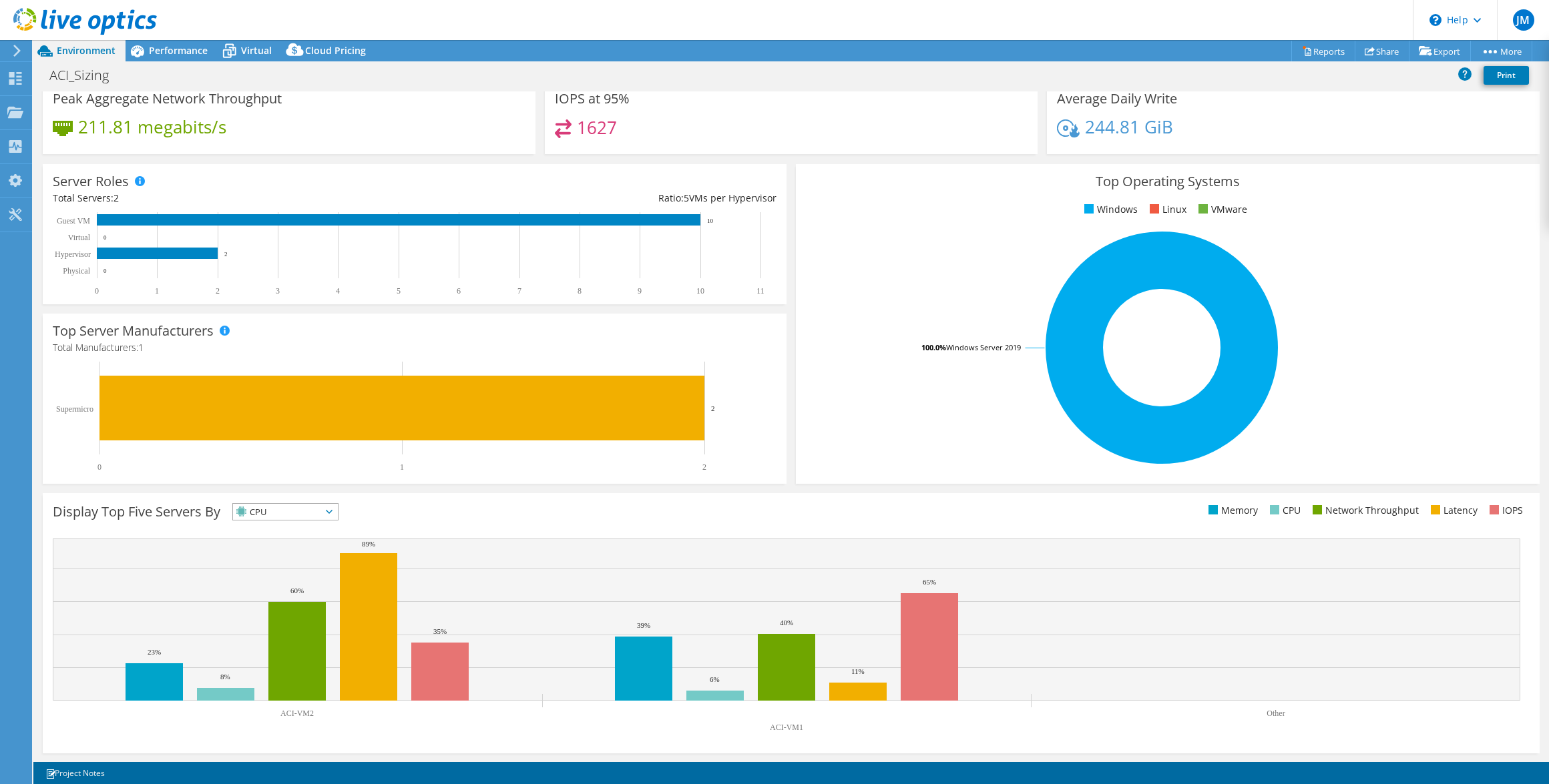
click at [333, 510] on icon at bounding box center [329, 512] width 7 height 4
click at [490, 509] on div "Display Top Five Servers By CPU IOPS" at bounding box center [421, 514] width 739 height 22
click at [551, 220] on rect at bounding box center [398, 220] width 604 height 12
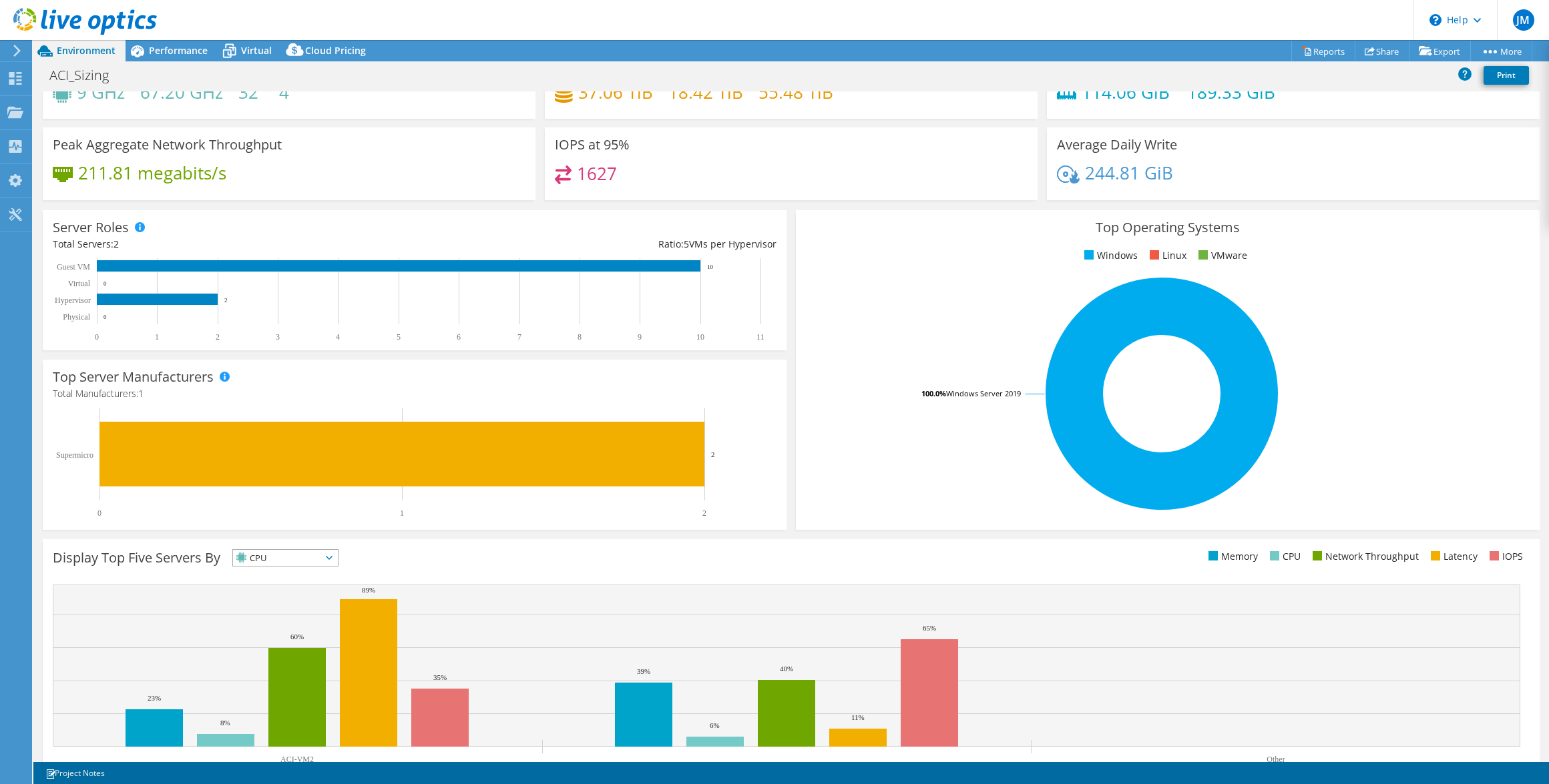
scroll to position [0, 0]
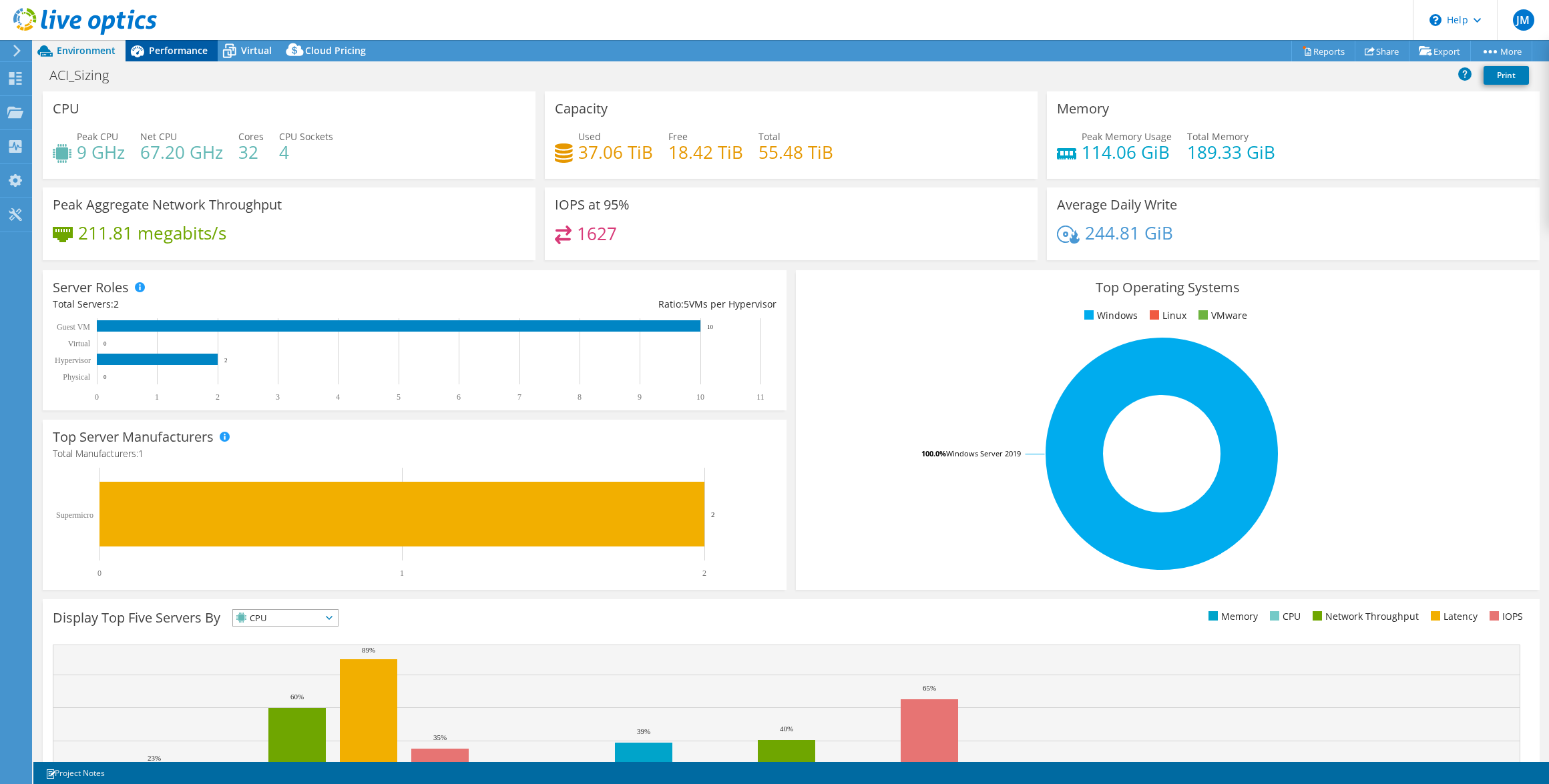
click at [167, 47] on span "Performance" at bounding box center [178, 50] width 59 height 12
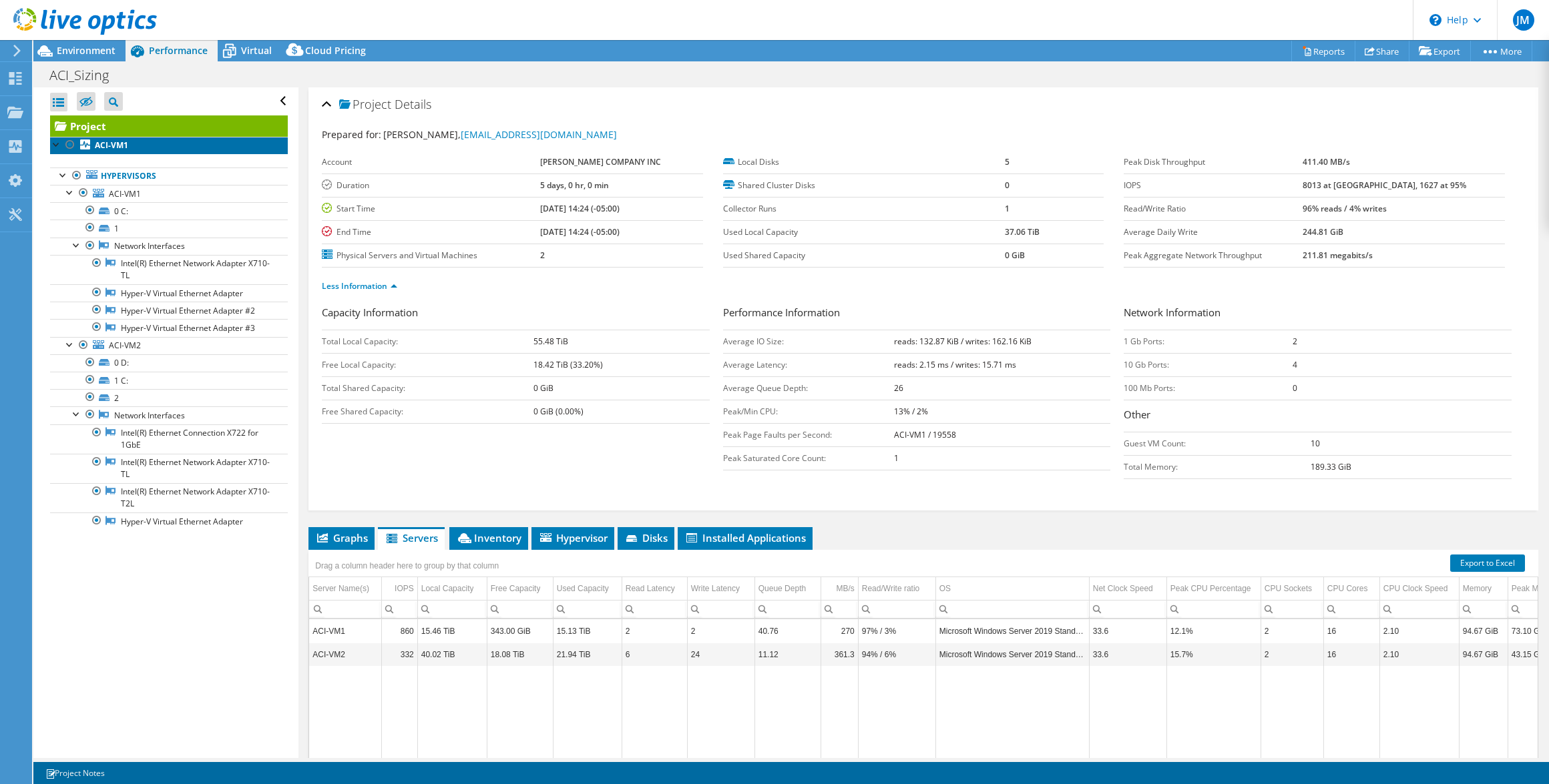
click at [131, 143] on link "ACI-VM1" at bounding box center [169, 145] width 238 height 17
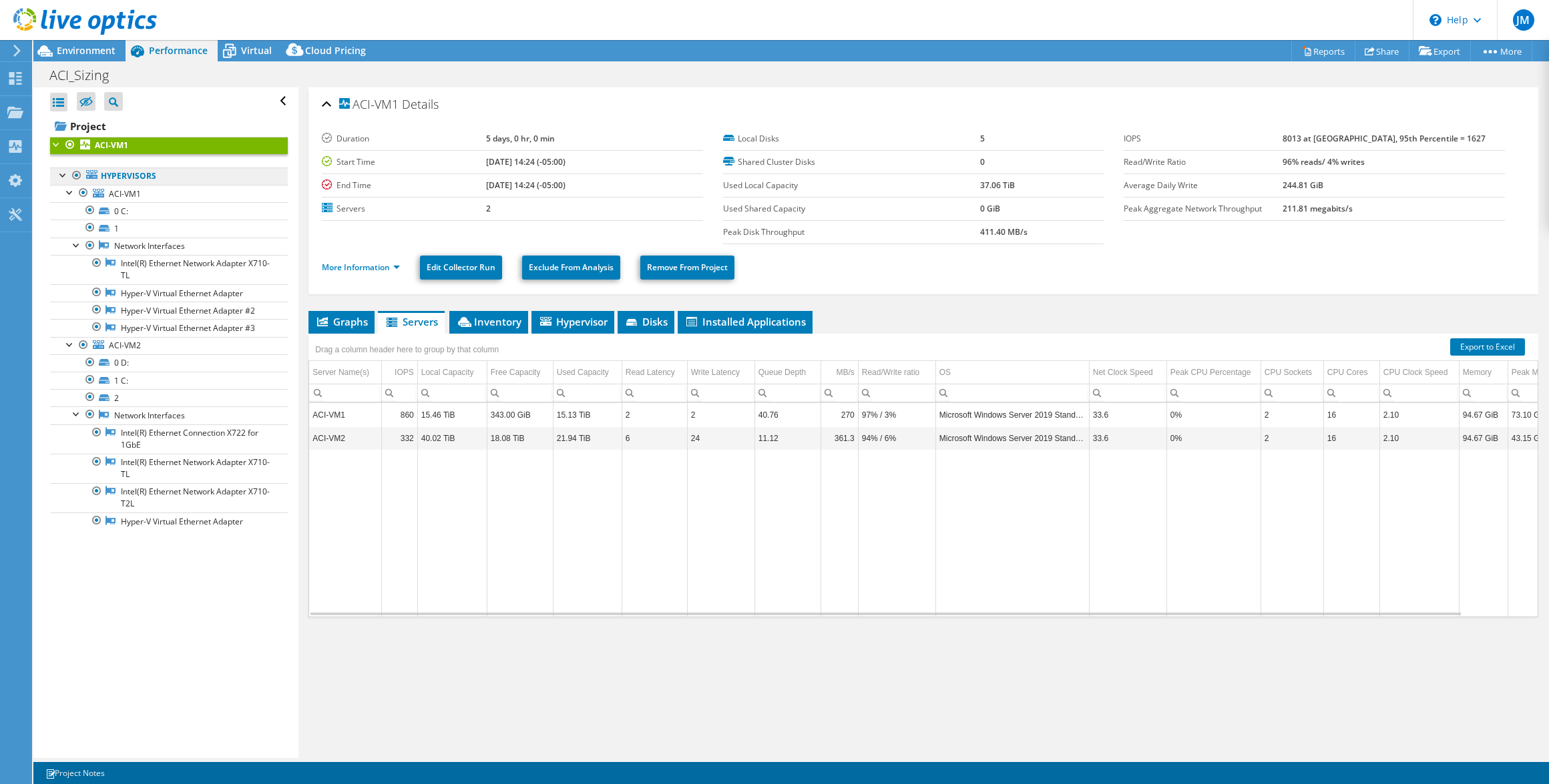
click at [121, 175] on link "Hypervisors" at bounding box center [169, 176] width 238 height 17
click at [86, 177] on icon at bounding box center [92, 174] width 12 height 8
click at [1377, 50] on link "Share" at bounding box center [1382, 51] width 55 height 21
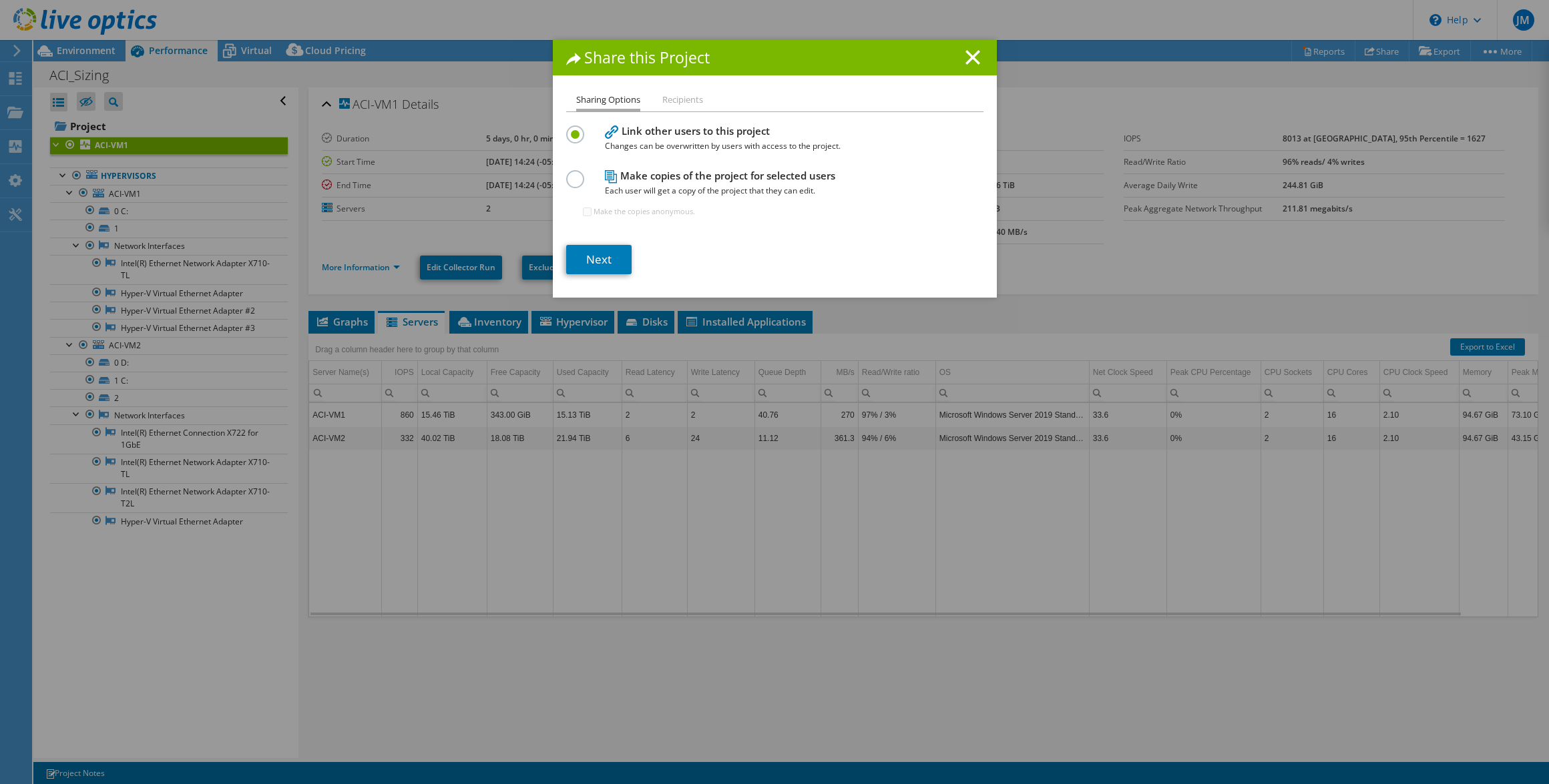
click at [569, 174] on label at bounding box center [578, 172] width 23 height 3
click at [0, 0] on input "radio" at bounding box center [0, 0] width 0 height 0
click at [594, 259] on link "Next" at bounding box center [599, 259] width 66 height 29
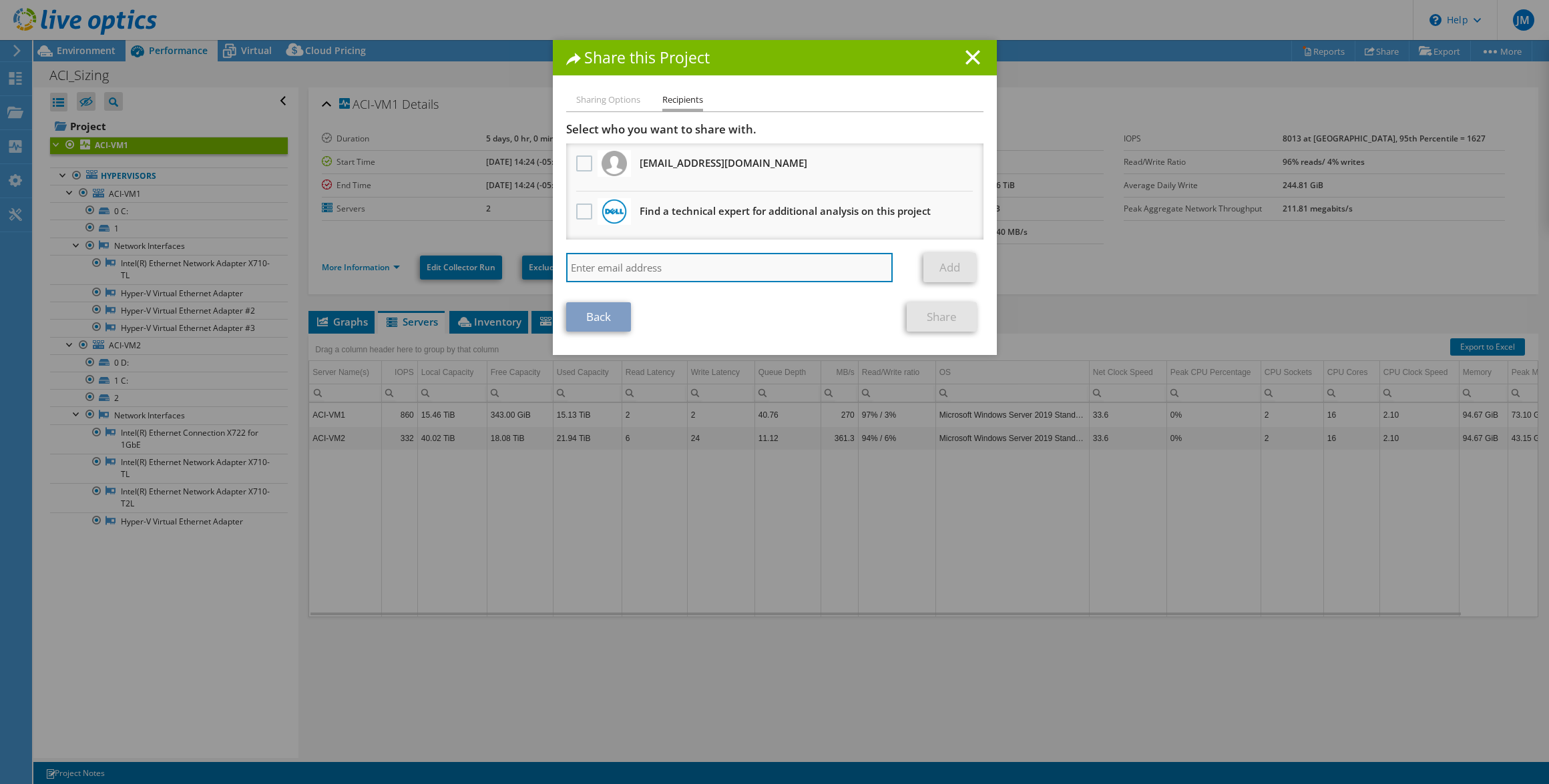
click at [599, 265] on input "search" at bounding box center [730, 268] width 327 height 29
click at [680, 274] on input "search" at bounding box center [730, 268] width 327 height 29
paste input "[PERSON_NAME] <[EMAIL_ADDRESS][DOMAIN_NAME]>"
type input "[EMAIL_ADDRESS][DOMAIN_NAME]"
click at [954, 269] on link "Add" at bounding box center [949, 268] width 52 height 29
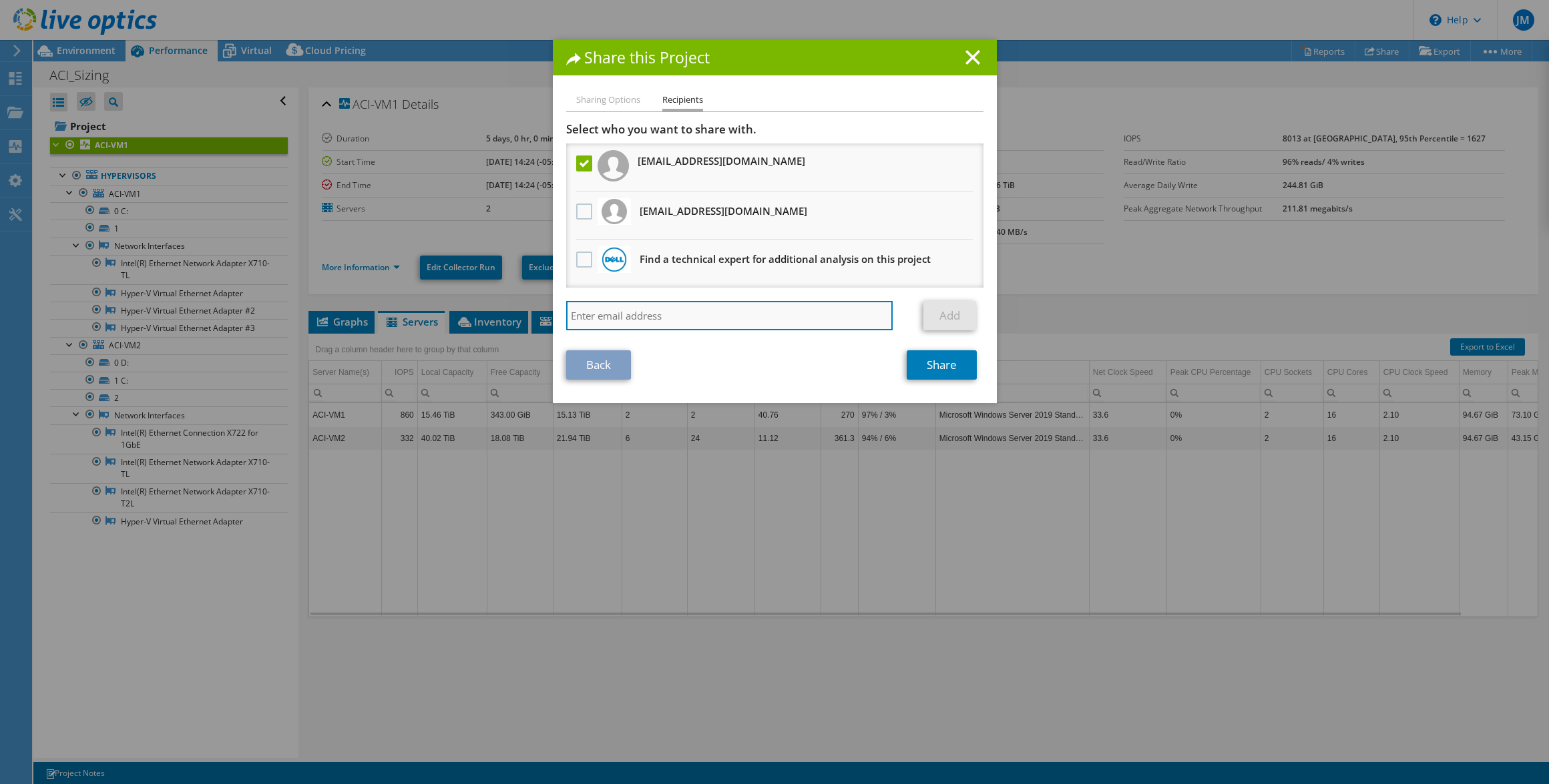
click at [633, 322] on input "search" at bounding box center [730, 316] width 327 height 29
type input "a"
click at [617, 322] on input "search" at bounding box center [730, 316] width 327 height 29
paste input "[PERSON_NAME] <[EMAIL_ADDRESS][DOMAIN_NAME]>"
type input "[PERSON_NAME][EMAIL_ADDRESS][DOMAIN_NAME]"
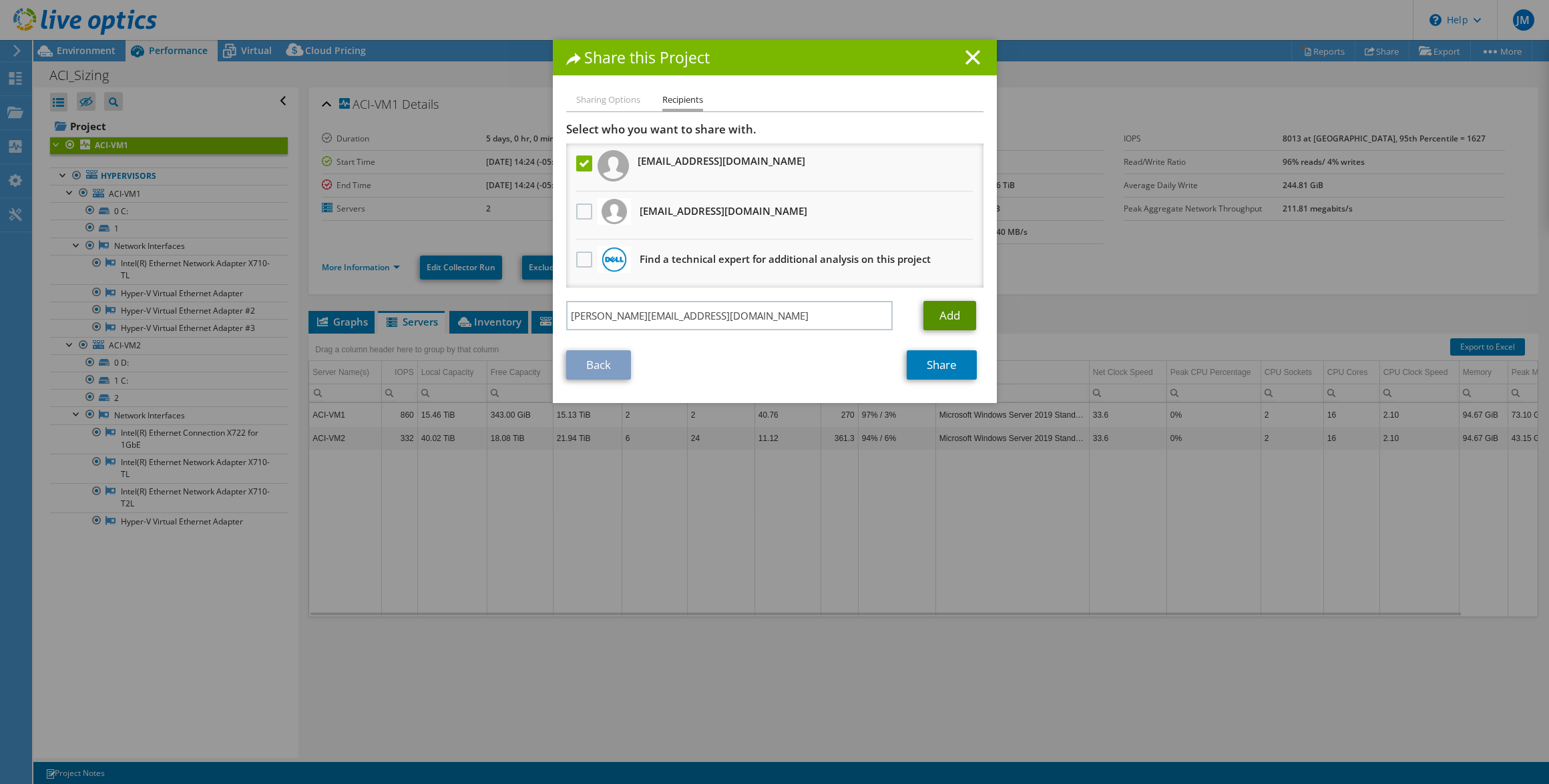
click at [948, 313] on link "Add" at bounding box center [949, 316] width 52 height 29
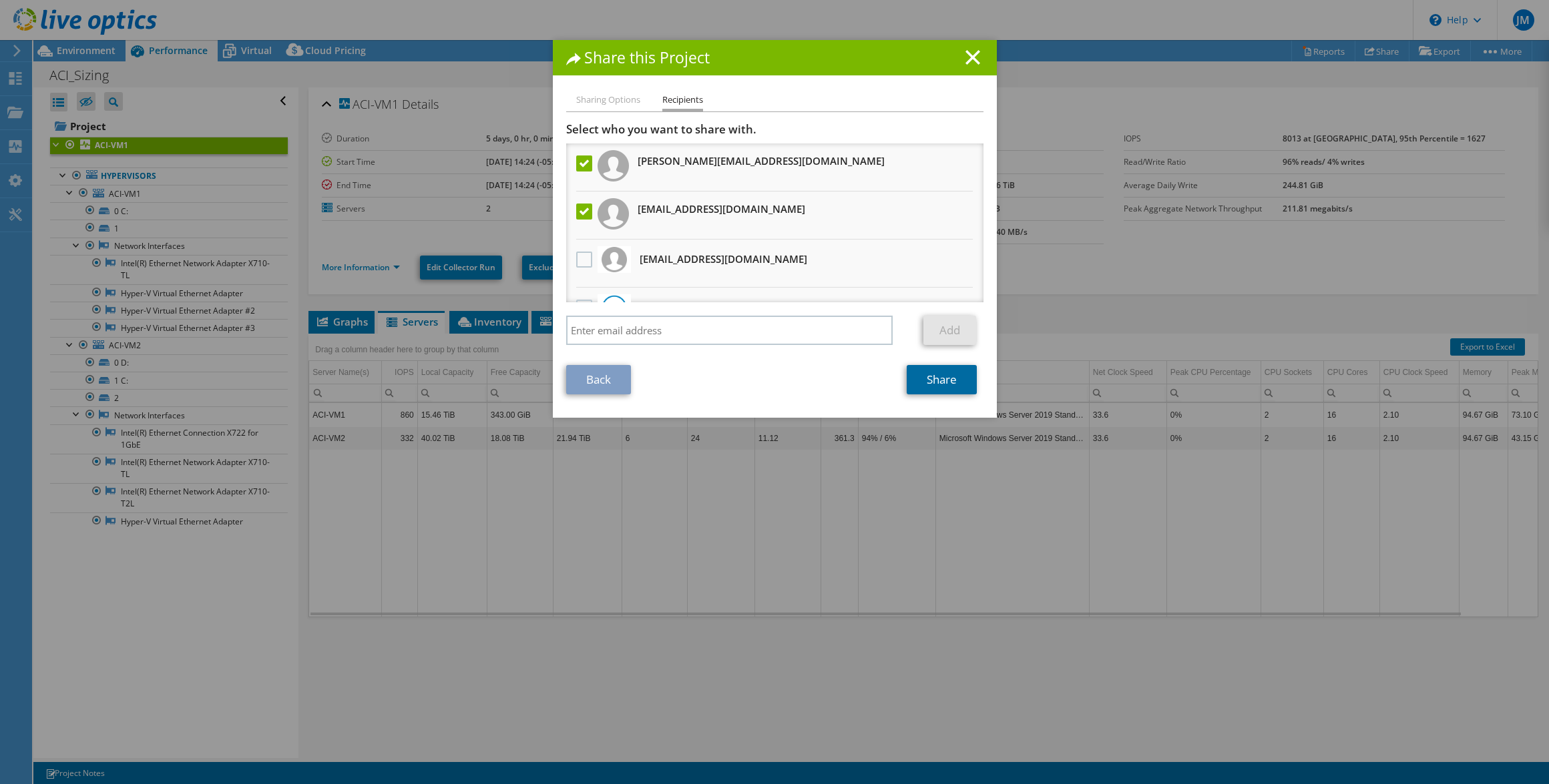
click at [953, 388] on link "Share" at bounding box center [942, 380] width 70 height 29
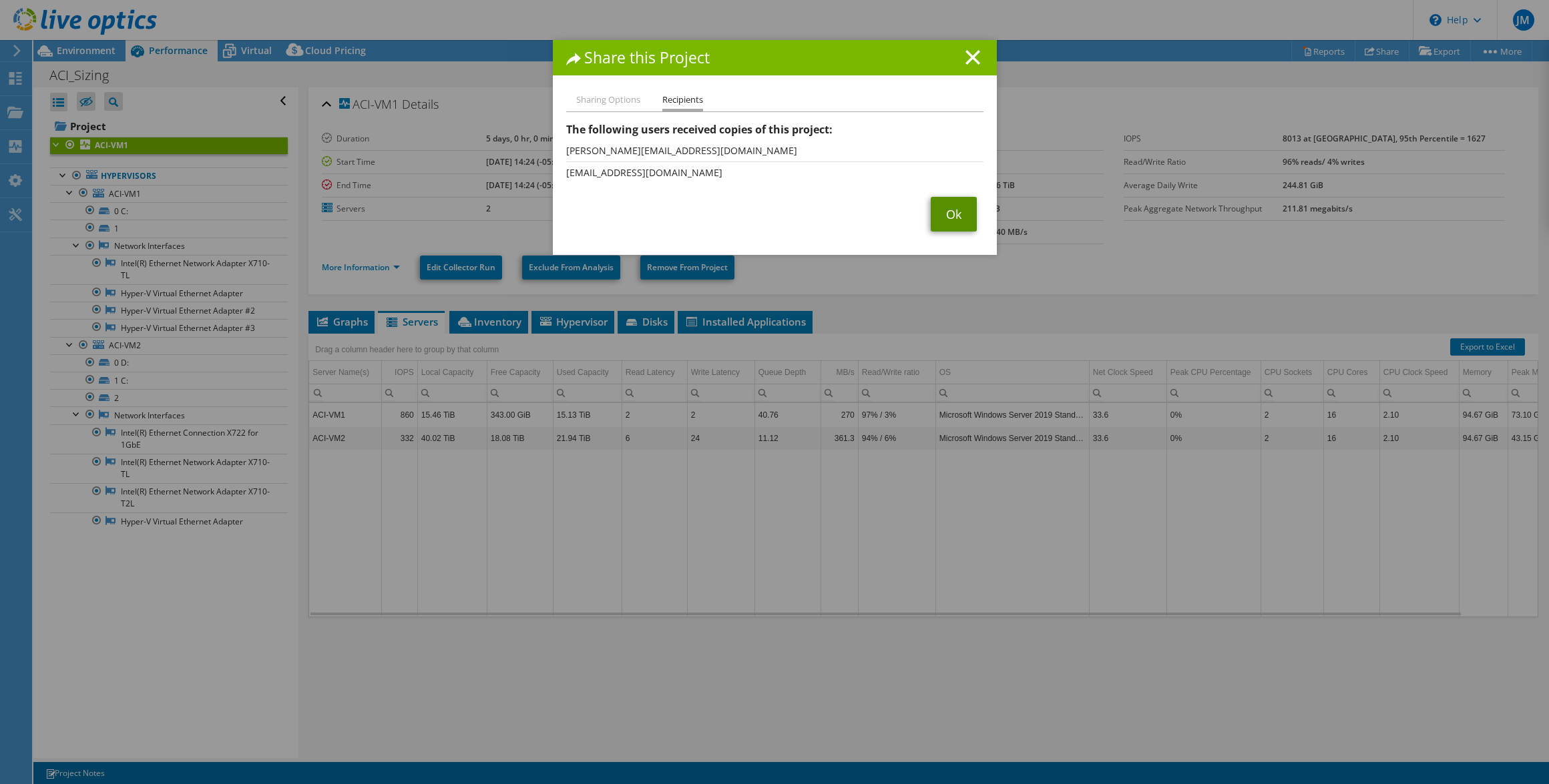
click at [952, 218] on link "Ok" at bounding box center [954, 214] width 46 height 35
